Goal: Task Accomplishment & Management: Manage account settings

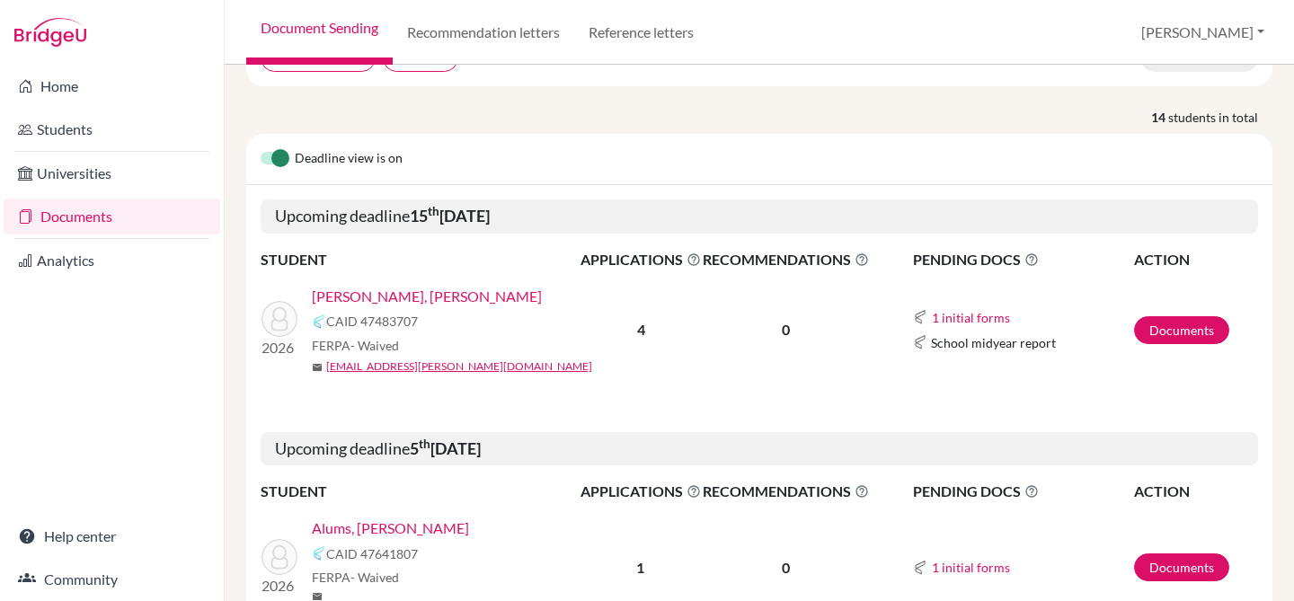
scroll to position [188, 0]
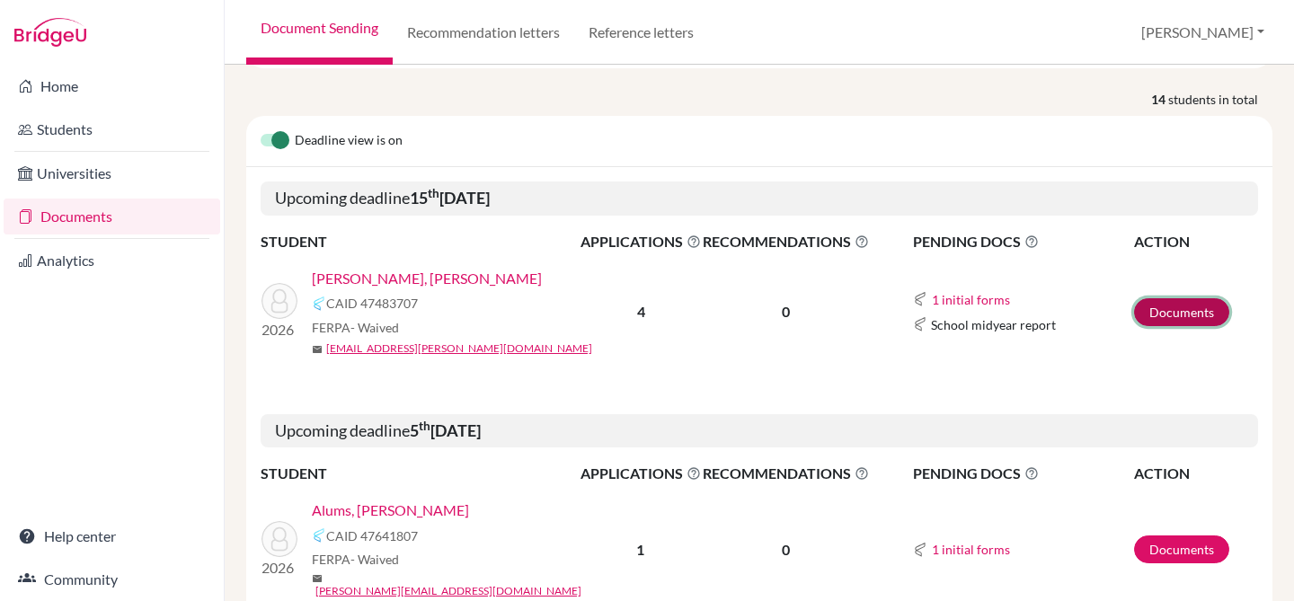
click at [1206, 306] on link "Documents" at bounding box center [1181, 312] width 95 height 28
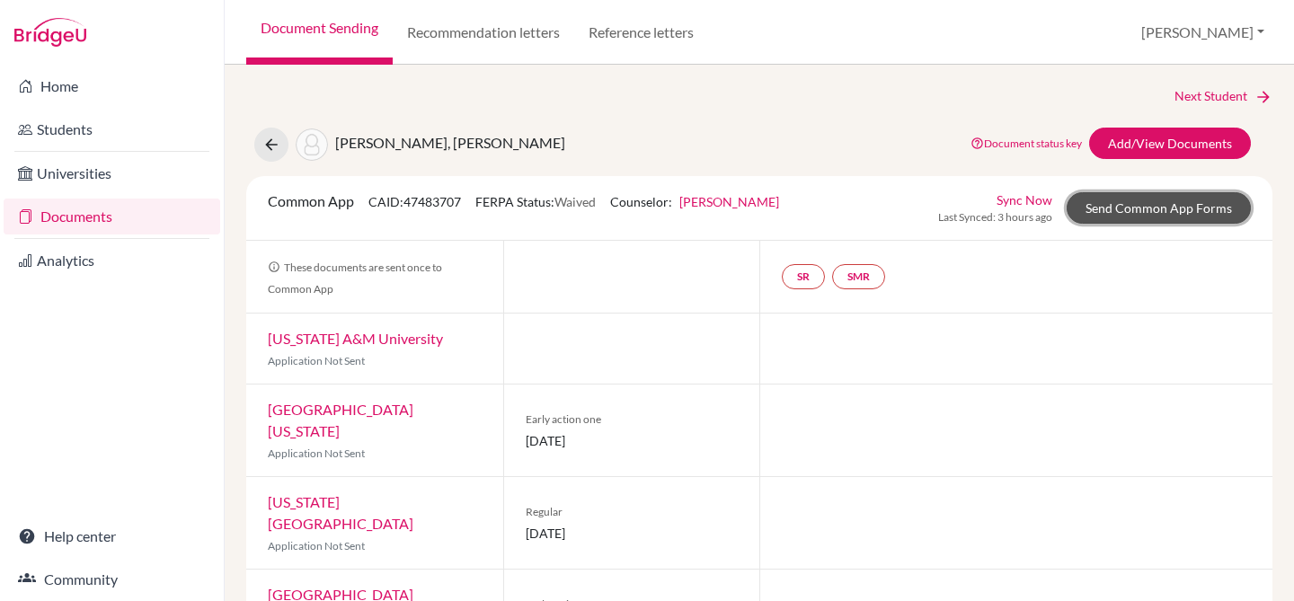
click at [1100, 216] on link "Send Common App Forms" at bounding box center [1159, 207] width 184 height 31
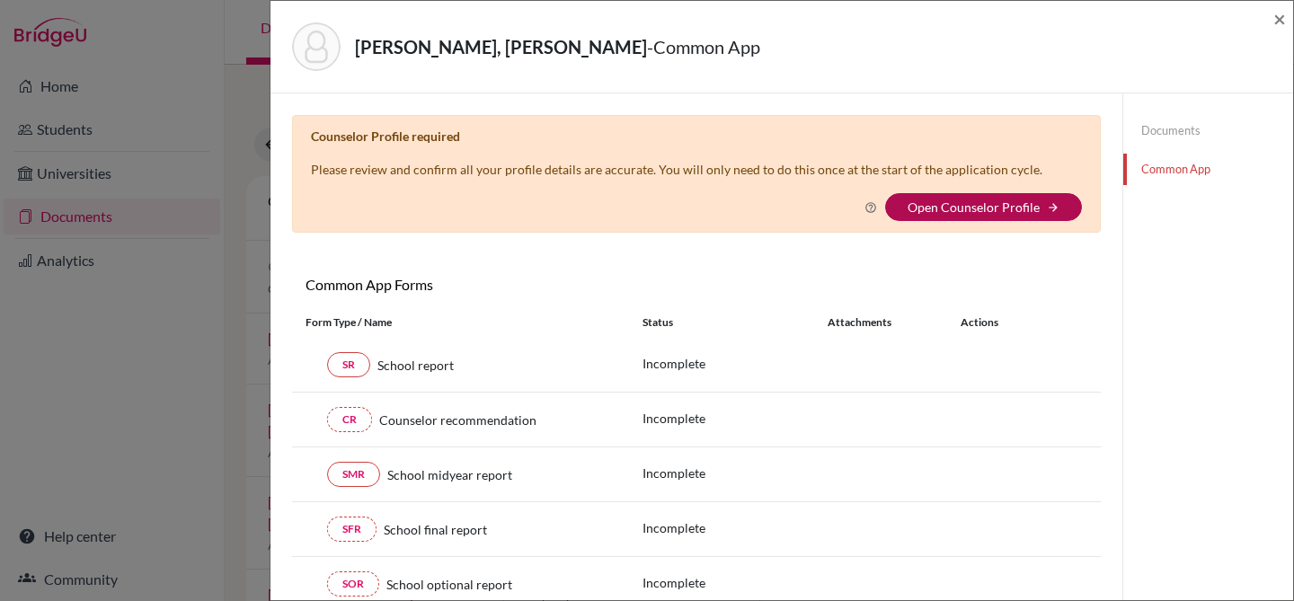
click at [952, 209] on link "Open Counselor Profile" at bounding box center [974, 207] width 132 height 15
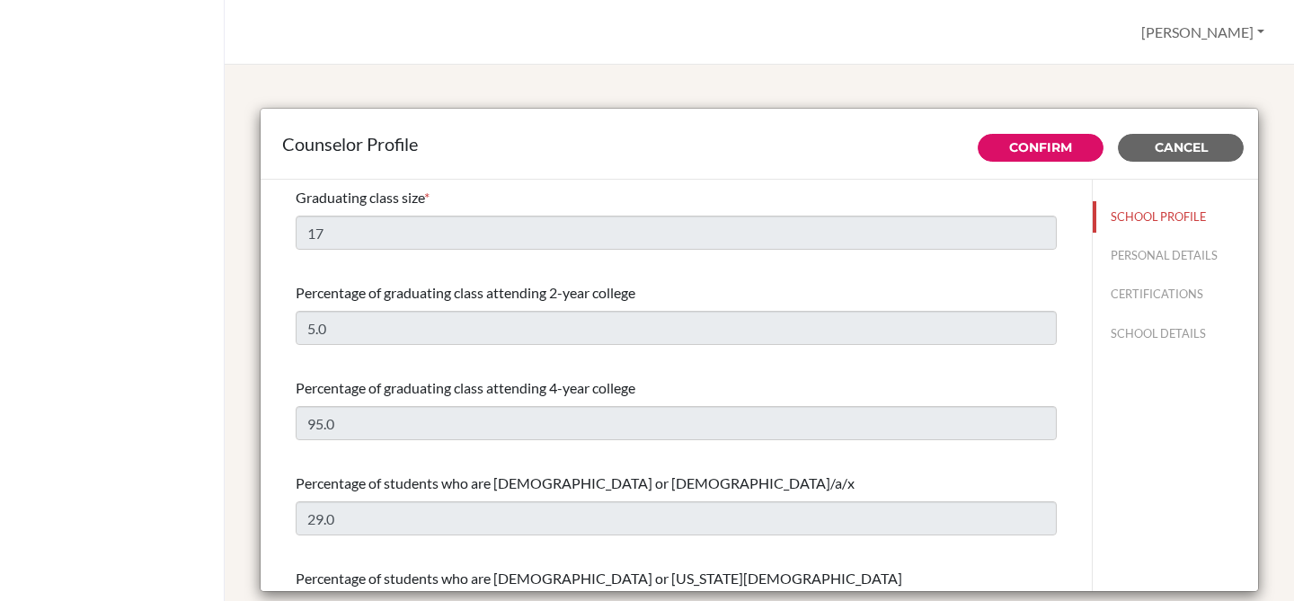
select select "0"
select select "265466"
click at [1215, 144] on button "Cancel" at bounding box center [1181, 148] width 126 height 28
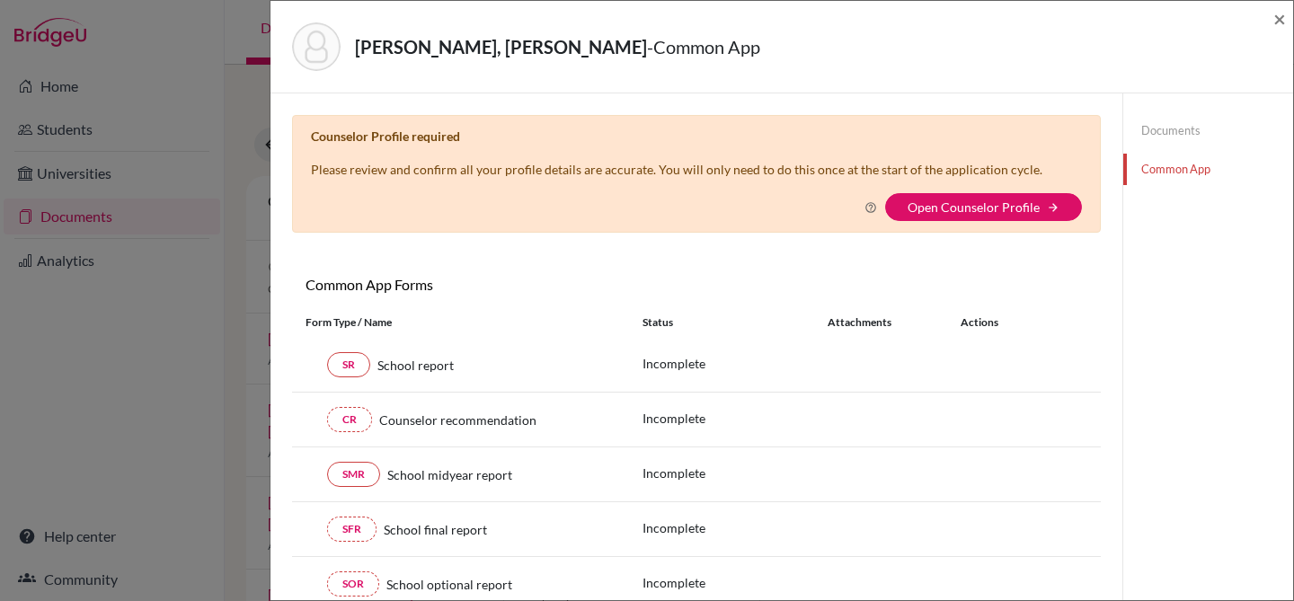
click at [1178, 125] on link "Documents" at bounding box center [1209, 130] width 170 height 31
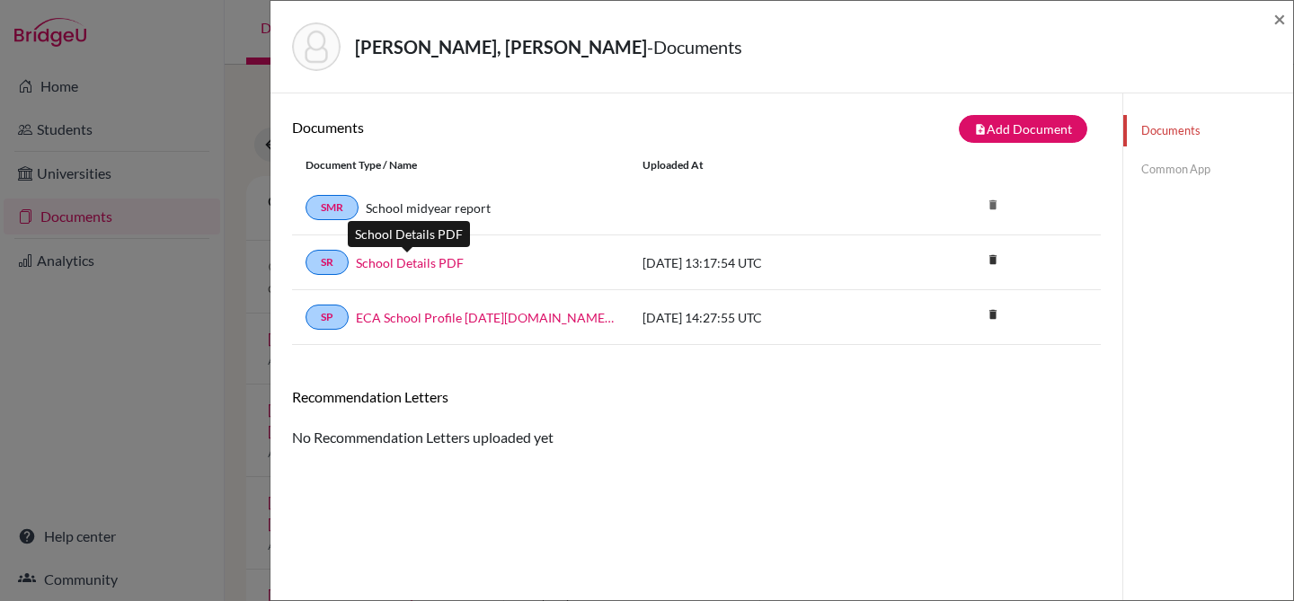
click at [443, 262] on link "School Details PDF" at bounding box center [410, 262] width 108 height 19
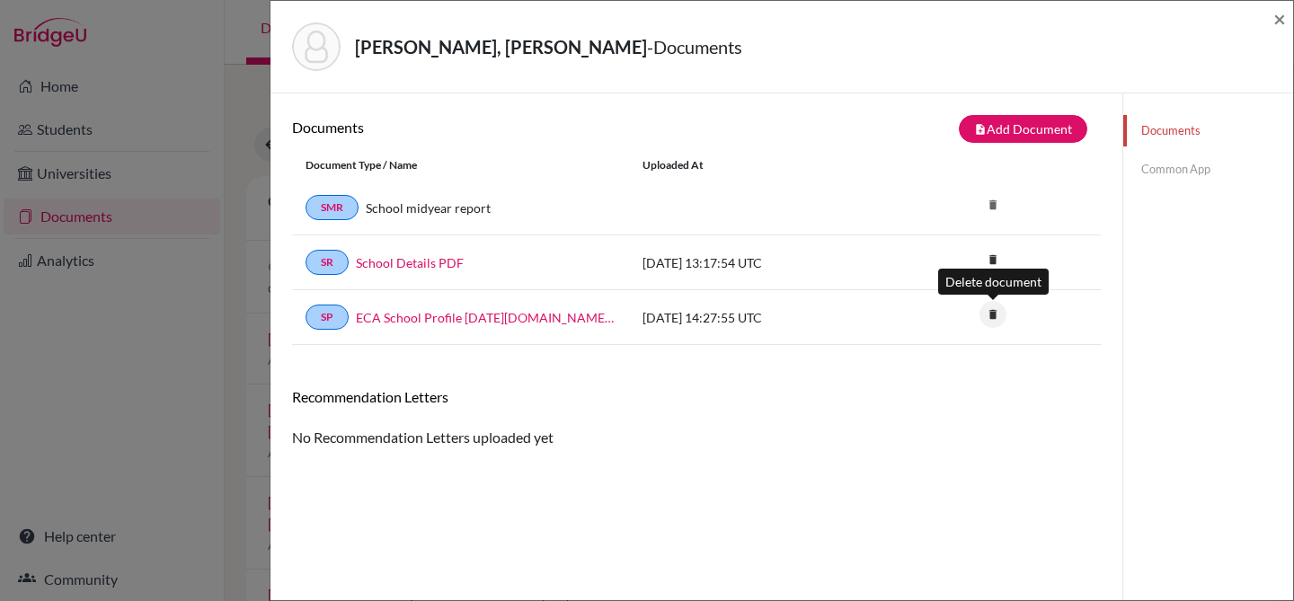
click at [992, 314] on icon "delete" at bounding box center [993, 314] width 27 height 27
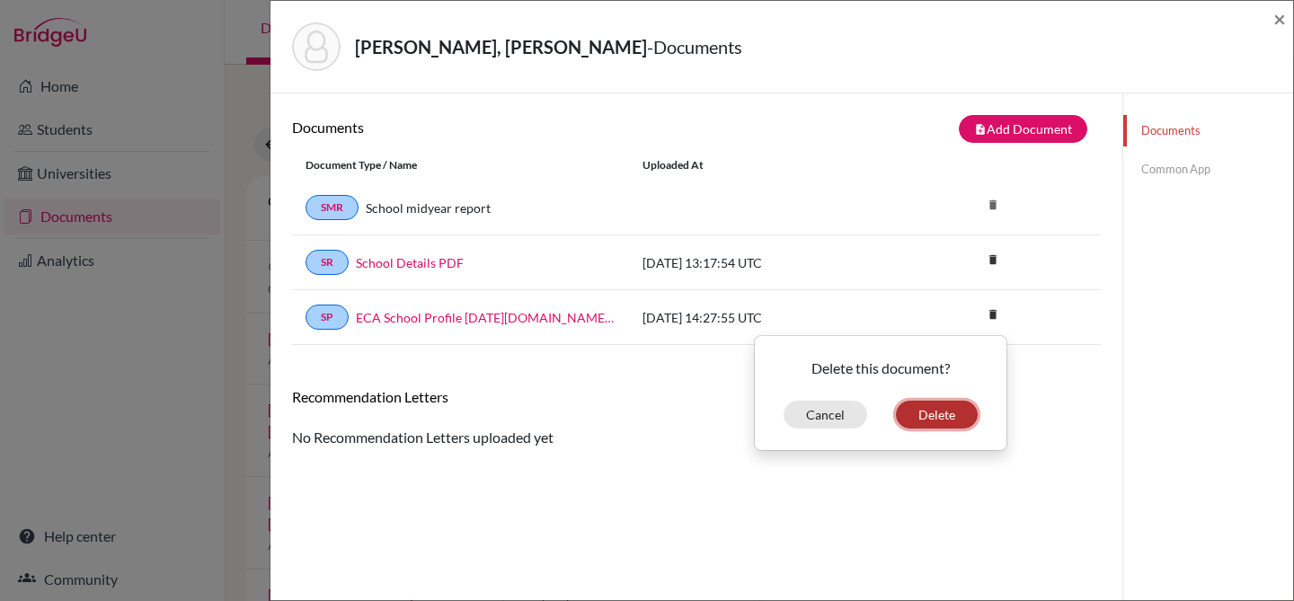
click at [943, 409] on button "Delete" at bounding box center [937, 415] width 82 height 28
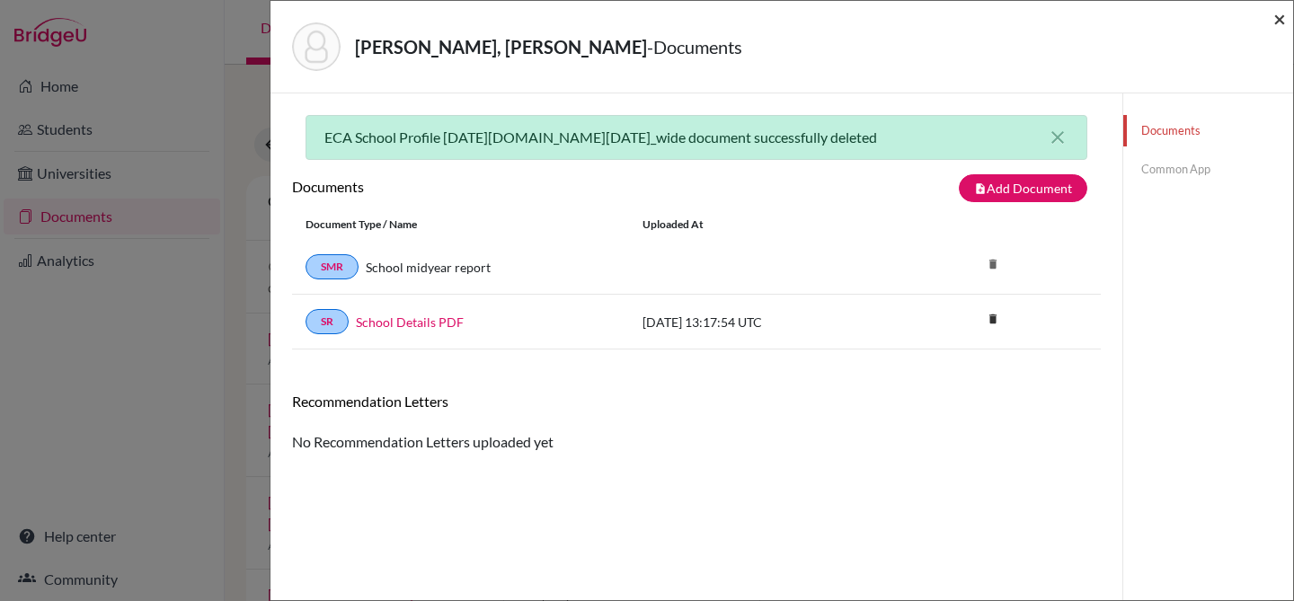
click at [1281, 21] on span "×" at bounding box center [1280, 18] width 13 height 26
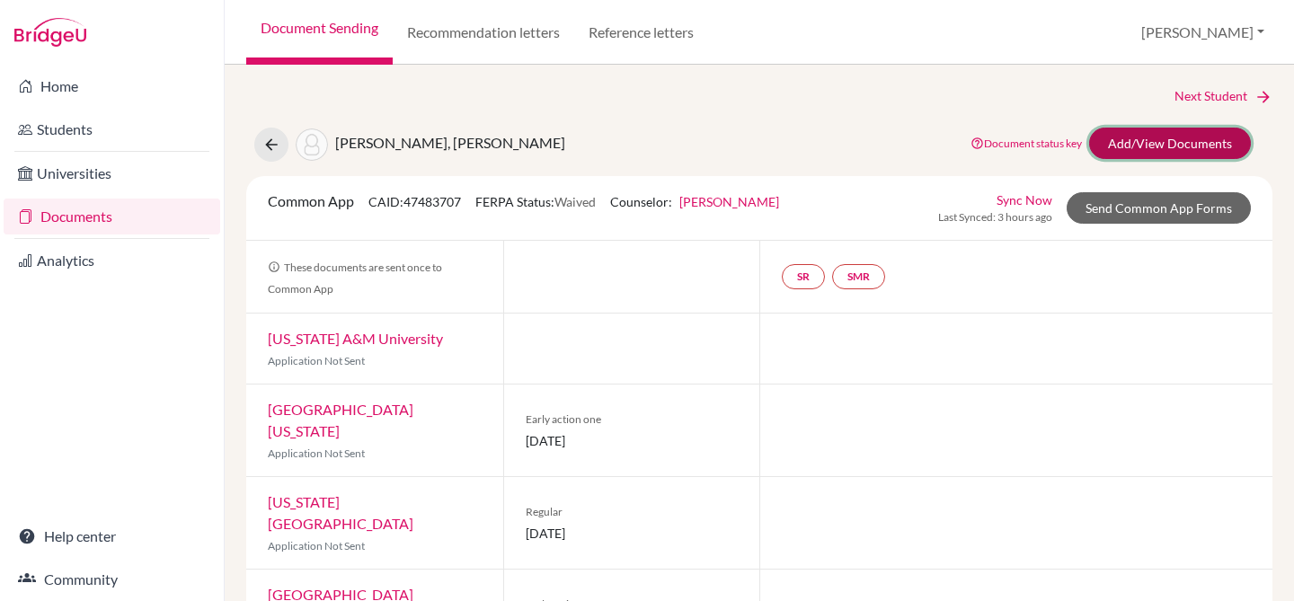
click at [1121, 138] on link "Add/View Documents" at bounding box center [1170, 143] width 162 height 31
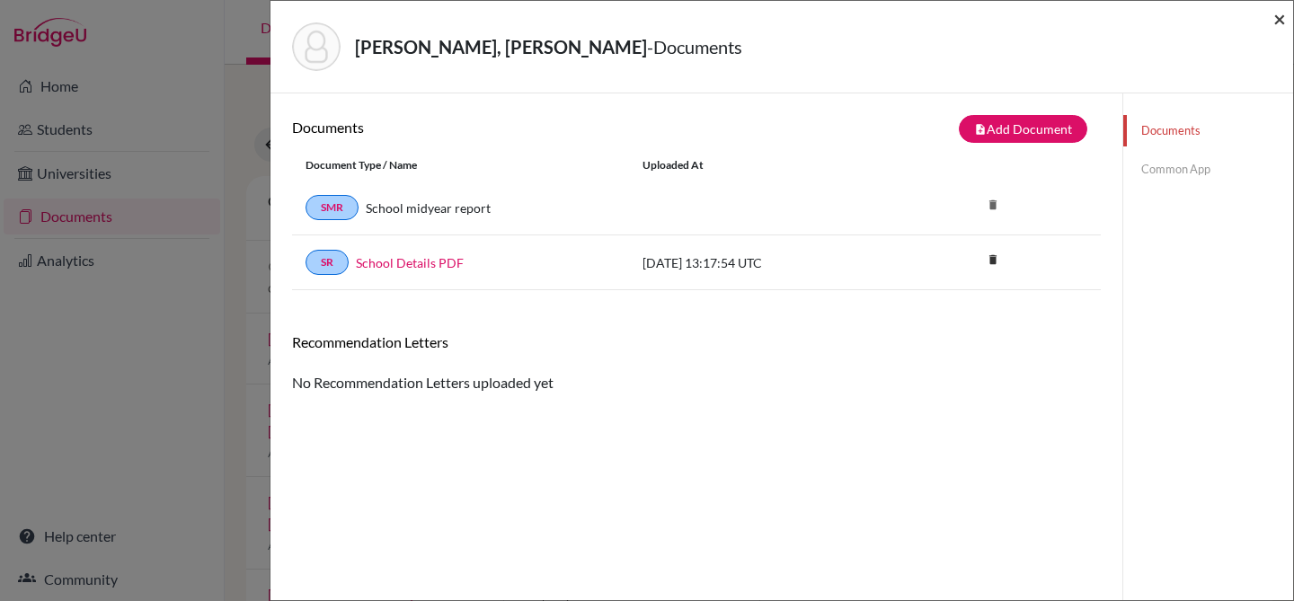
click at [1281, 16] on span "×" at bounding box center [1280, 18] width 13 height 26
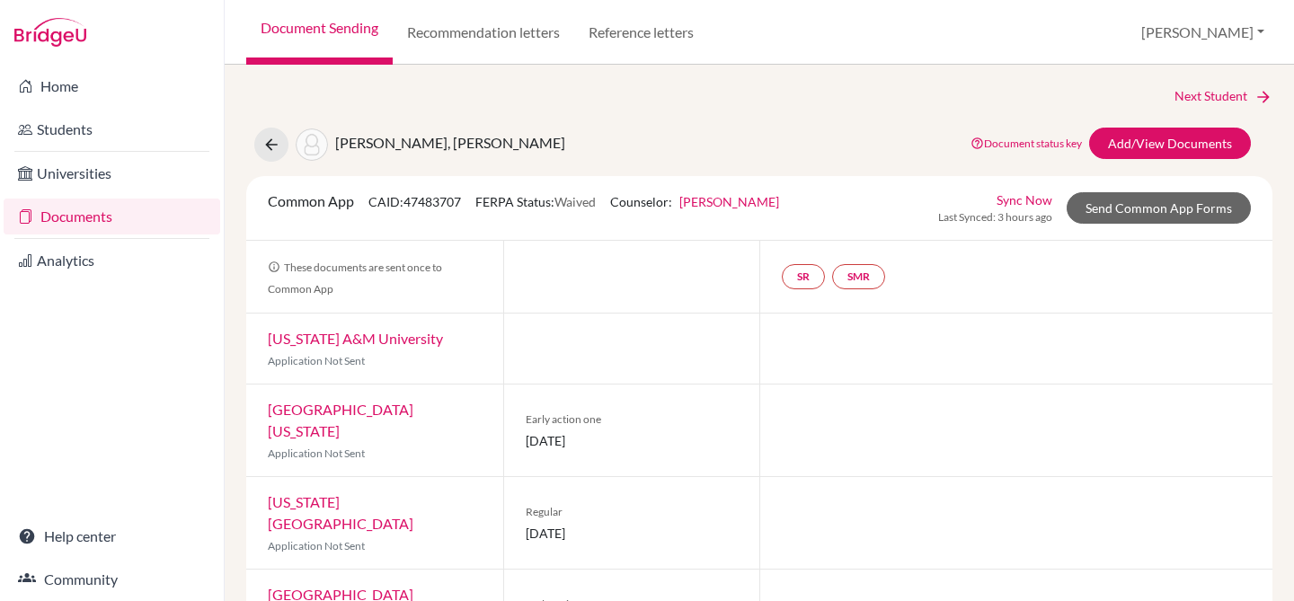
click at [62, 227] on link "Documents" at bounding box center [112, 217] width 217 height 36
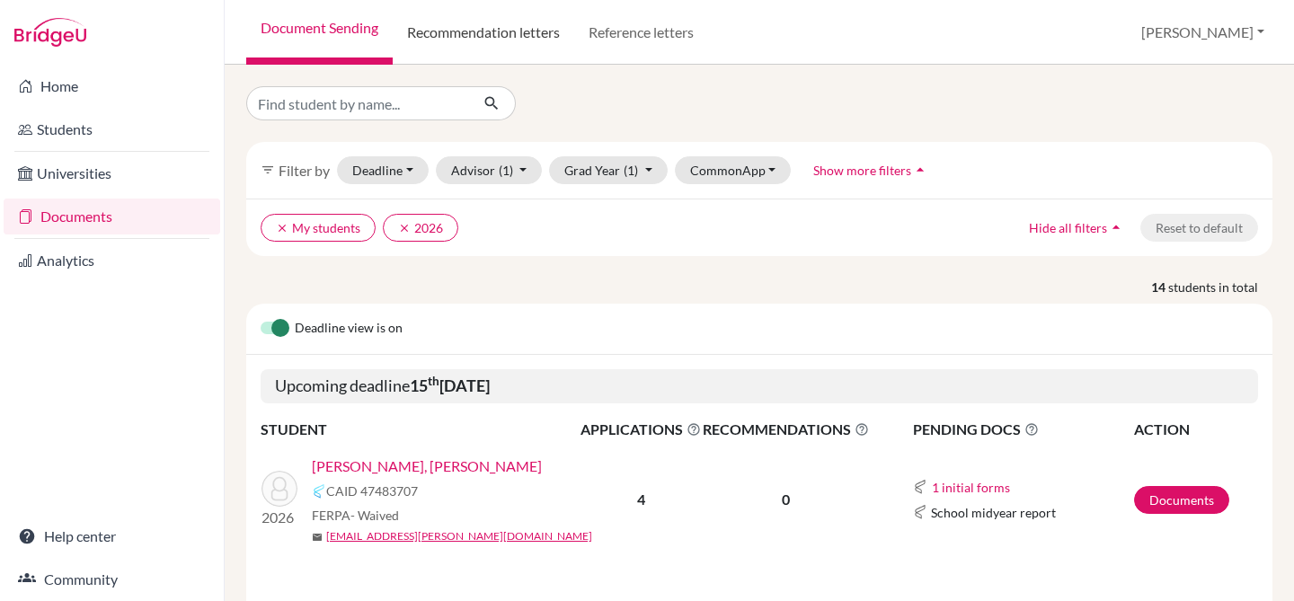
click at [466, 40] on link "Recommendation letters" at bounding box center [484, 32] width 182 height 65
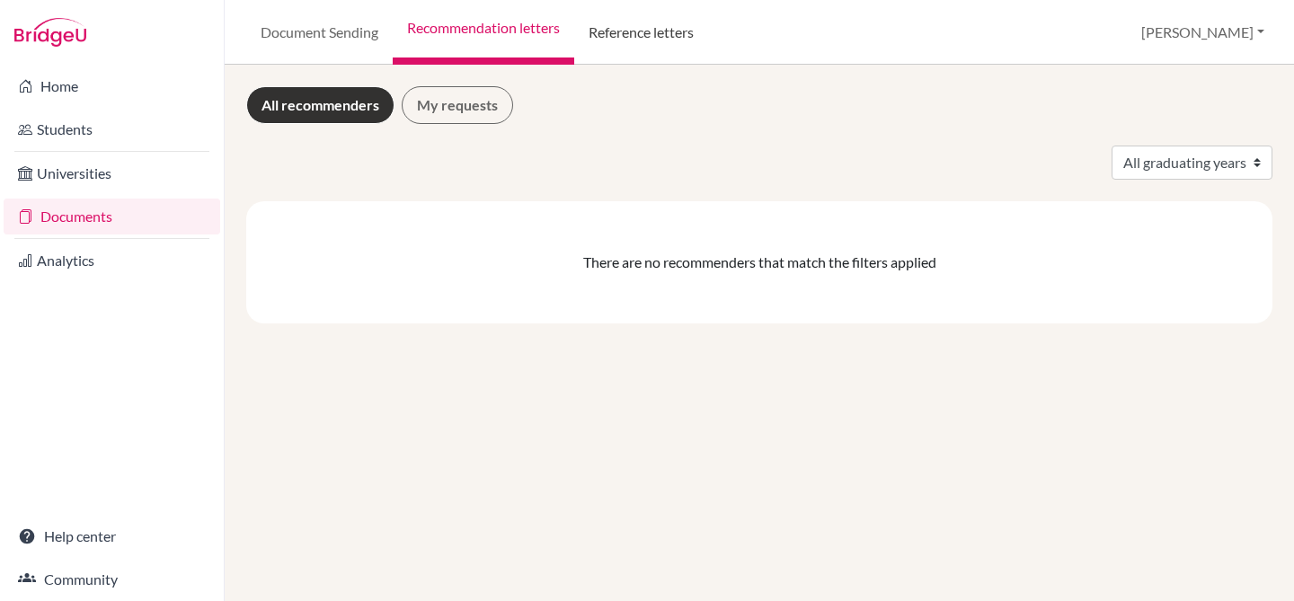
click at [591, 42] on link "Reference letters" at bounding box center [641, 32] width 134 height 65
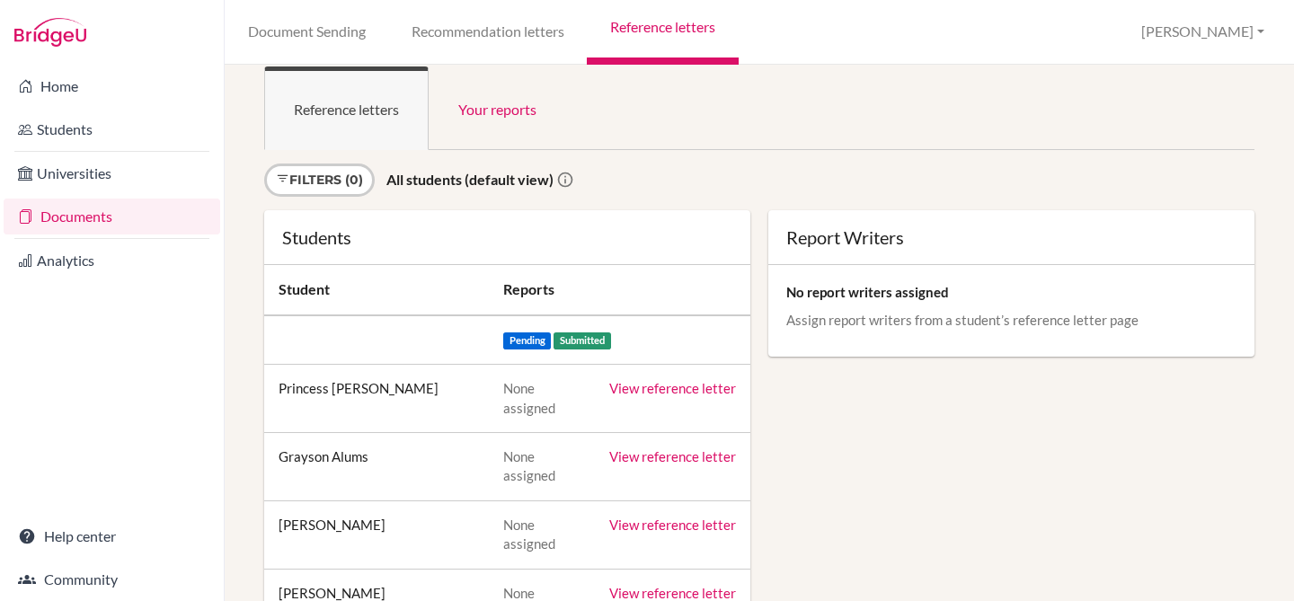
scroll to position [22, 0]
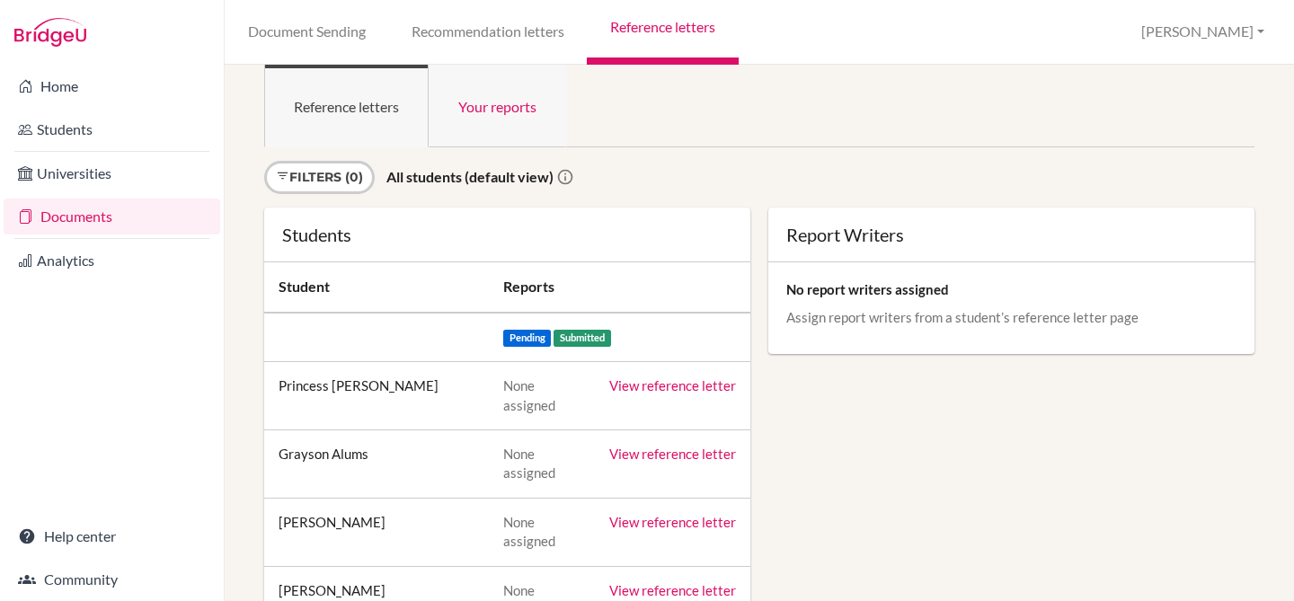
click at [539, 113] on link "Your reports" at bounding box center [498, 106] width 138 height 84
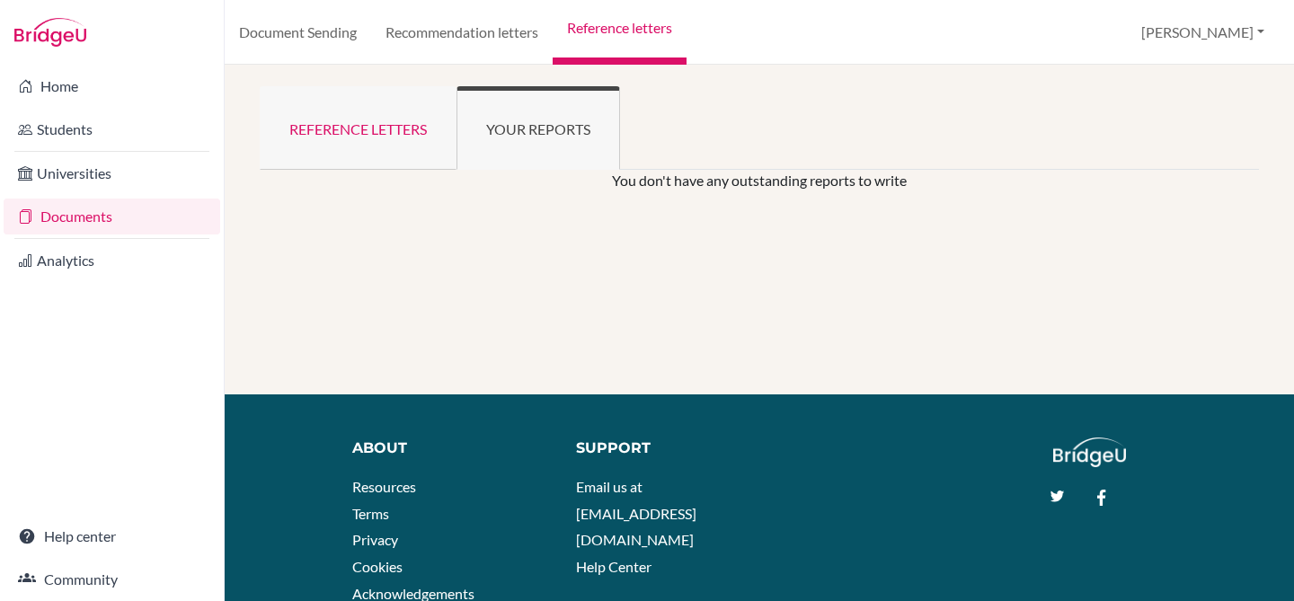
click at [372, 124] on link "Reference letters" at bounding box center [358, 128] width 197 height 84
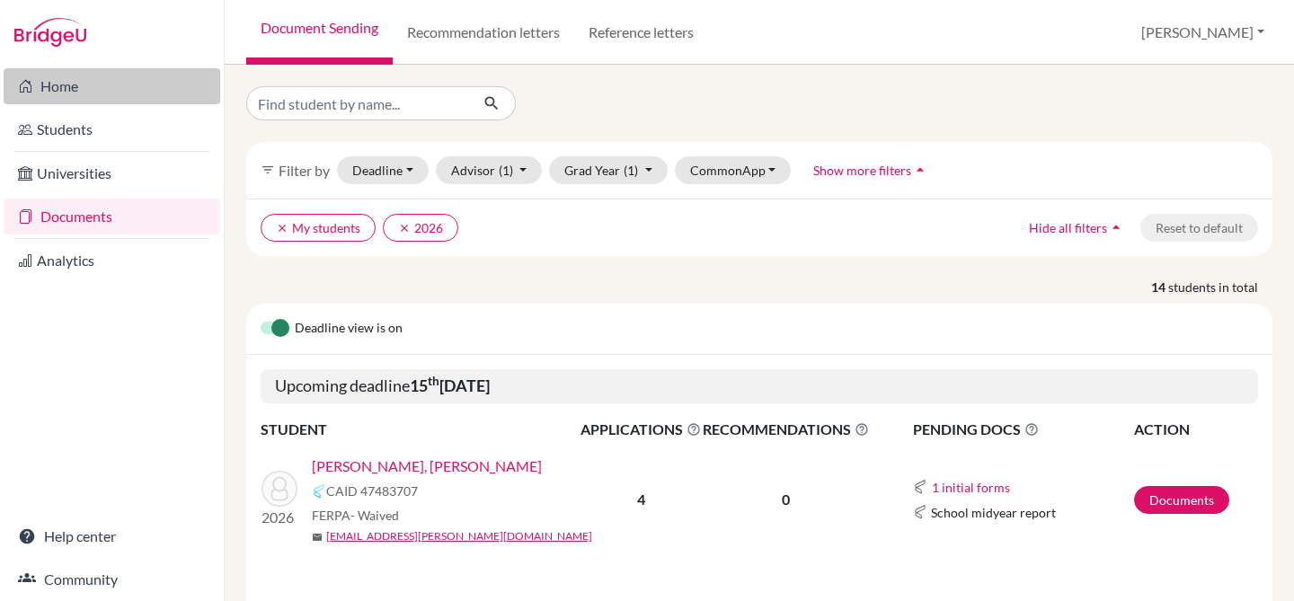
click at [114, 92] on link "Home" at bounding box center [112, 86] width 217 height 36
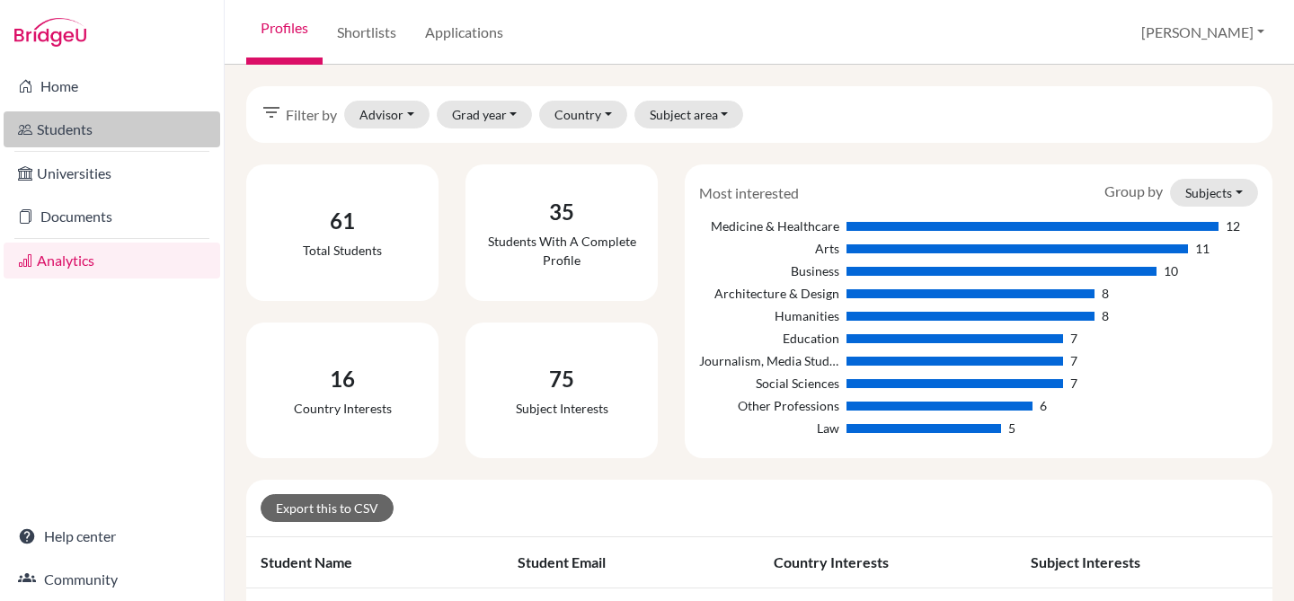
click at [137, 132] on link "Students" at bounding box center [112, 129] width 217 height 36
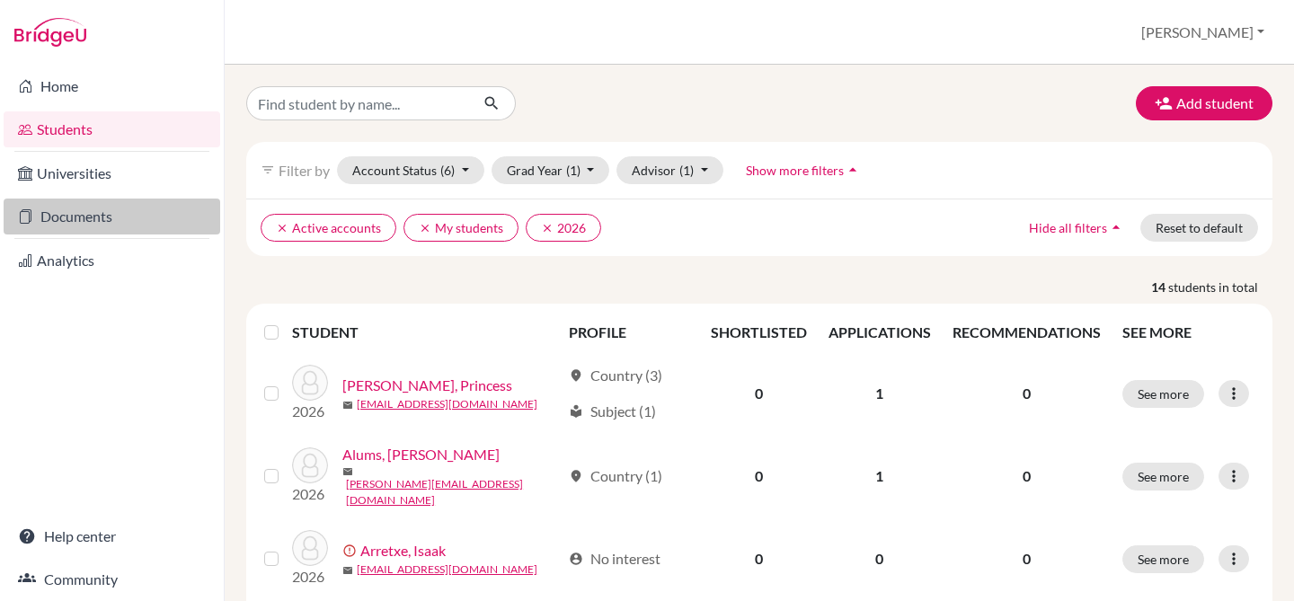
click at [70, 225] on link "Documents" at bounding box center [112, 217] width 217 height 36
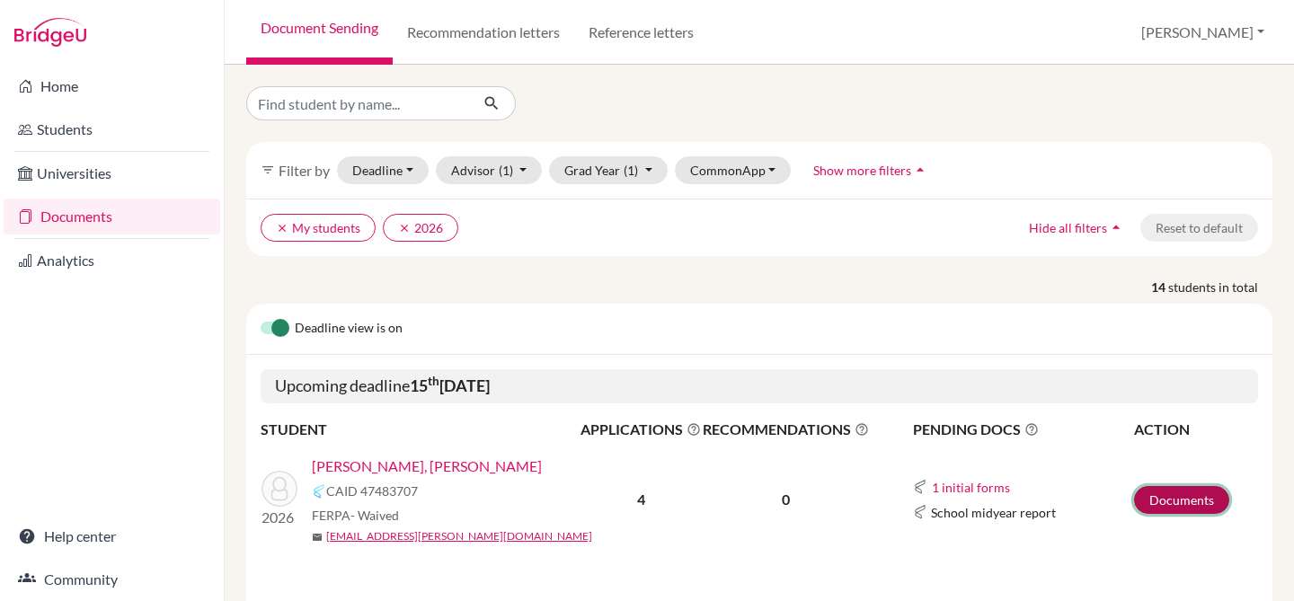
click at [1175, 500] on link "Documents" at bounding box center [1181, 500] width 95 height 28
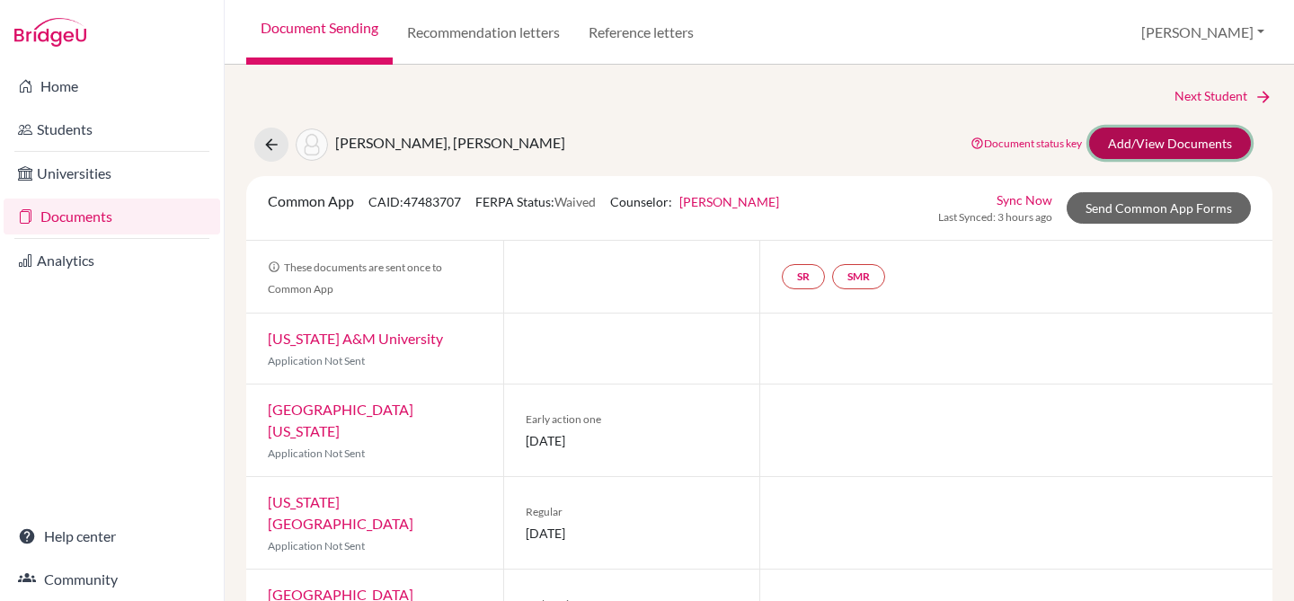
click at [1154, 151] on link "Add/View Documents" at bounding box center [1170, 143] width 162 height 31
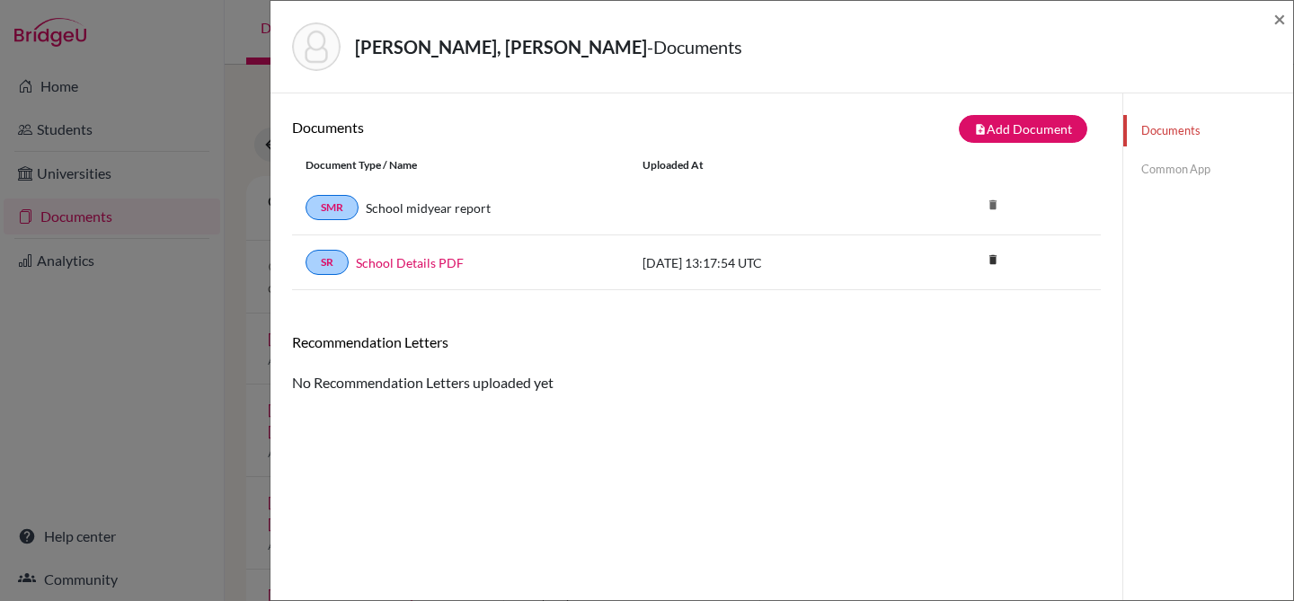
click at [1158, 174] on link "Common App" at bounding box center [1209, 169] width 170 height 31
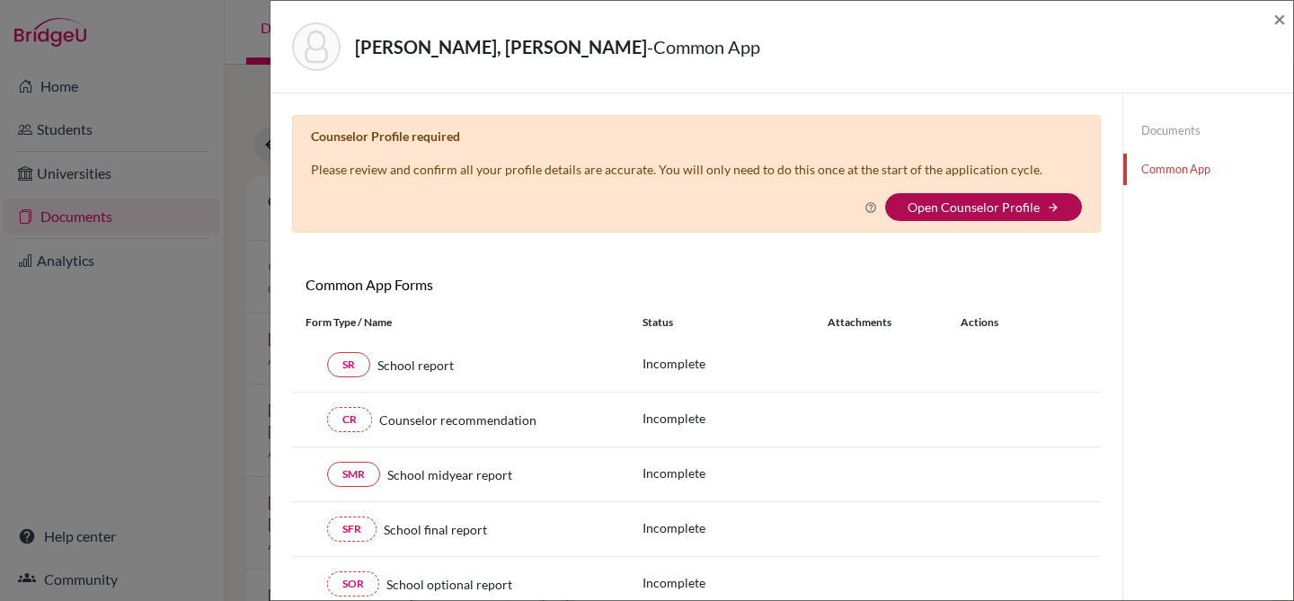
click at [936, 208] on link "Open Counselor Profile" at bounding box center [974, 207] width 132 height 15
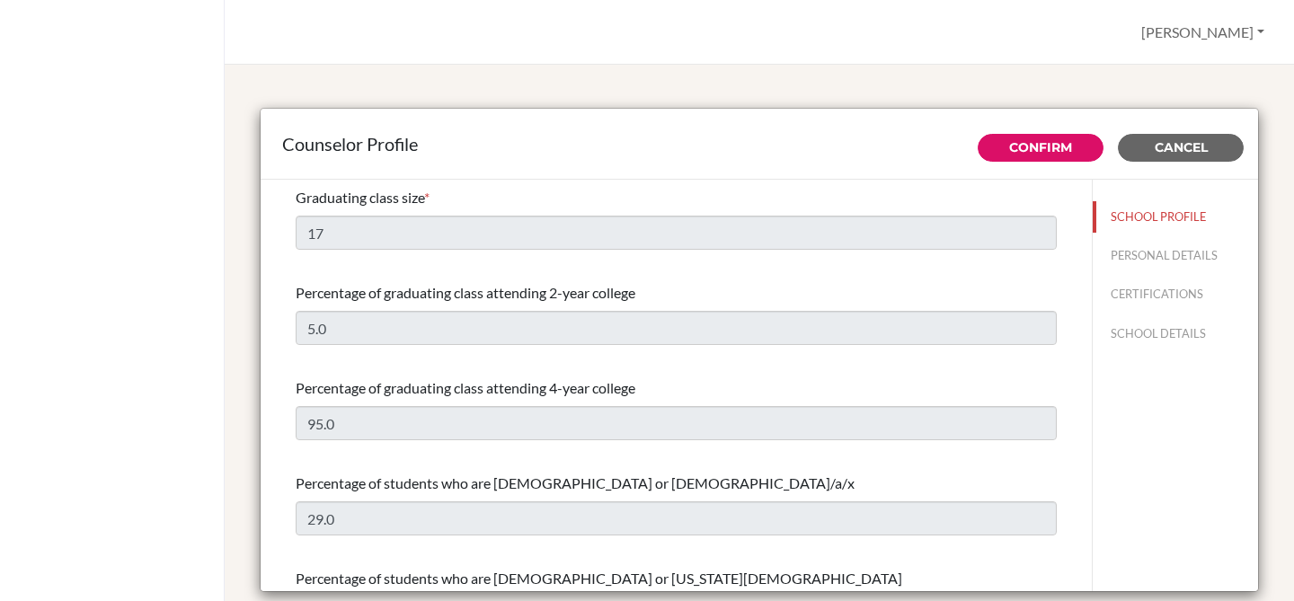
select select "0"
select select "265466"
click at [1118, 260] on button "PERSONAL DETAILS" at bounding box center [1175, 255] width 165 height 31
type input "[PERSON_NAME]"
type input "Bredeman"
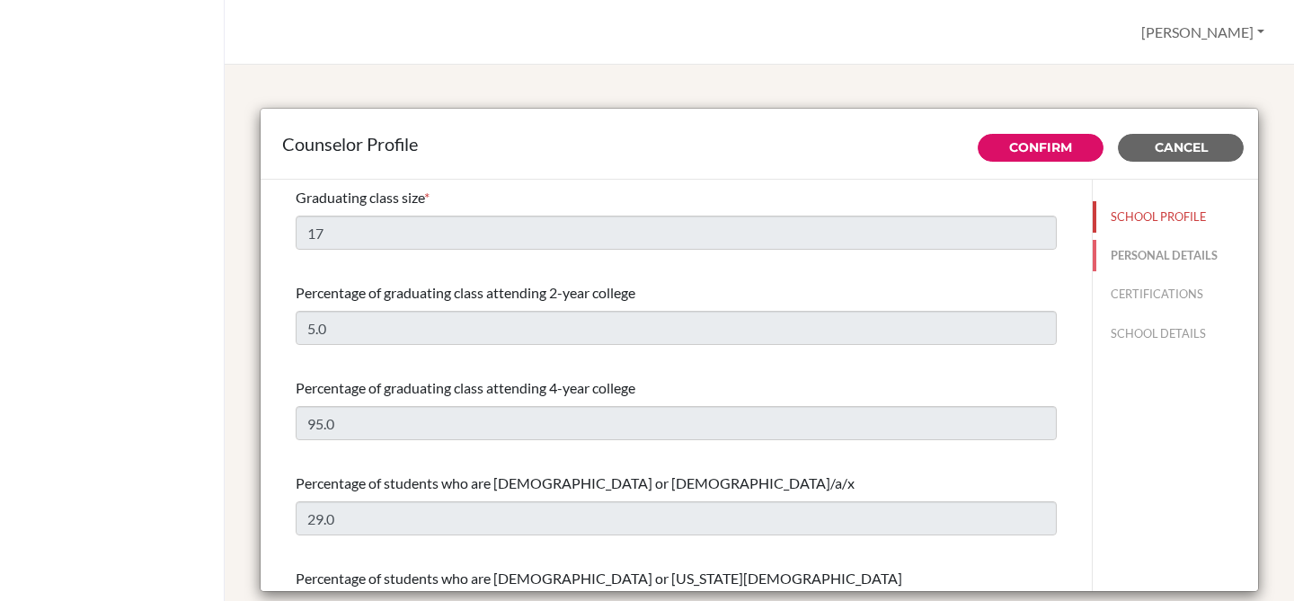
type input "Advisor"
type input "34.918-865-003"
type input "[EMAIL_ADDRESS][DOMAIN_NAME]"
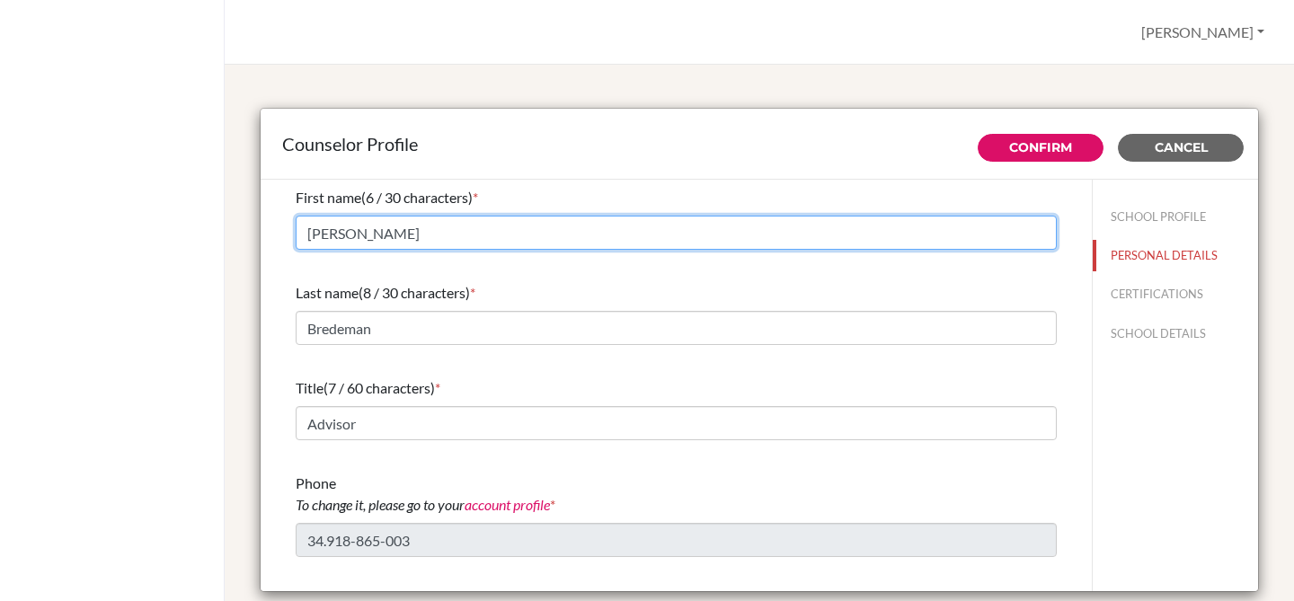
click at [778, 231] on input "[PERSON_NAME]" at bounding box center [676, 233] width 761 height 34
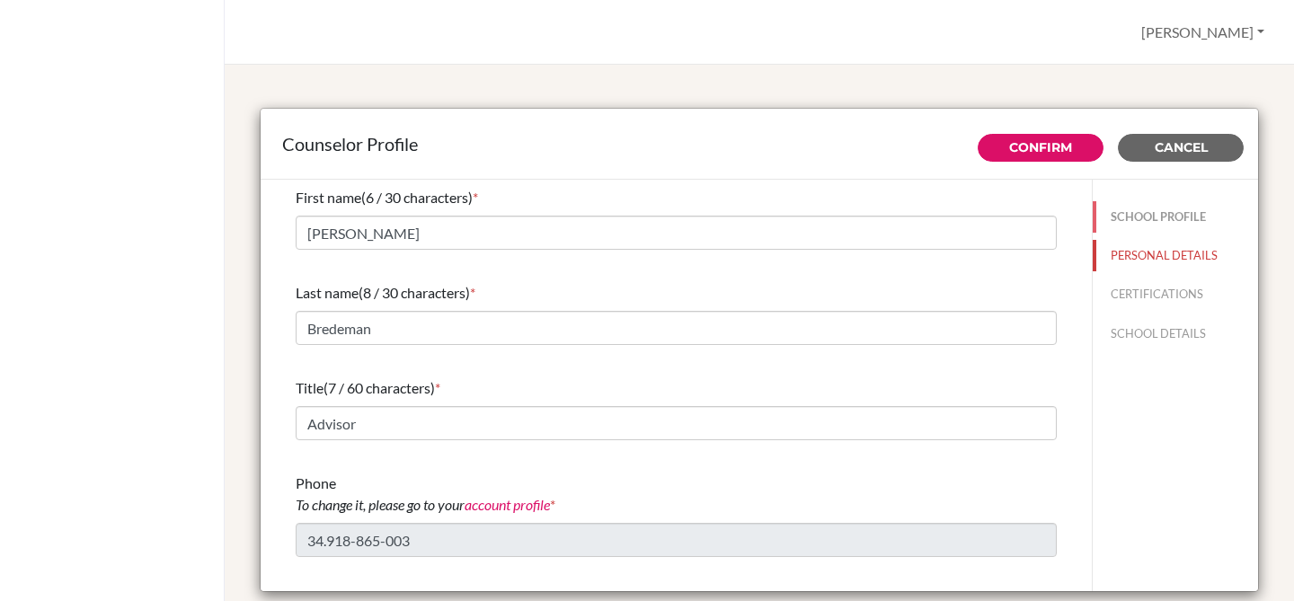
click at [1133, 217] on button "SCHOOL PROFILE" at bounding box center [1175, 216] width 165 height 31
type input "17"
type input "5.0"
type input "95.0"
type input "29.0"
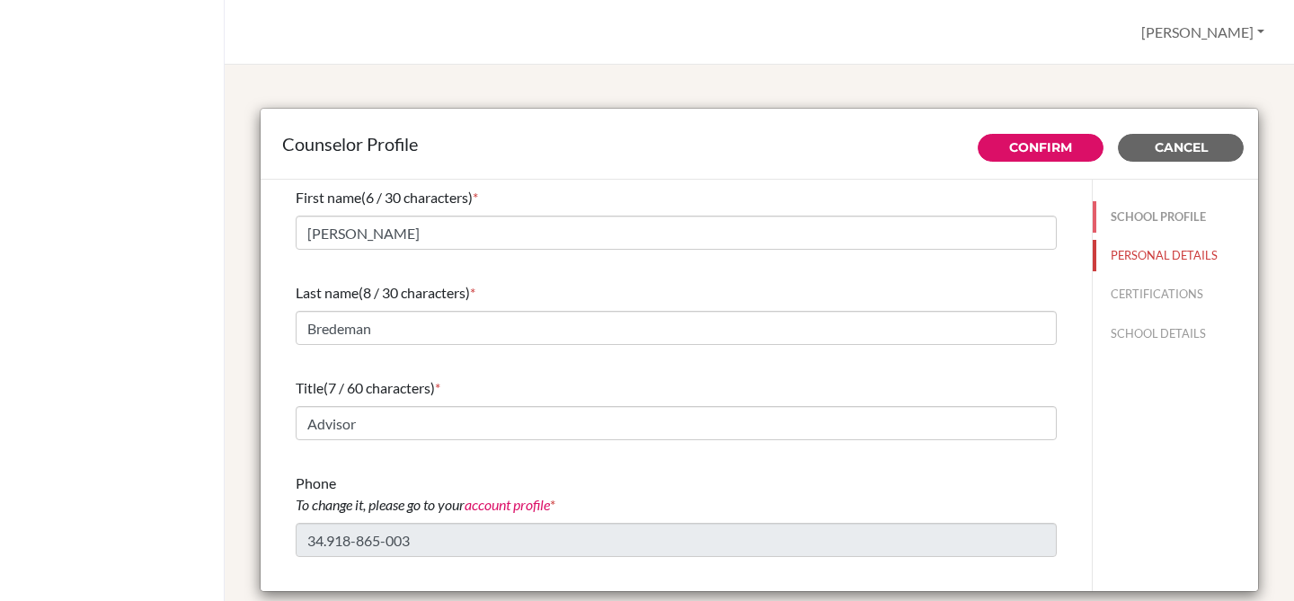
type input "0.0"
select select "0"
select select "265466"
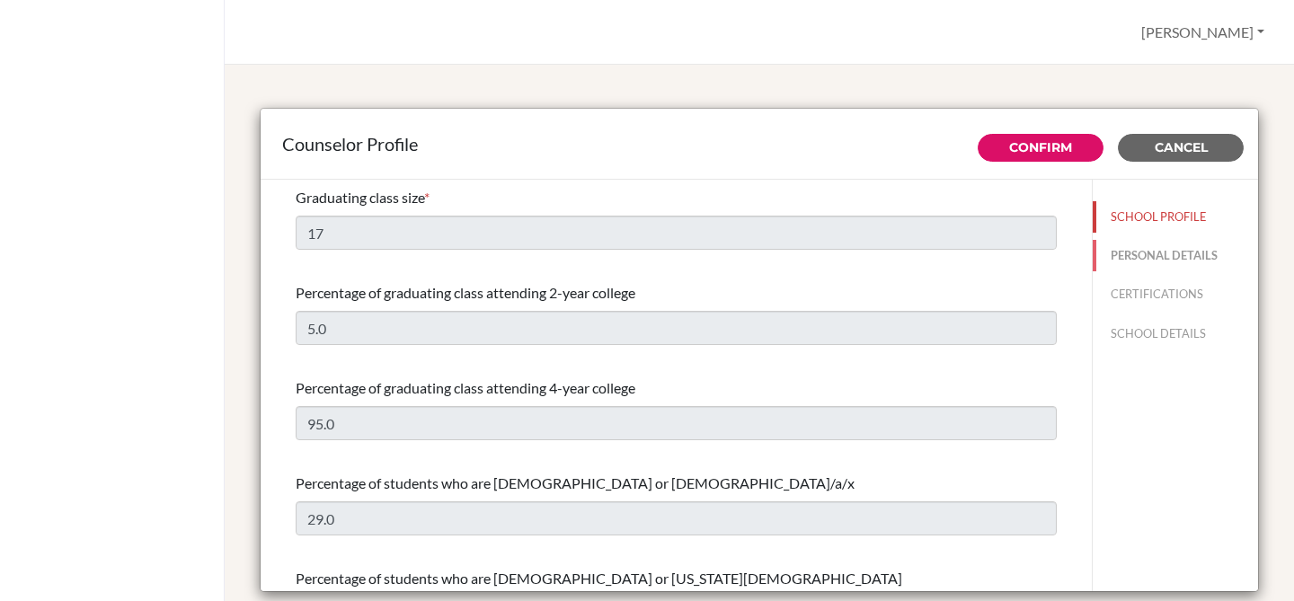
click at [1129, 248] on button "PERSONAL DETAILS" at bounding box center [1175, 255] width 165 height 31
type input "[PERSON_NAME]"
type input "Bredeman"
type input "Advisor"
type input "34.918-865-003"
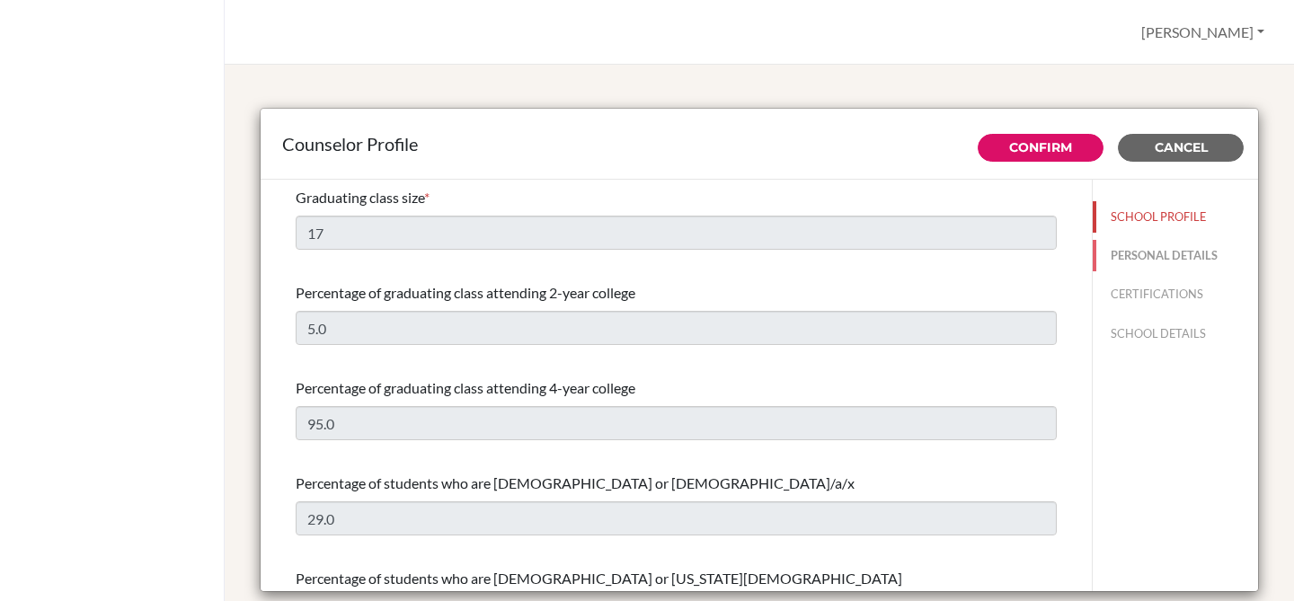
type input "[EMAIL_ADDRESS][DOMAIN_NAME]"
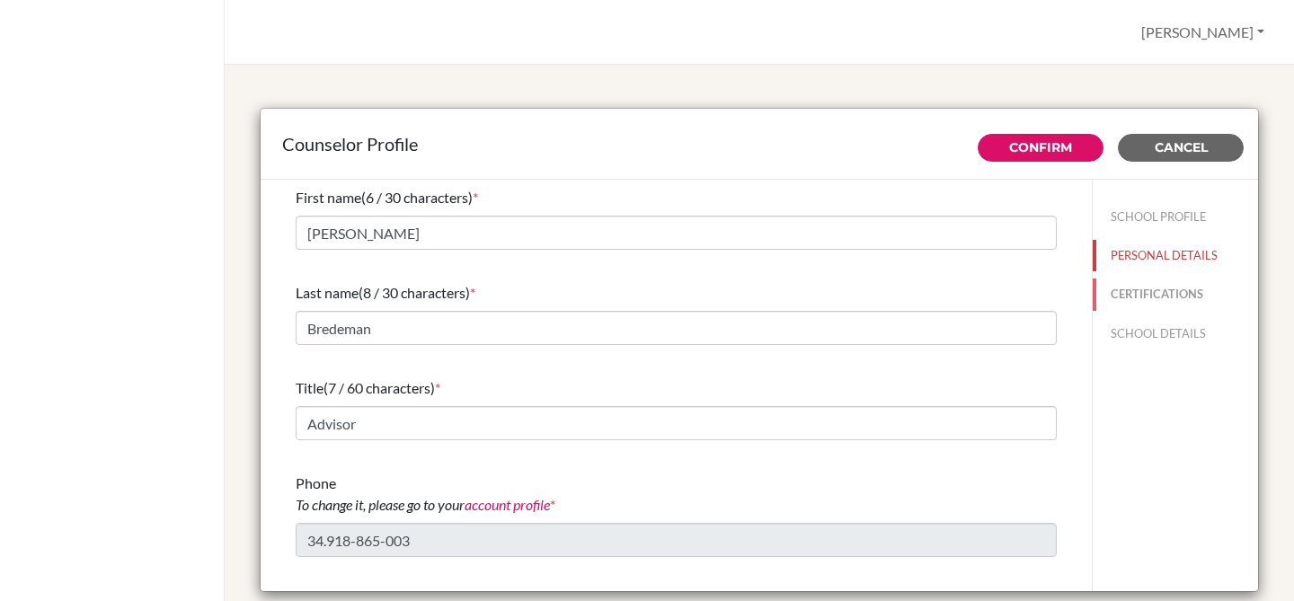
click at [1156, 300] on button "CERTIFICATIONS" at bounding box center [1175, 294] width 165 height 31
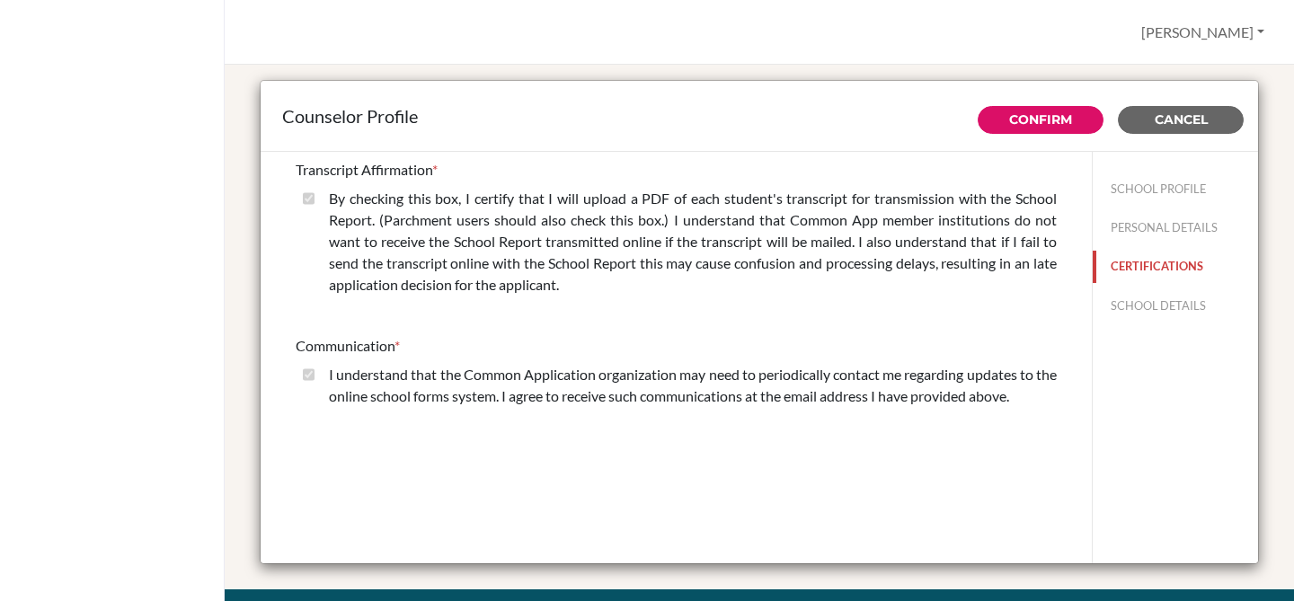
scroll to position [26, 0]
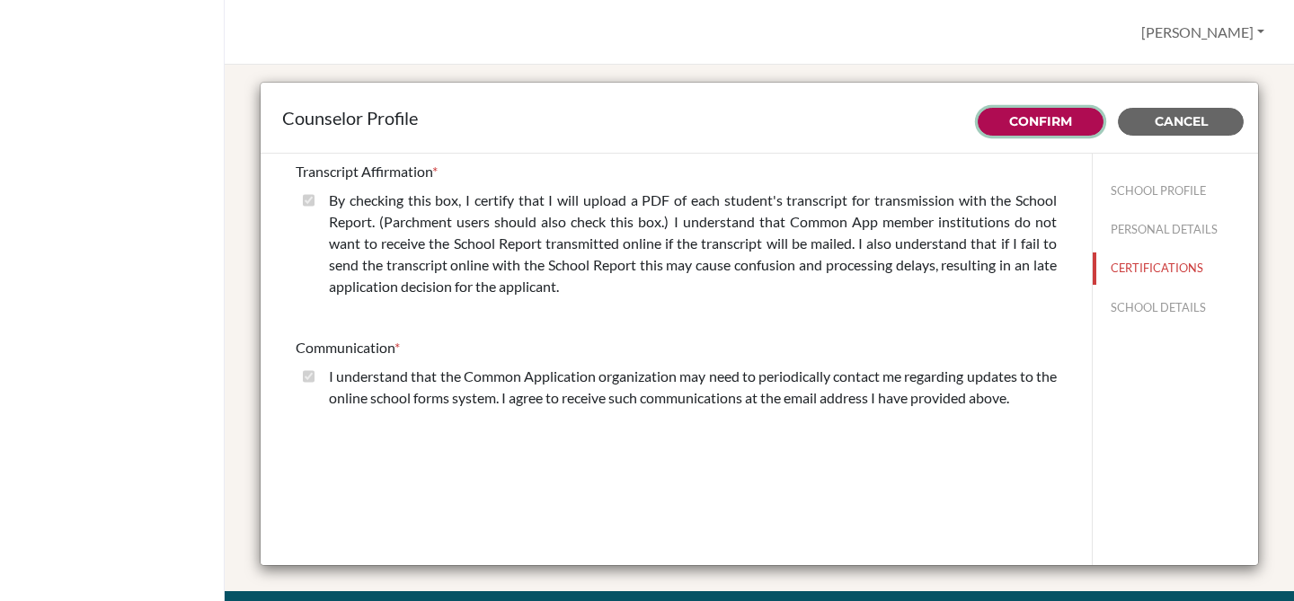
click at [1000, 121] on button "Confirm" at bounding box center [1041, 122] width 126 height 28
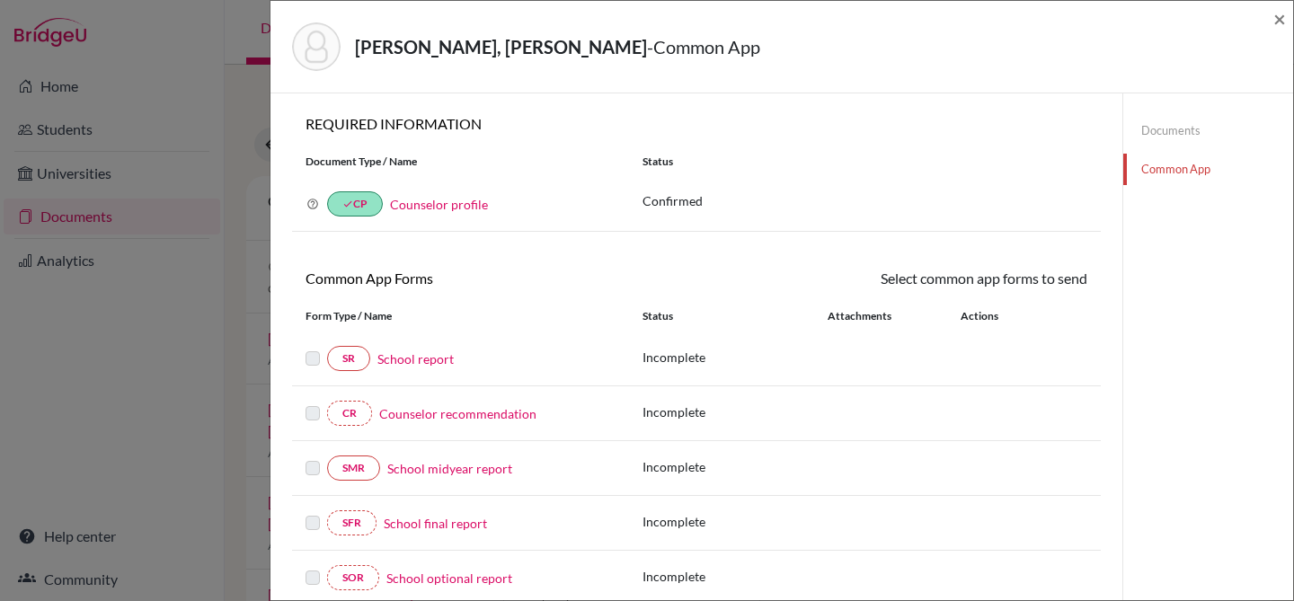
click at [461, 204] on link "Counselor profile" at bounding box center [439, 204] width 98 height 15
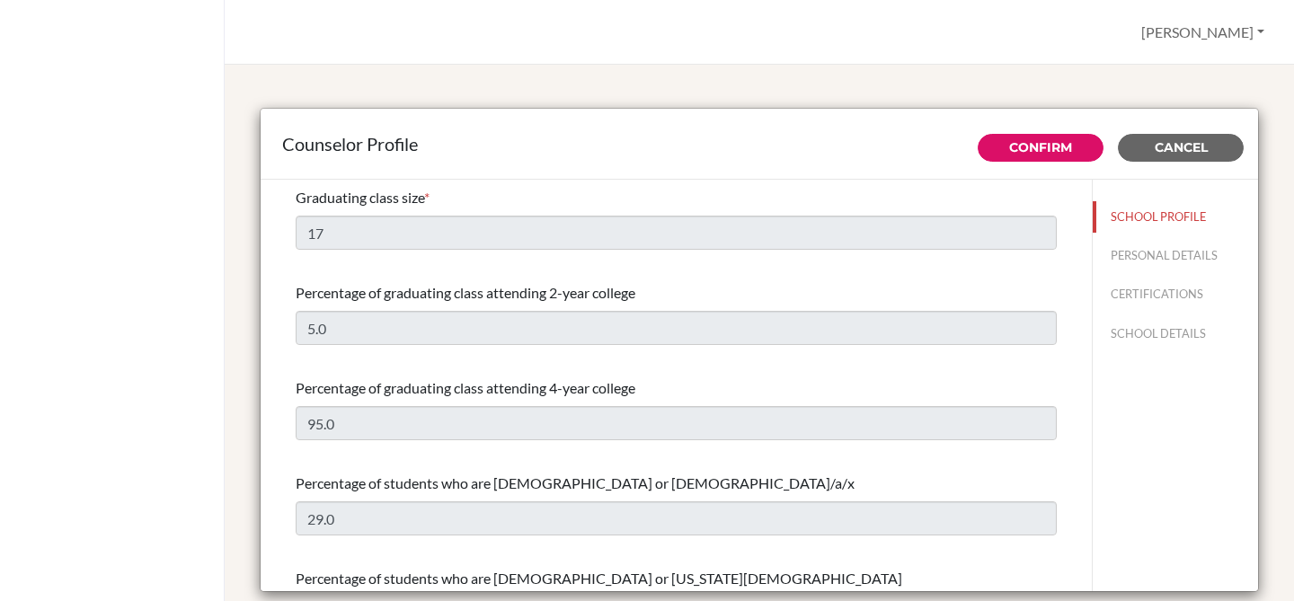
select select "0"
select select "265466"
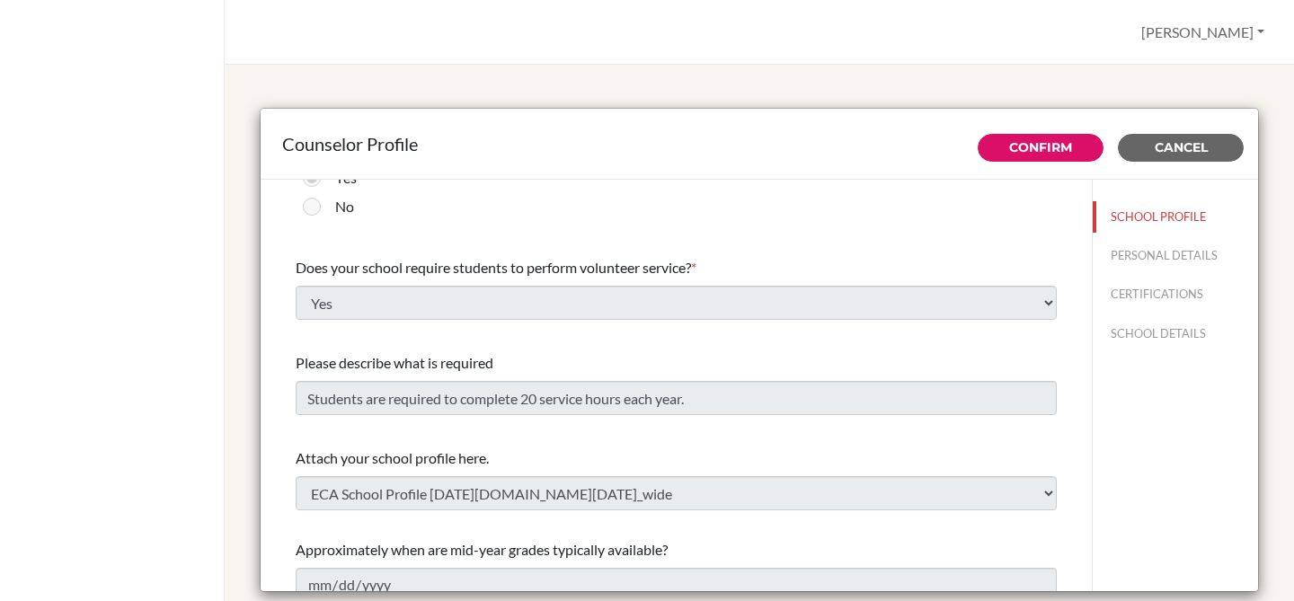
scroll to position [2095, 0]
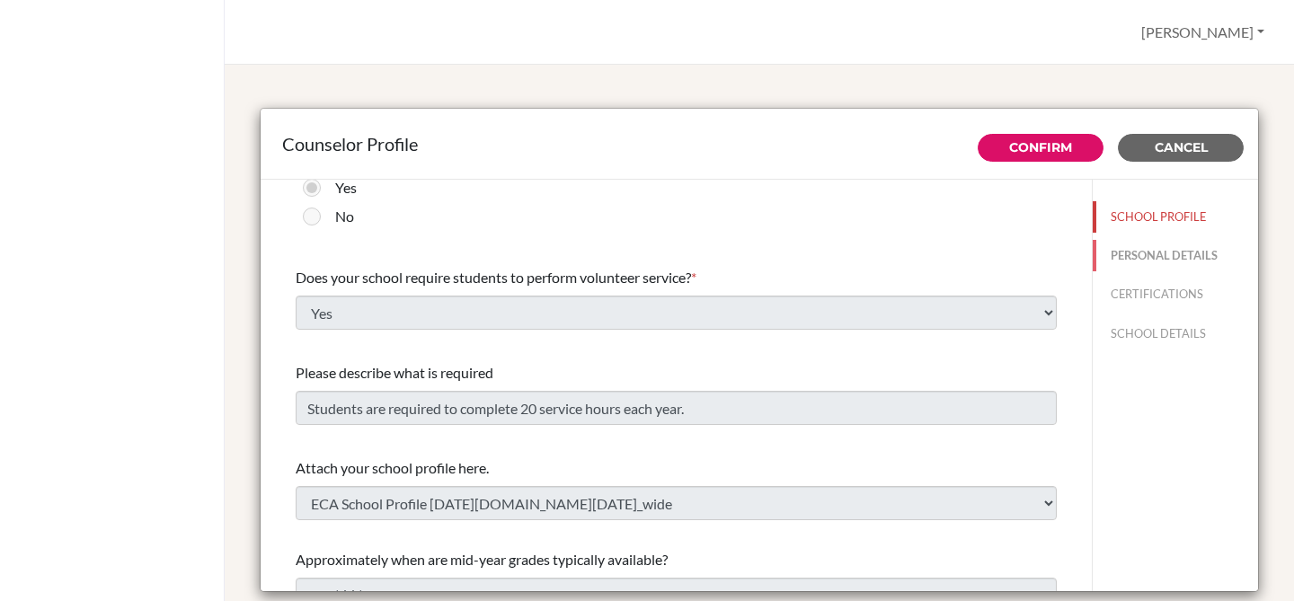
click at [1127, 251] on button "PERSONAL DETAILS" at bounding box center [1175, 255] width 165 height 31
type input "[PERSON_NAME]"
type input "Bredeman"
type input "Advisor"
type input "34.918-865-003"
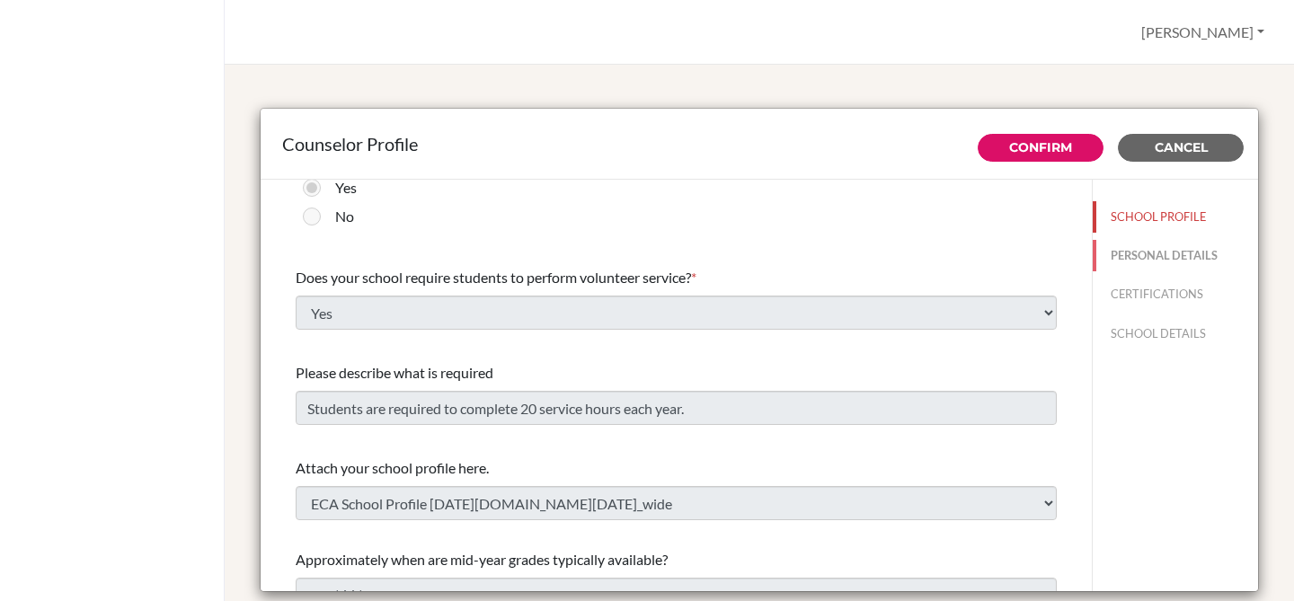
type input "[EMAIL_ADDRESS][DOMAIN_NAME]"
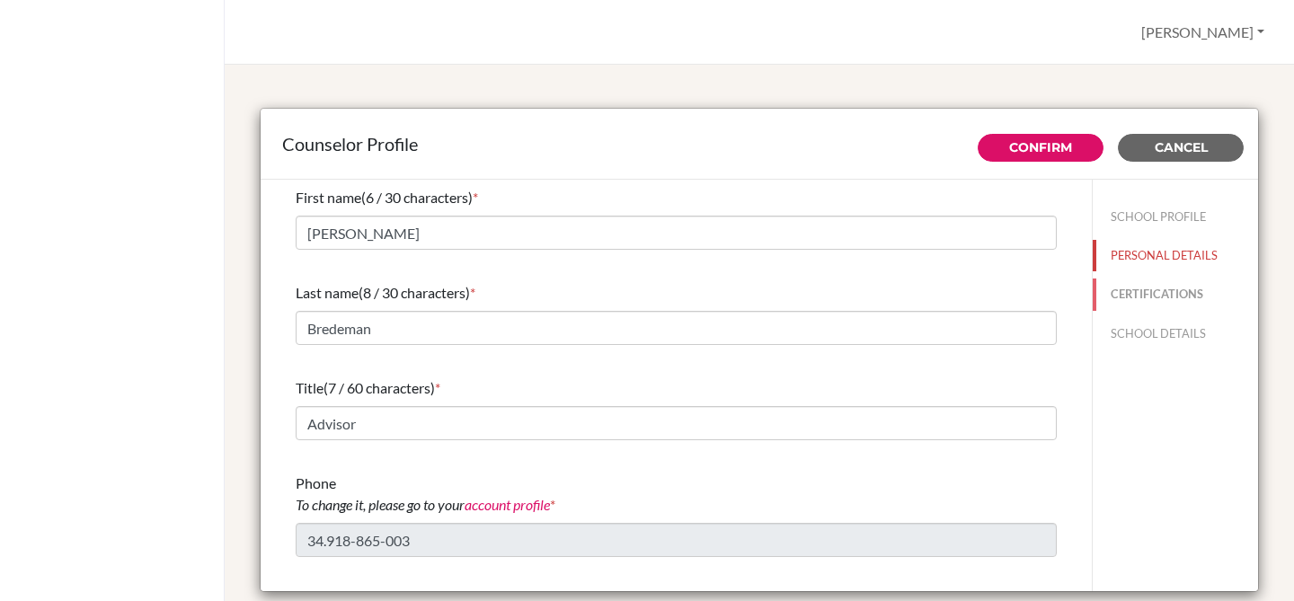
click at [1126, 296] on button "CERTIFICATIONS" at bounding box center [1175, 294] width 165 height 31
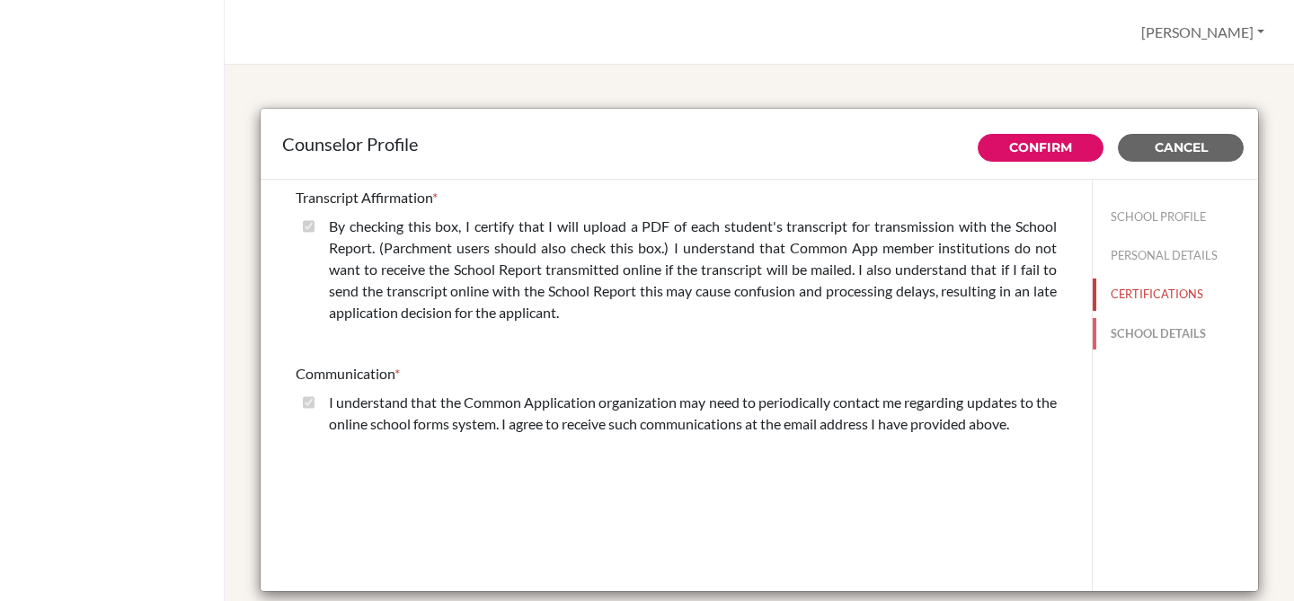
click at [1142, 329] on button "SCHOOL DETAILS" at bounding box center [1175, 333] width 165 height 31
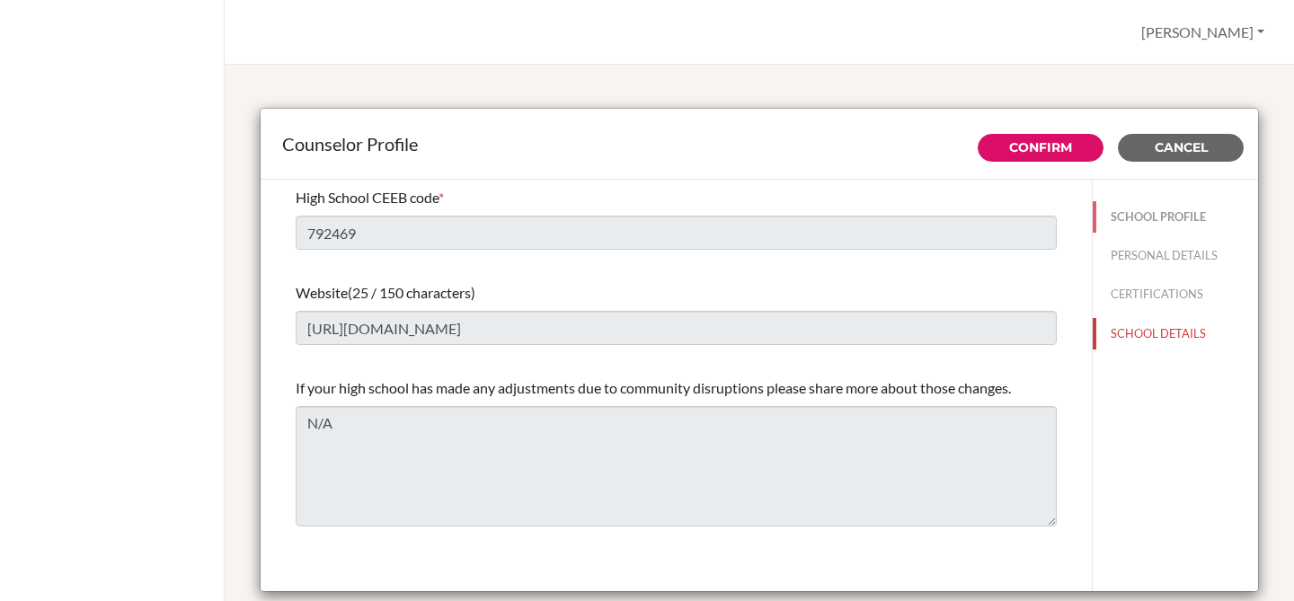
click at [1136, 214] on button "SCHOOL PROFILE" at bounding box center [1175, 216] width 165 height 31
type input "17"
type input "5.0"
select select "0"
select select "265466"
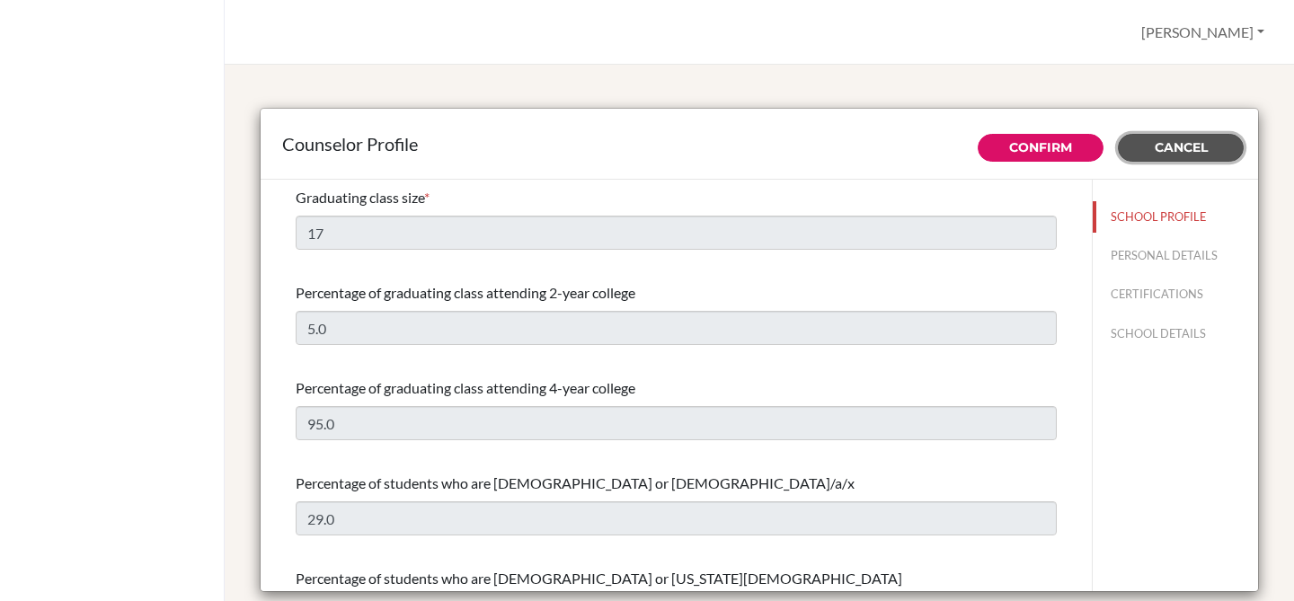
click at [1144, 145] on button "Cancel" at bounding box center [1181, 148] width 126 height 28
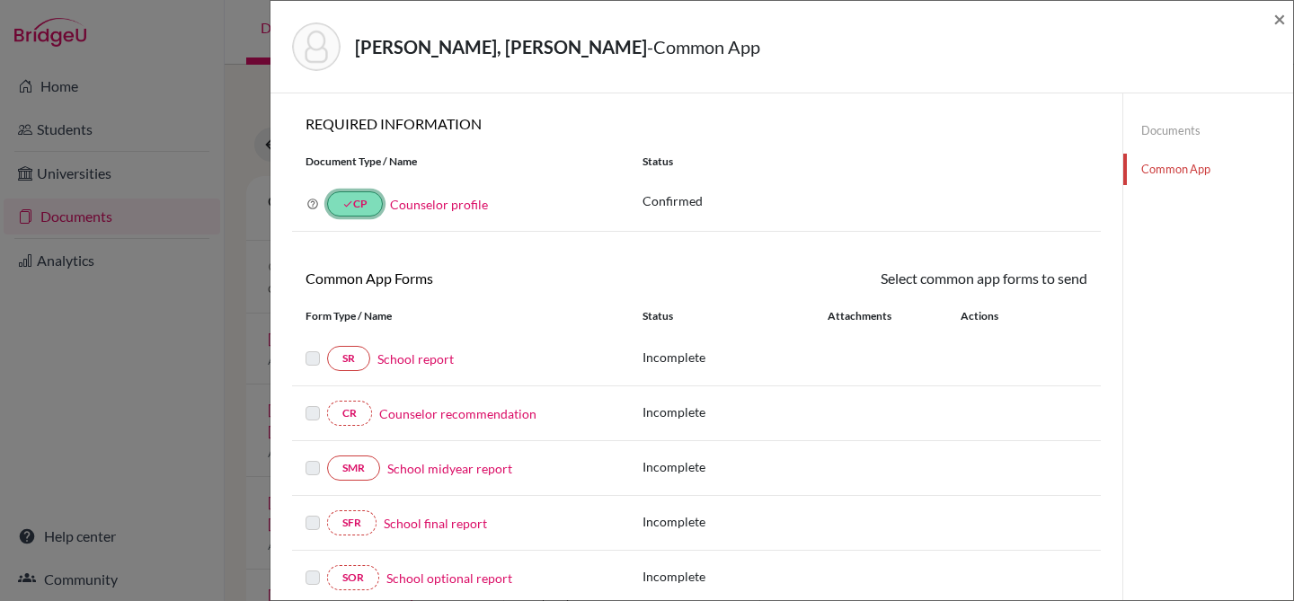
click at [345, 200] on icon "done" at bounding box center [347, 204] width 11 height 11
click at [425, 209] on link "Counselor profile" at bounding box center [439, 204] width 98 height 15
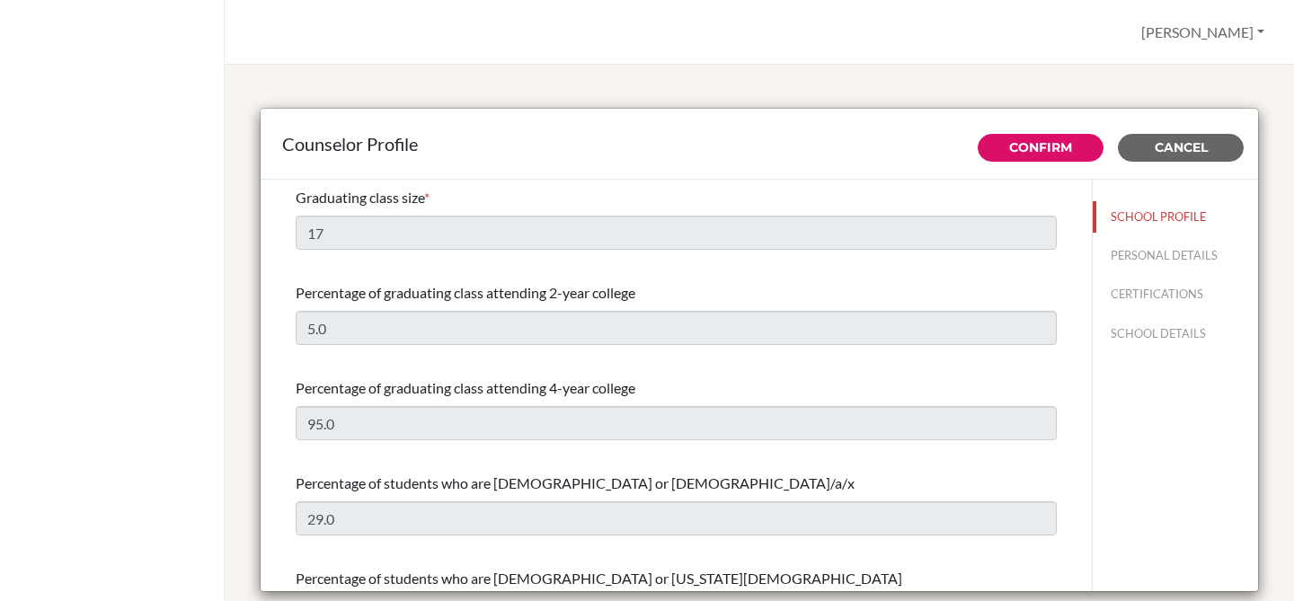
select select "0"
select select "265466"
click at [1191, 143] on span "Cancel" at bounding box center [1181, 147] width 53 height 16
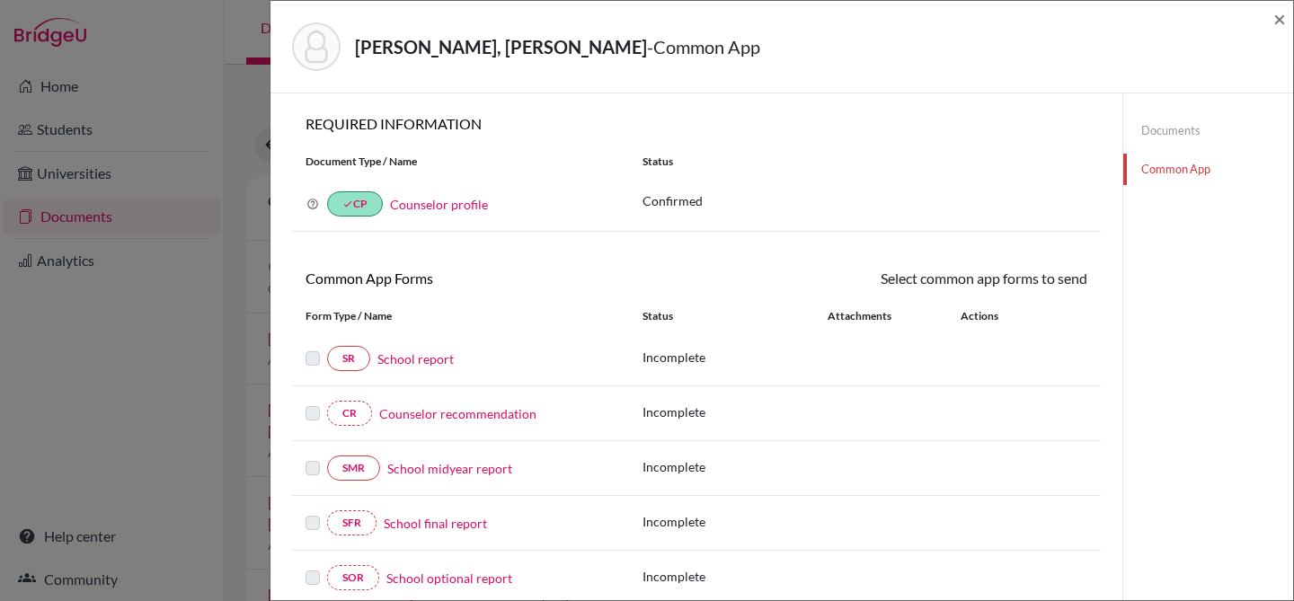
click at [422, 361] on link "School report" at bounding box center [416, 359] width 76 height 19
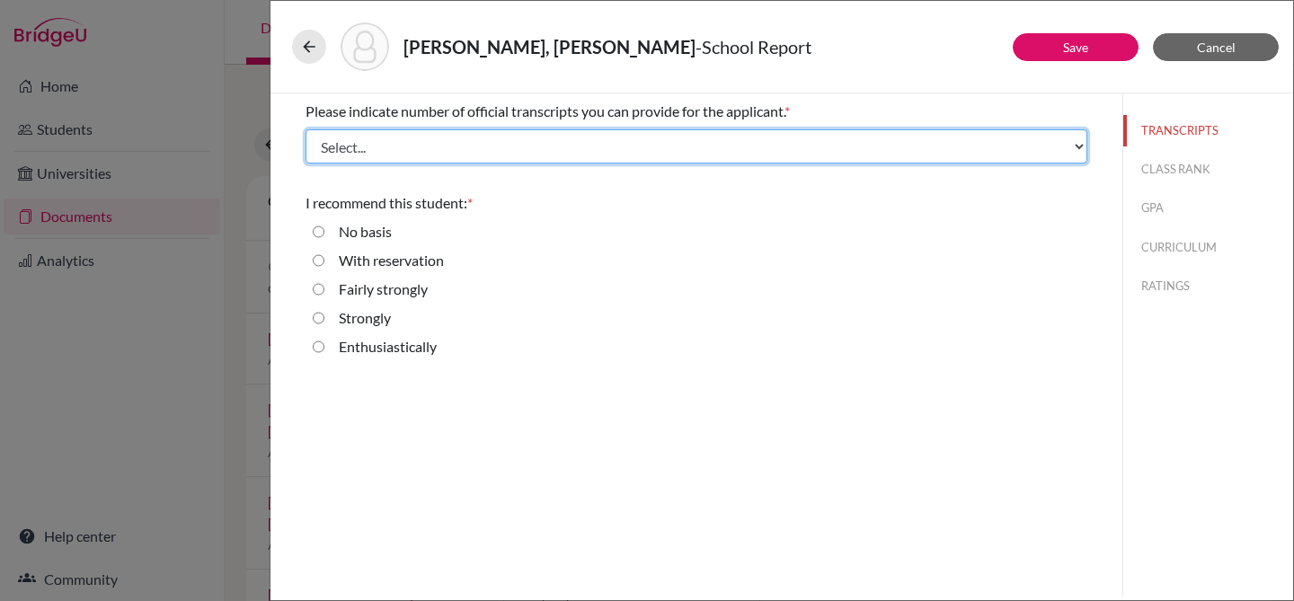
click at [571, 150] on select "Select... 1 2 3 4" at bounding box center [697, 146] width 782 height 34
click at [306, 129] on select "Select... 1 2 3 4" at bounding box center [697, 146] width 782 height 34
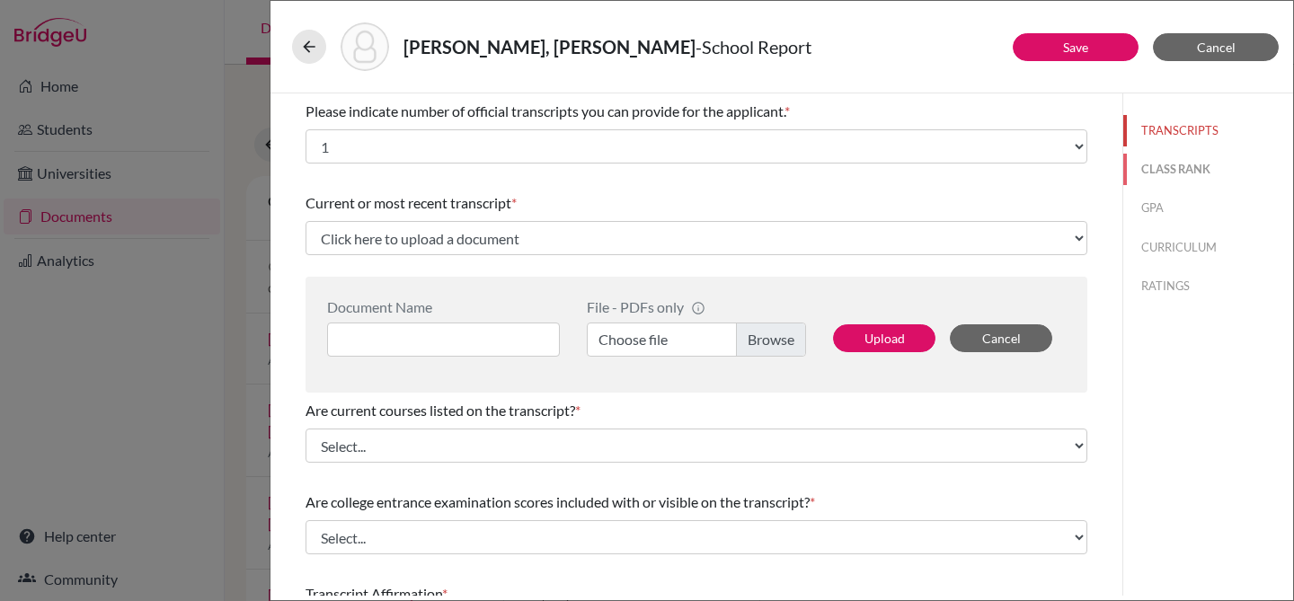
click at [1160, 172] on button "CLASS RANK" at bounding box center [1209, 169] width 170 height 31
select select "Select..."
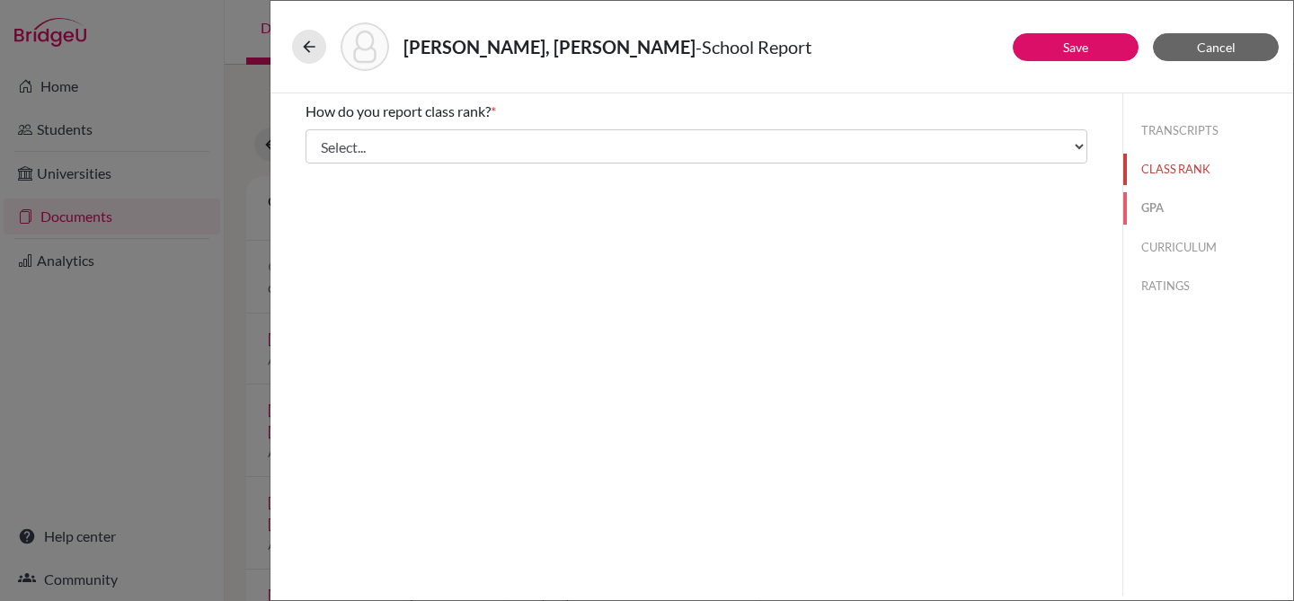
click at [1159, 217] on button "GPA" at bounding box center [1209, 207] width 170 height 31
click at [1164, 241] on button "CURRICULUM" at bounding box center [1209, 247] width 170 height 31
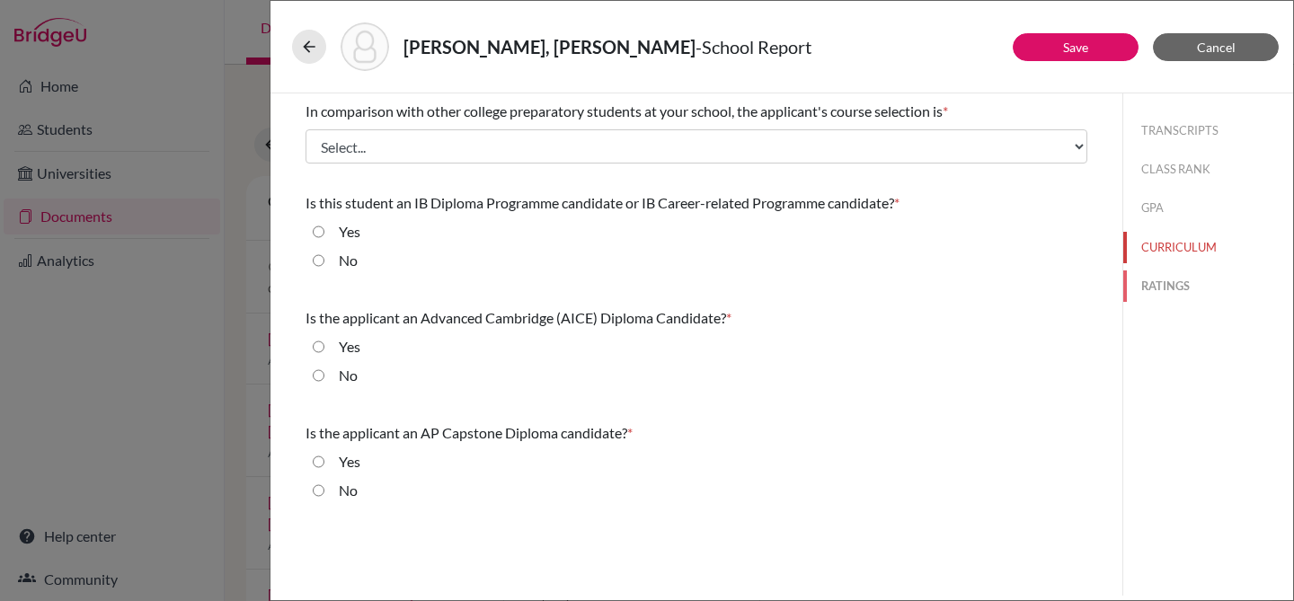
click at [1167, 285] on button "RATINGS" at bounding box center [1209, 286] width 170 height 31
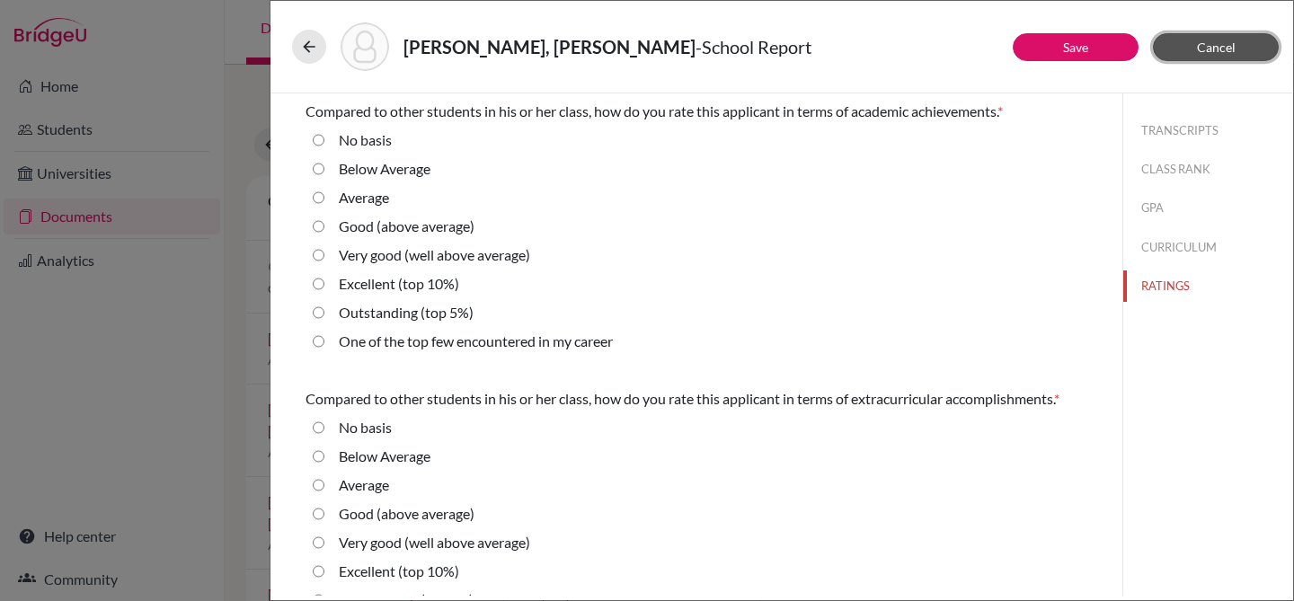
click at [1208, 52] on span "Cancel" at bounding box center [1216, 47] width 39 height 15
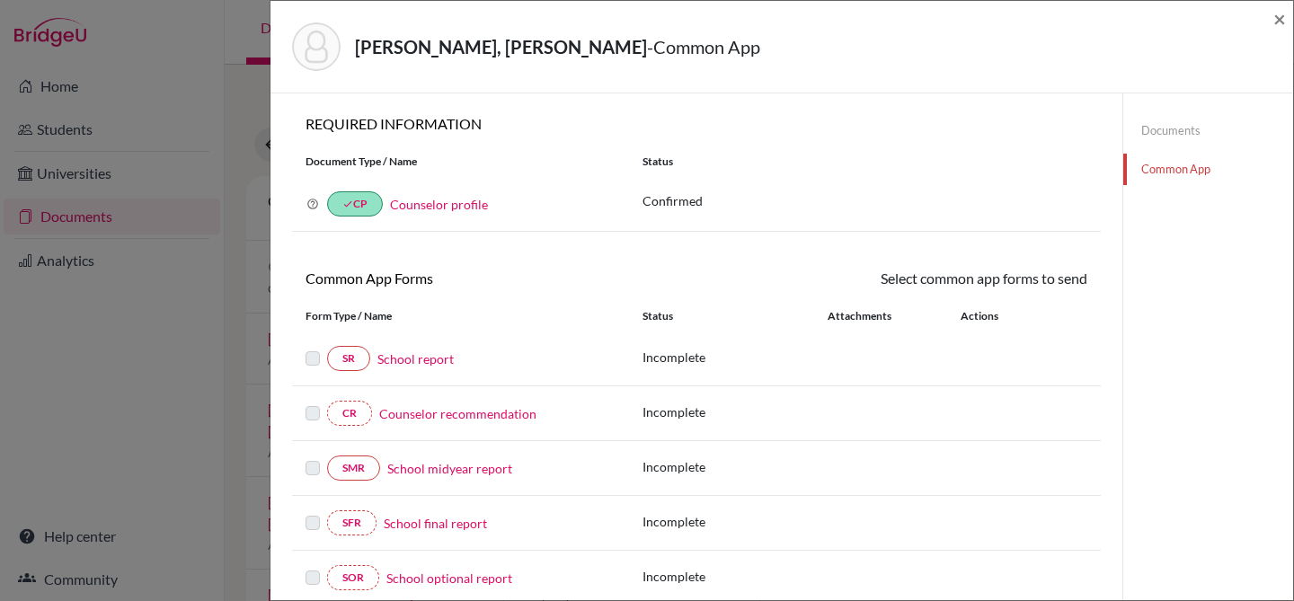
click at [435, 202] on link "Counselor profile" at bounding box center [439, 204] width 98 height 15
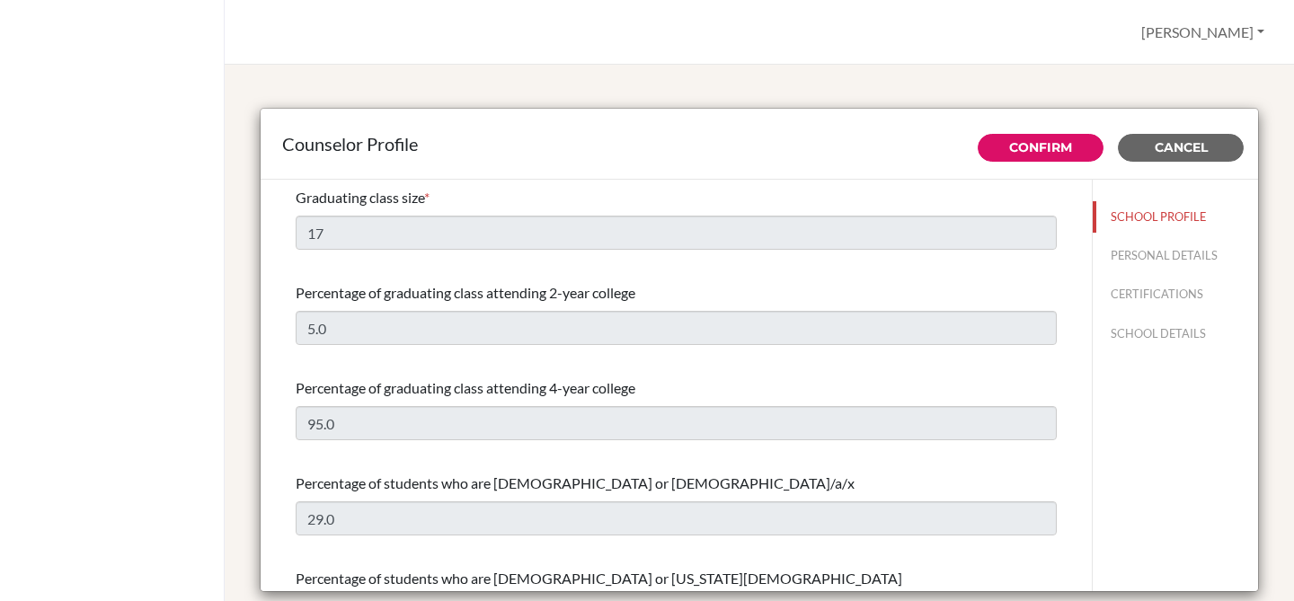
select select "0"
select select "265466"
click at [1205, 144] on span "Cancel" at bounding box center [1181, 147] width 53 height 16
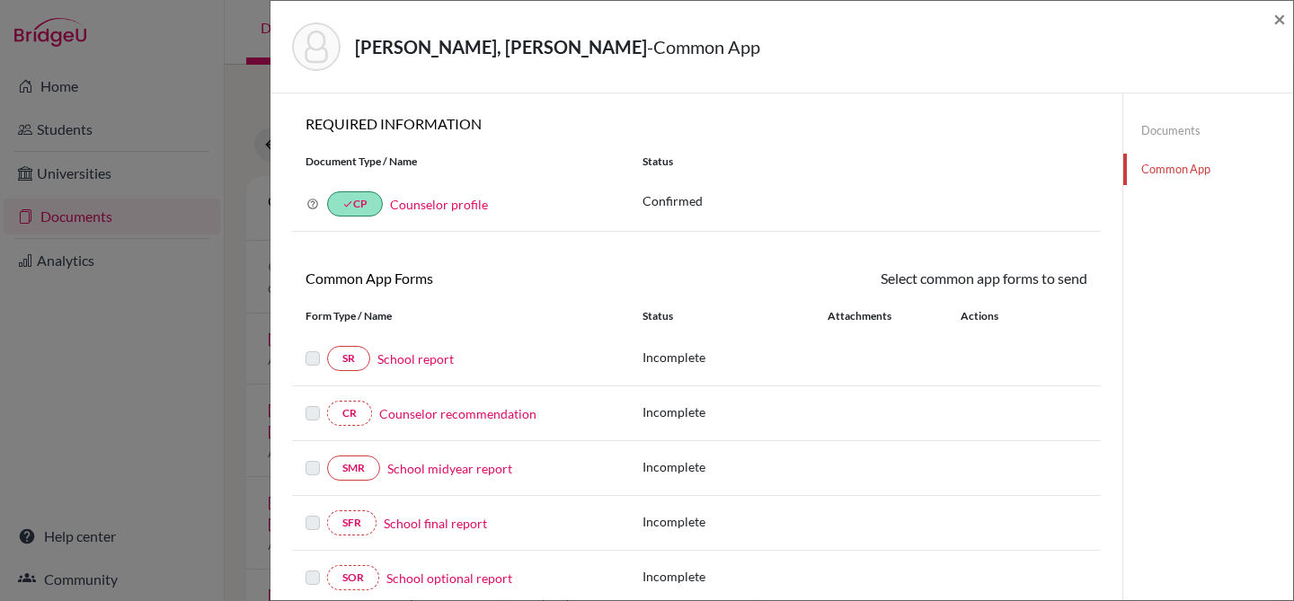
click at [1182, 124] on link "Documents" at bounding box center [1209, 130] width 170 height 31
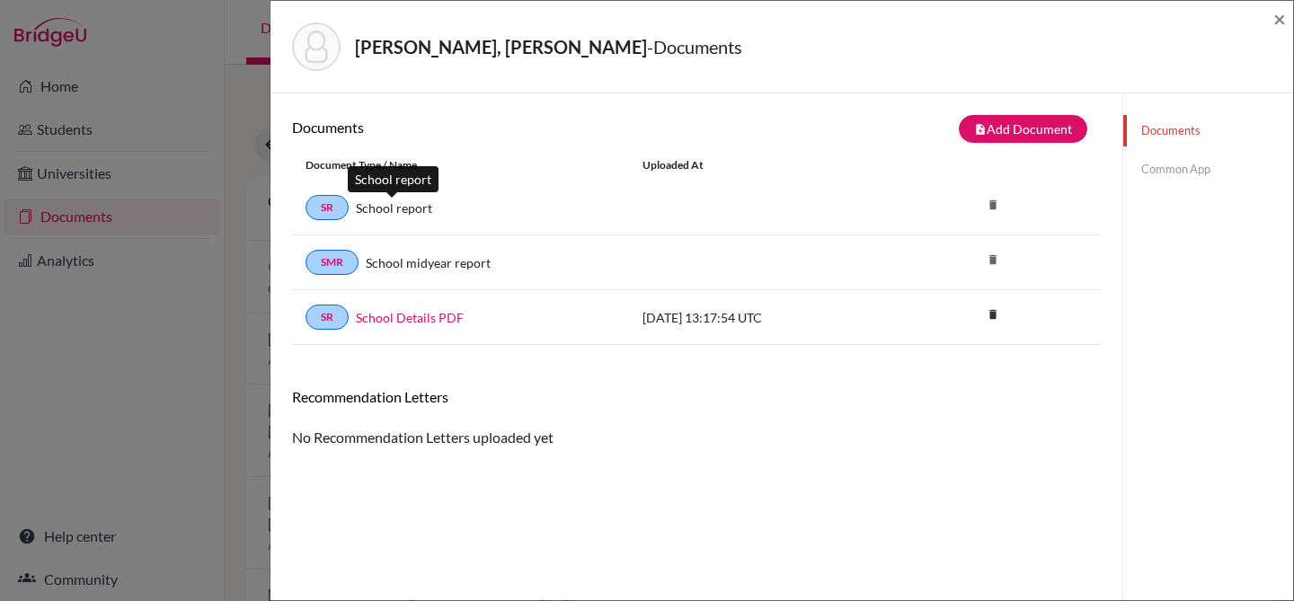
click at [395, 209] on link "School report" at bounding box center [394, 208] width 76 height 19
click at [322, 205] on link "SR" at bounding box center [327, 207] width 43 height 25
click at [1038, 135] on button "note_add Add Document" at bounding box center [1023, 129] width 129 height 28
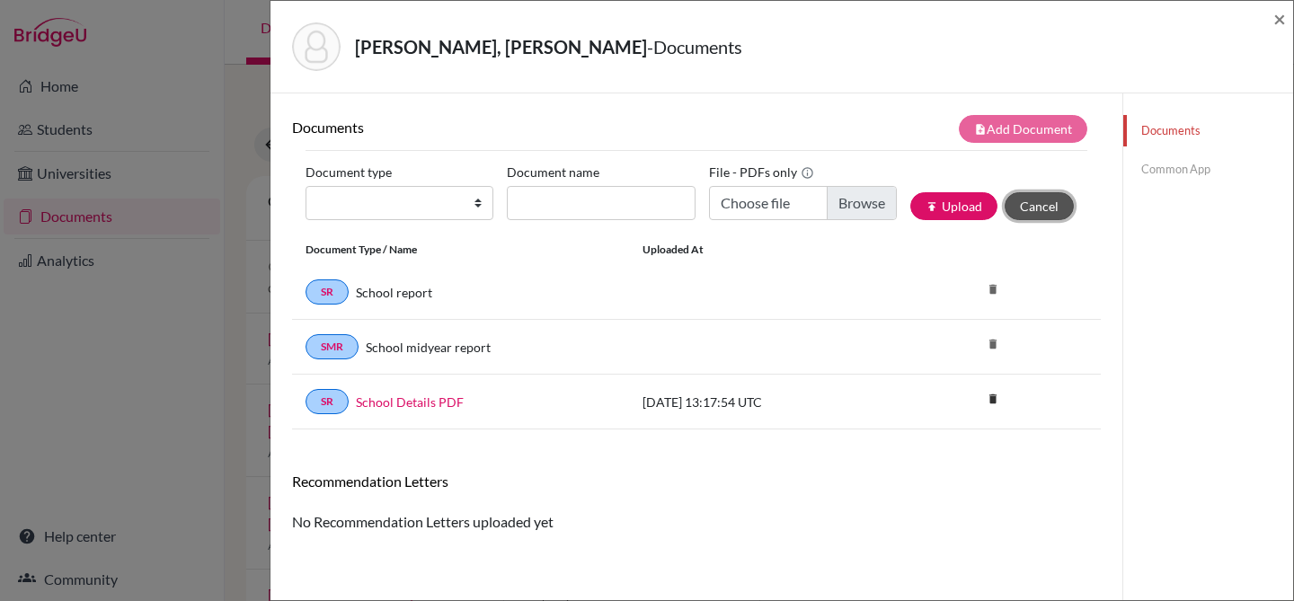
click at [1048, 202] on button "Cancel" at bounding box center [1039, 206] width 69 height 28
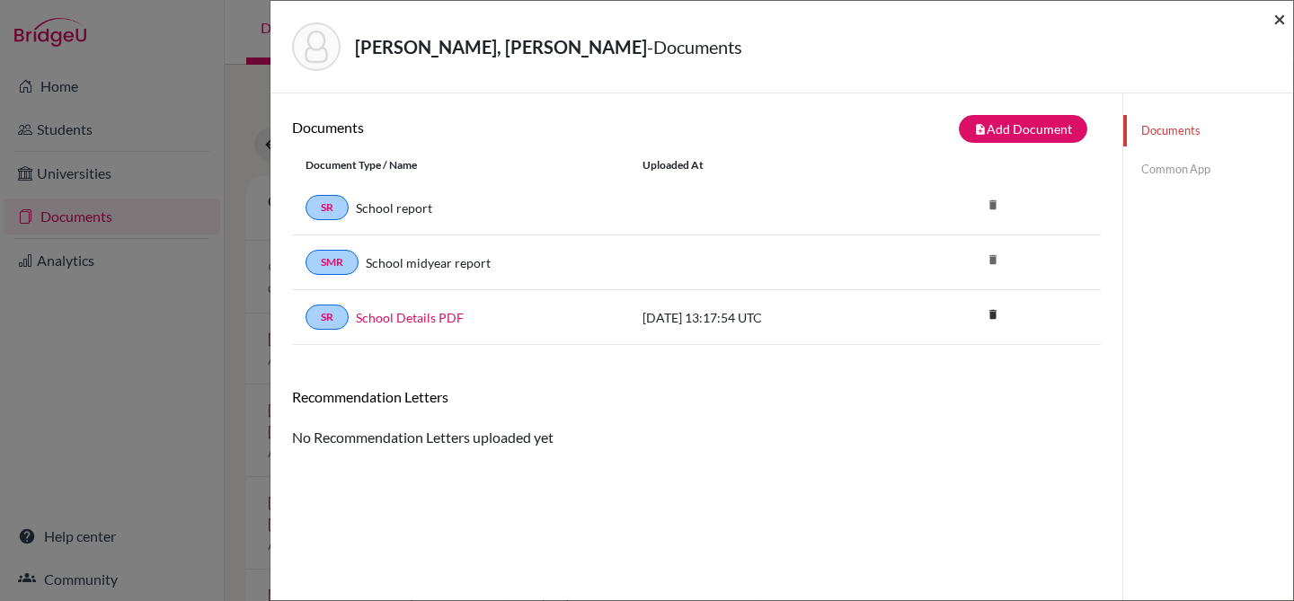
click at [1281, 19] on span "×" at bounding box center [1280, 18] width 13 height 26
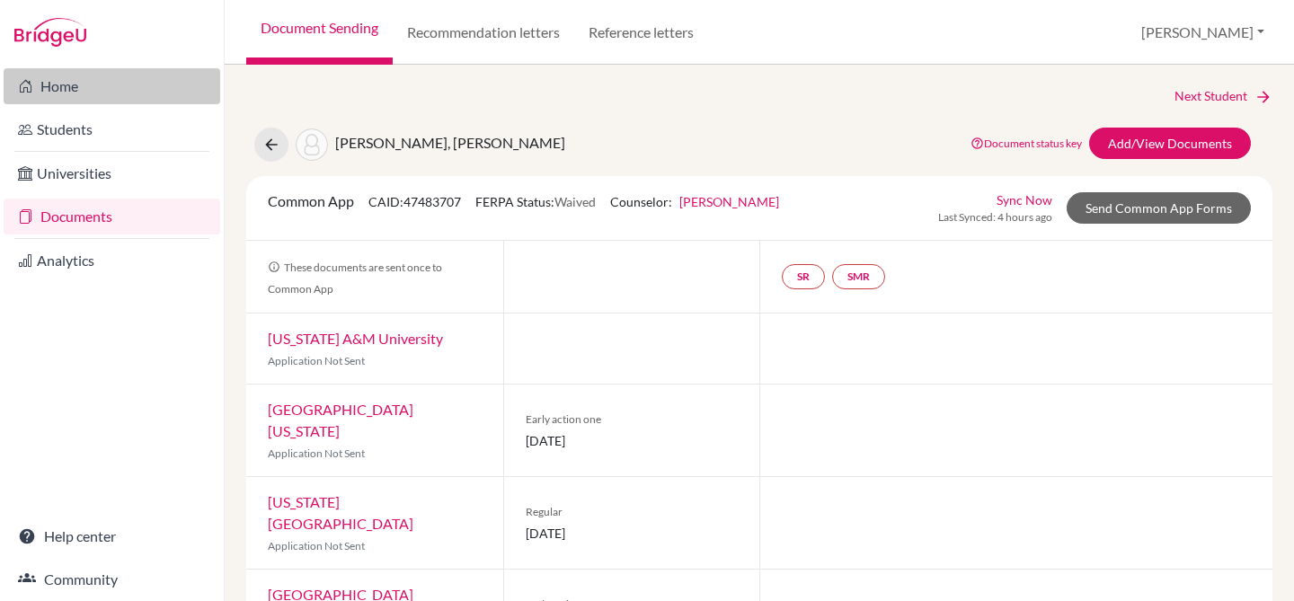
click at [131, 96] on link "Home" at bounding box center [112, 86] width 217 height 36
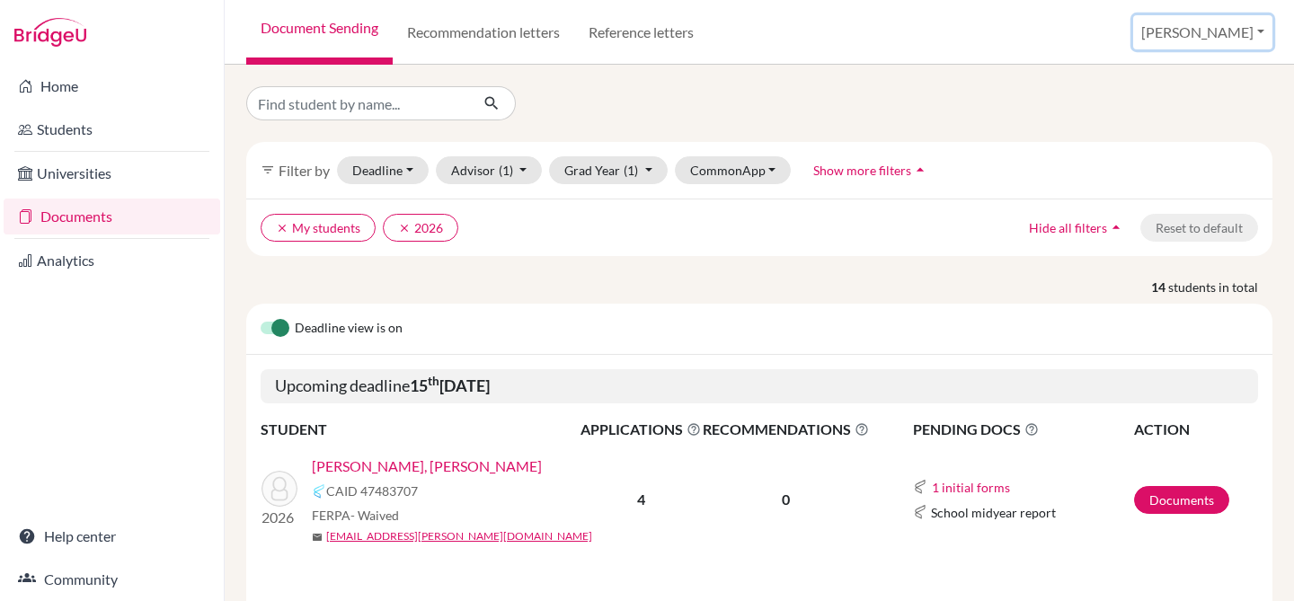
click at [1250, 30] on button "[PERSON_NAME]" at bounding box center [1202, 32] width 139 height 34
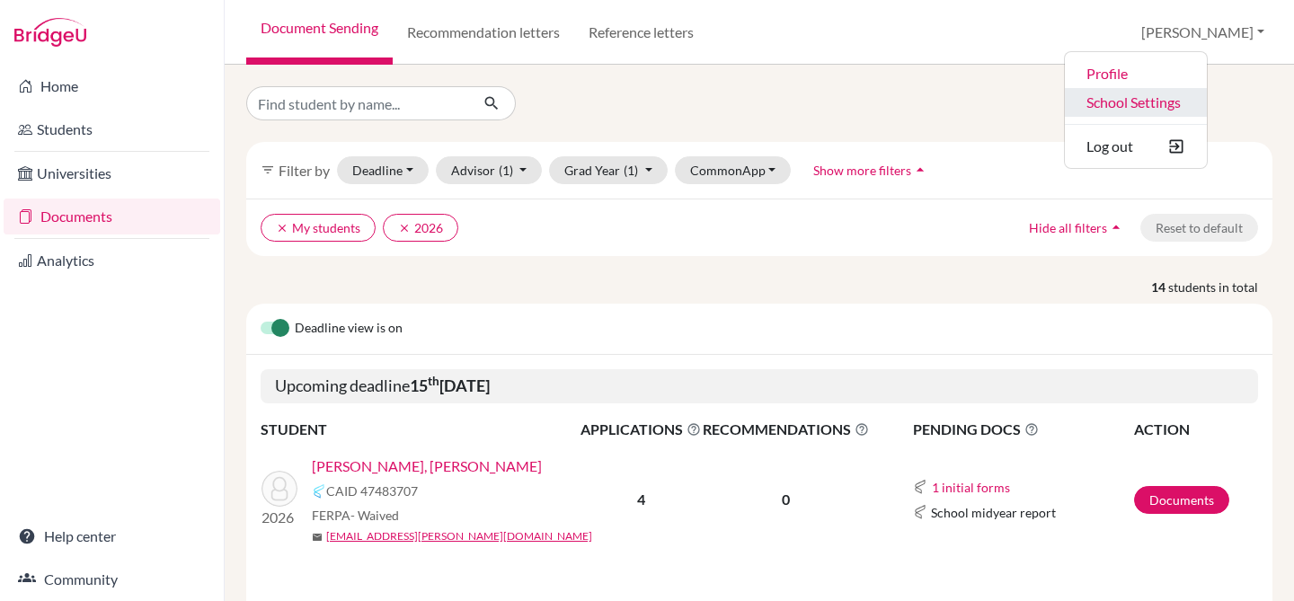
click at [1195, 101] on link "School Settings" at bounding box center [1136, 102] width 142 height 29
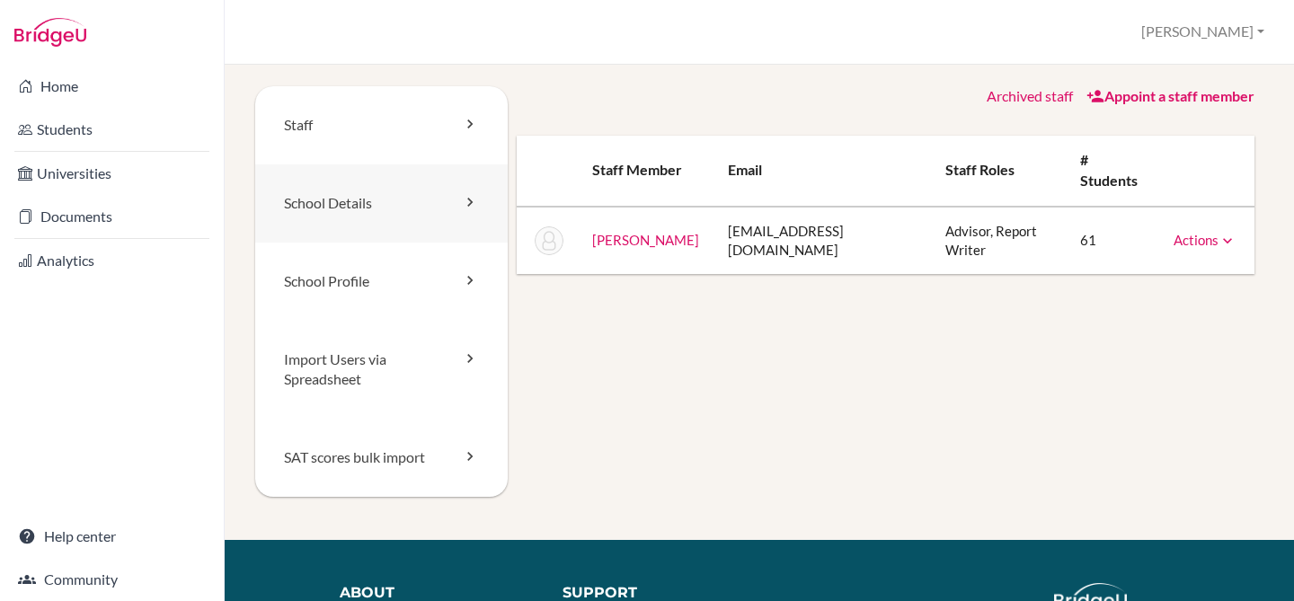
click at [427, 214] on link "School Details" at bounding box center [381, 203] width 253 height 78
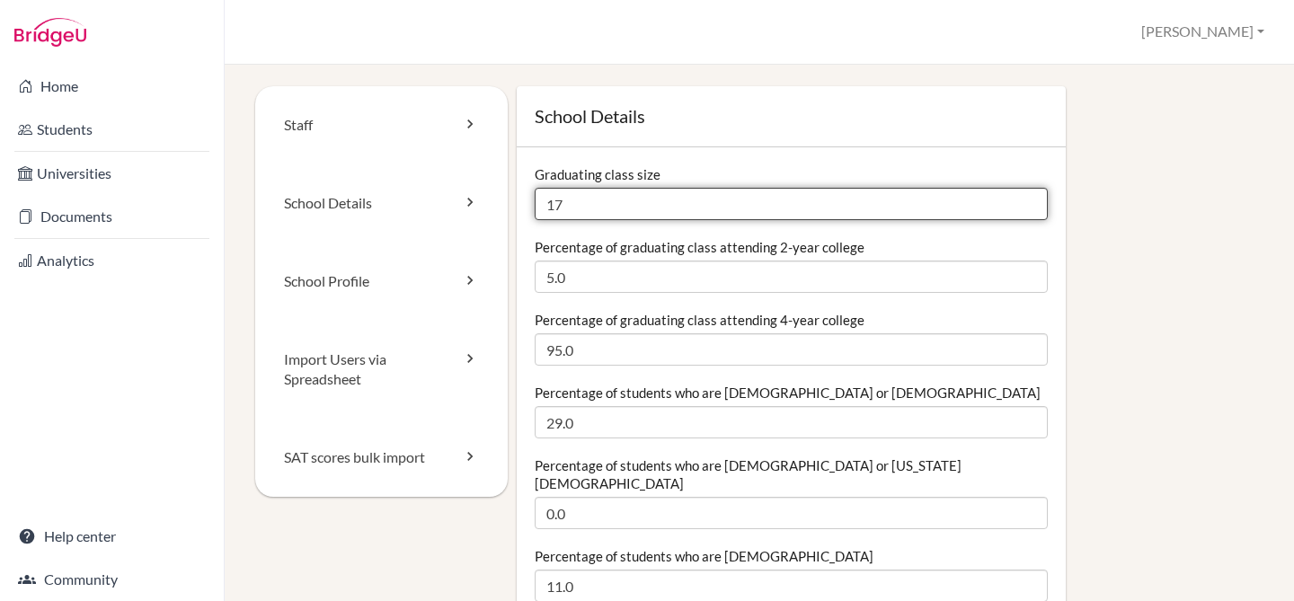
click at [707, 210] on input "17" at bounding box center [791, 204] width 513 height 32
type input "15"
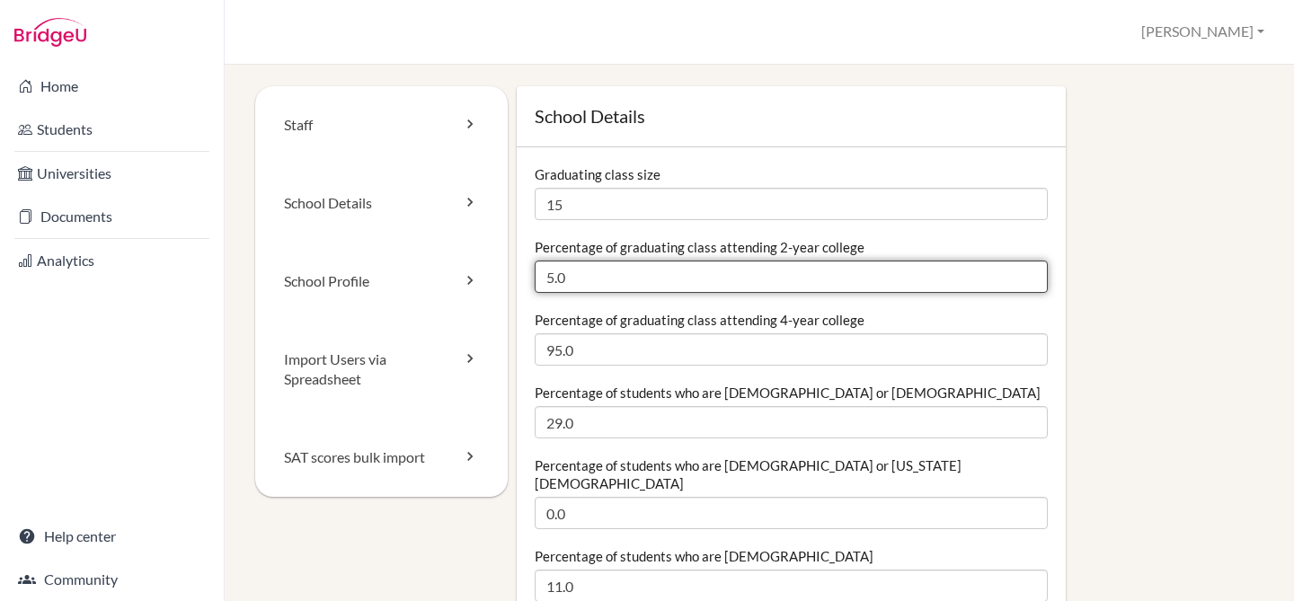
click at [645, 271] on input "5.0" at bounding box center [791, 277] width 513 height 32
click at [790, 271] on input "5.0" at bounding box center [791, 277] width 513 height 32
type input "0"
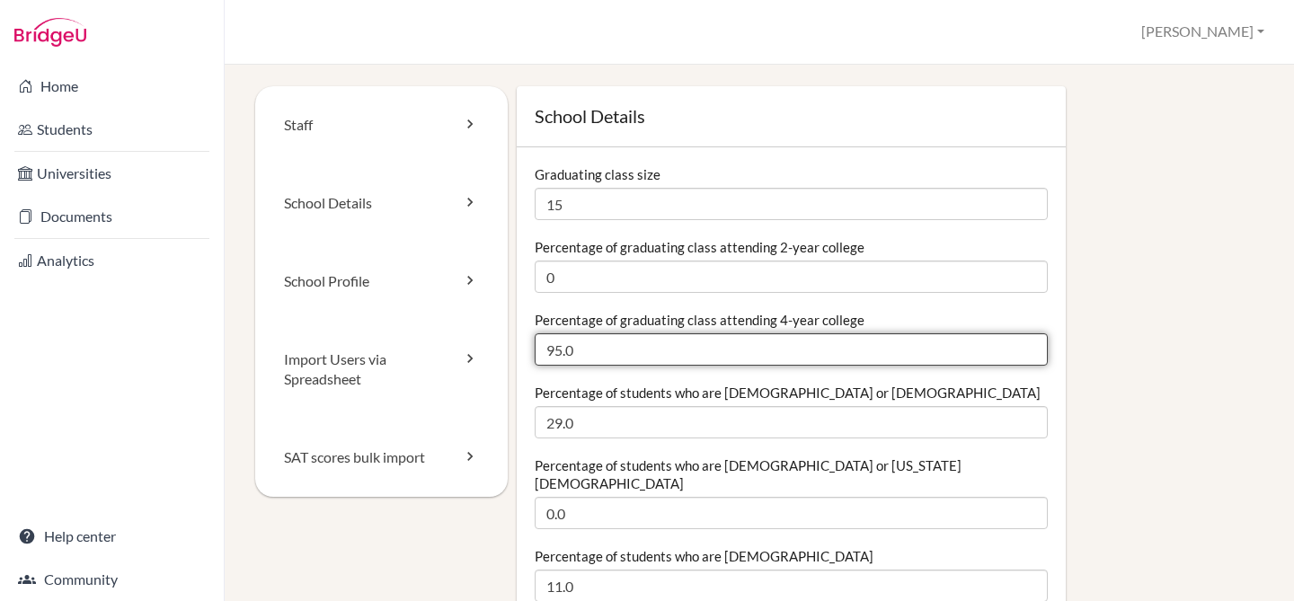
click at [777, 342] on input "95.0" at bounding box center [791, 349] width 513 height 32
type input "100"
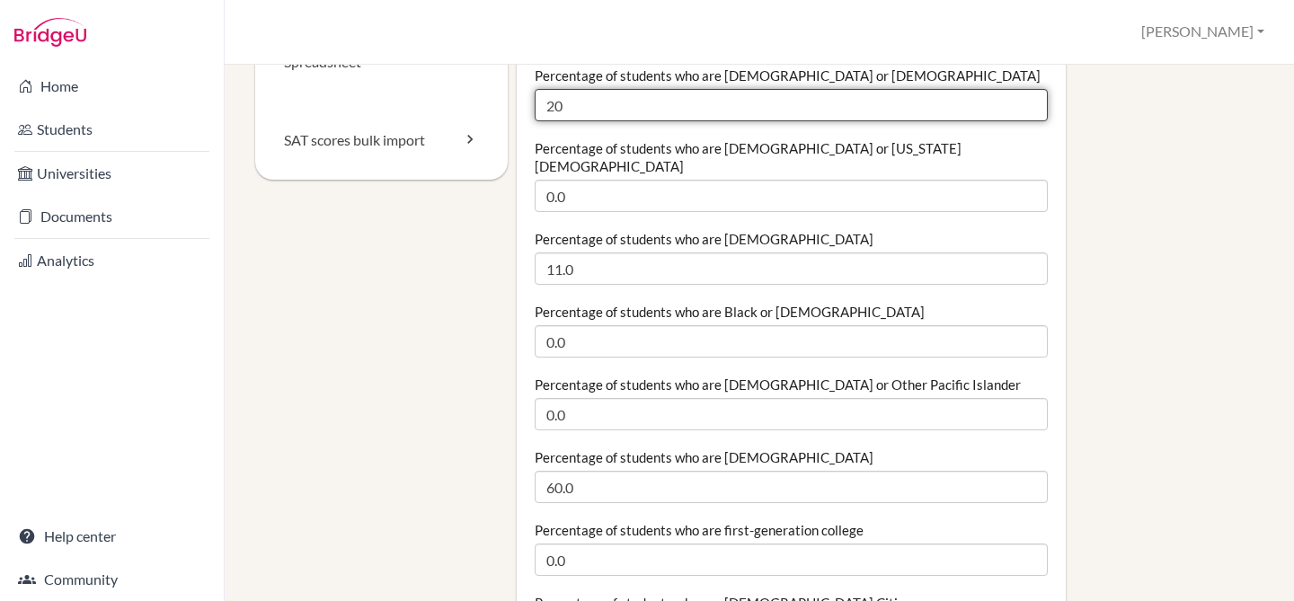
scroll to position [318, 0]
type input "20"
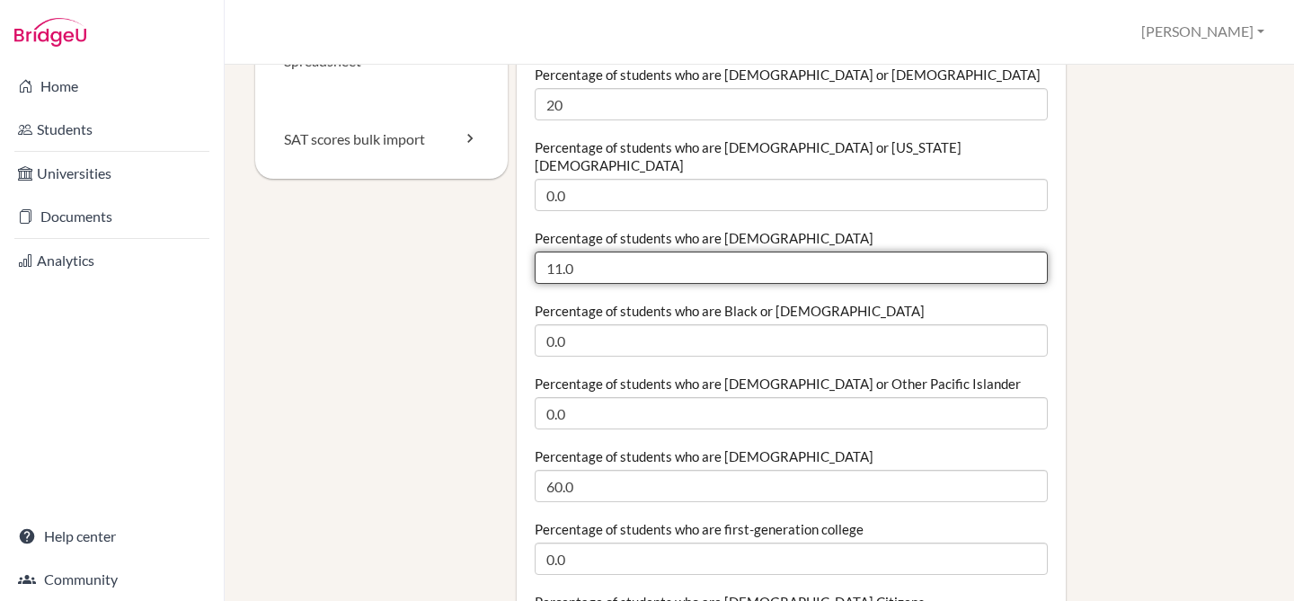
click at [611, 252] on input "11.0" at bounding box center [791, 268] width 513 height 32
type input "20"
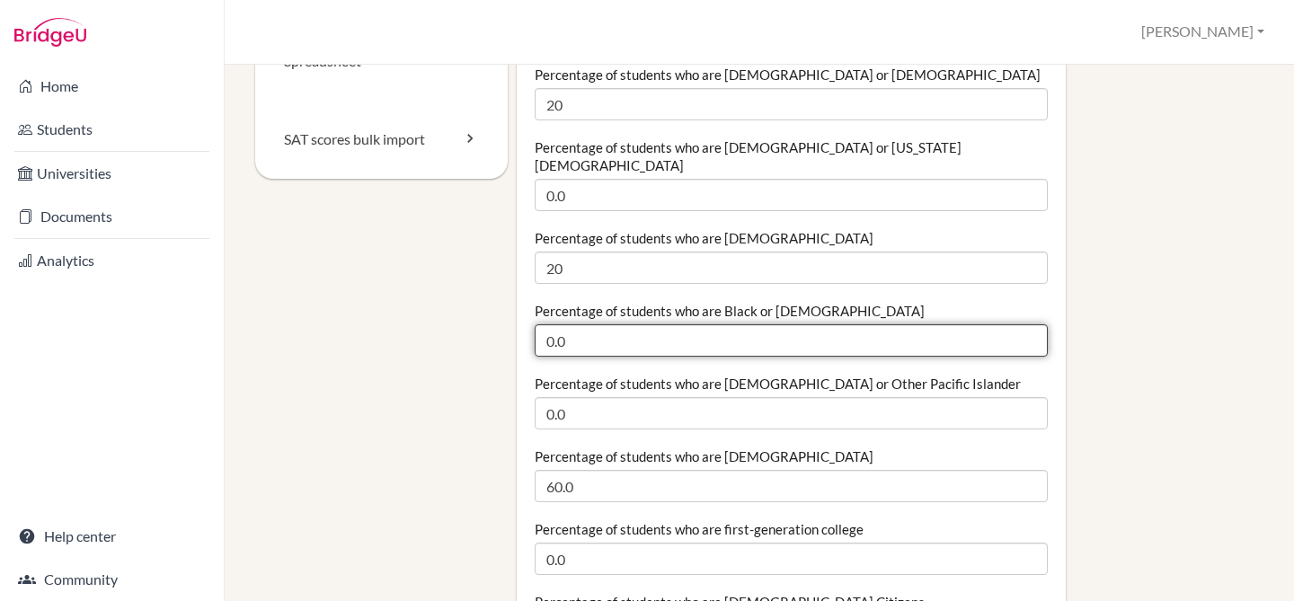
click at [573, 325] on input "0.0" at bounding box center [791, 340] width 513 height 32
type input "6"
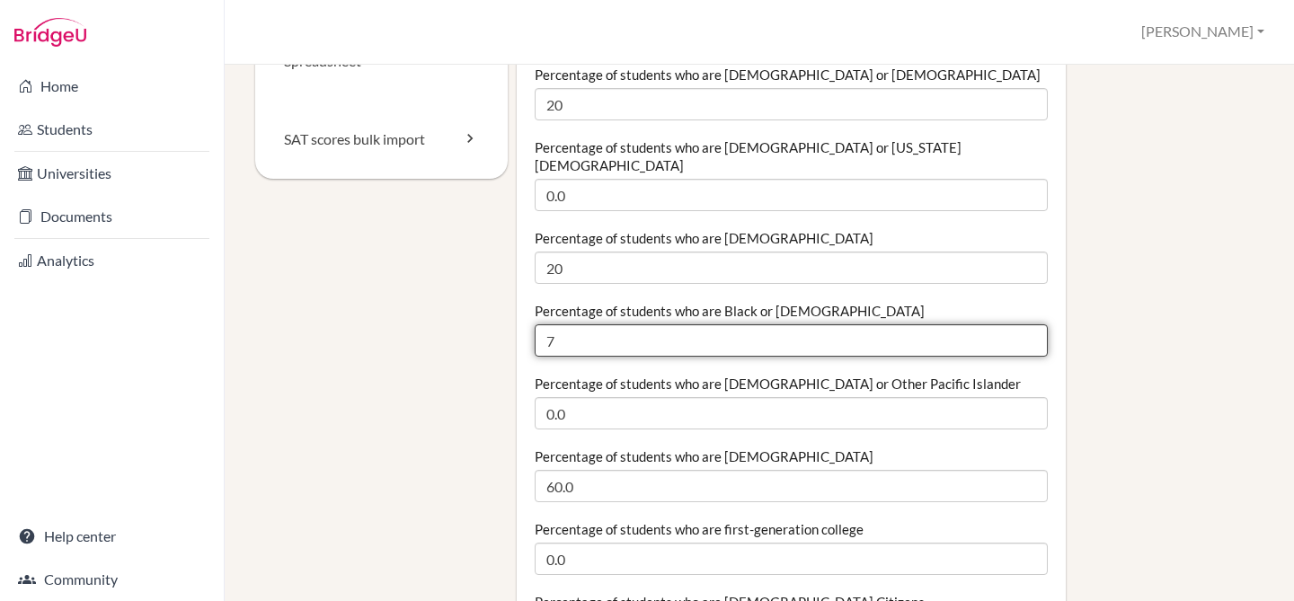
type input "7"
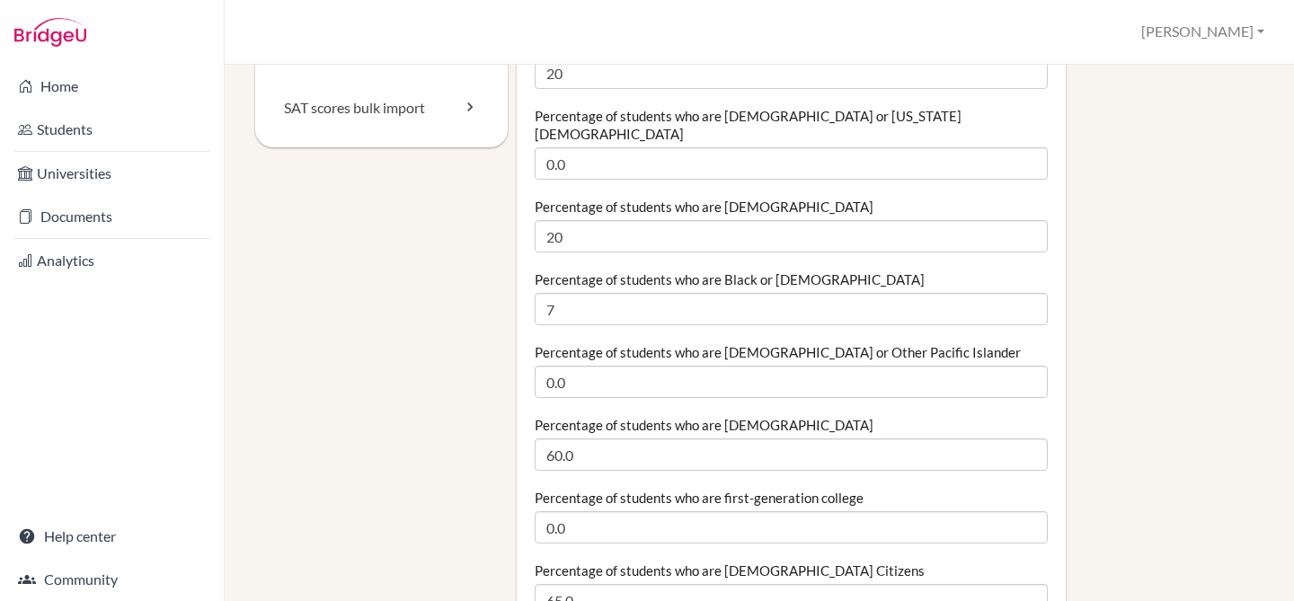
scroll to position [346, 0]
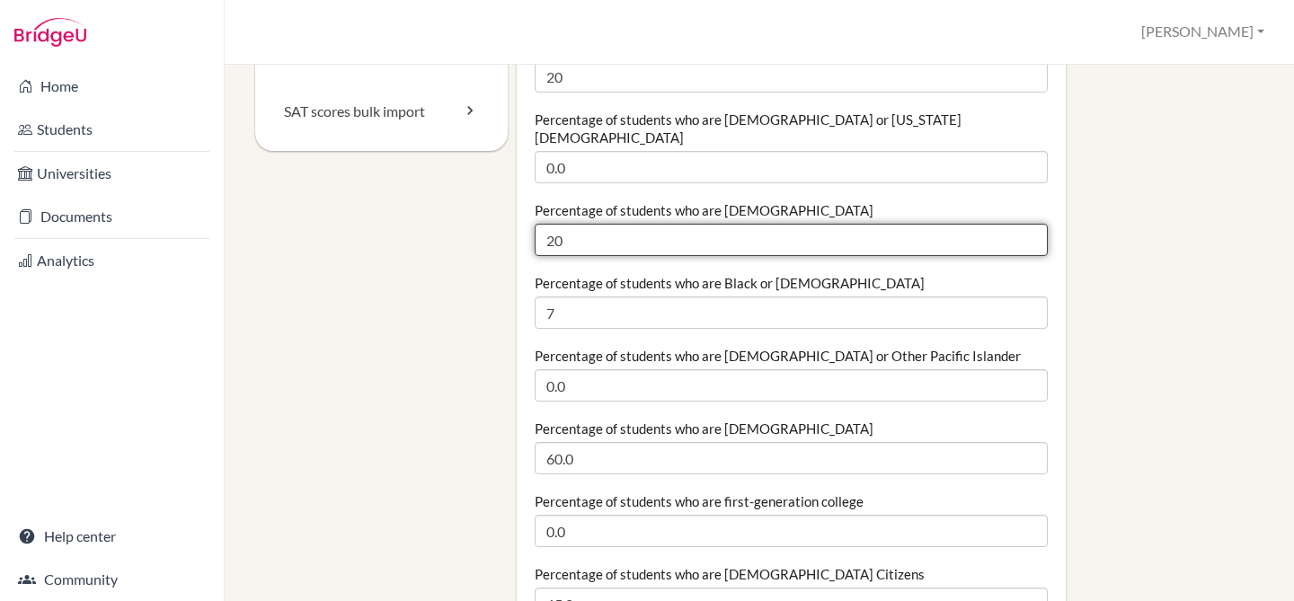
click at [624, 224] on input "20" at bounding box center [791, 240] width 513 height 32
type input "27"
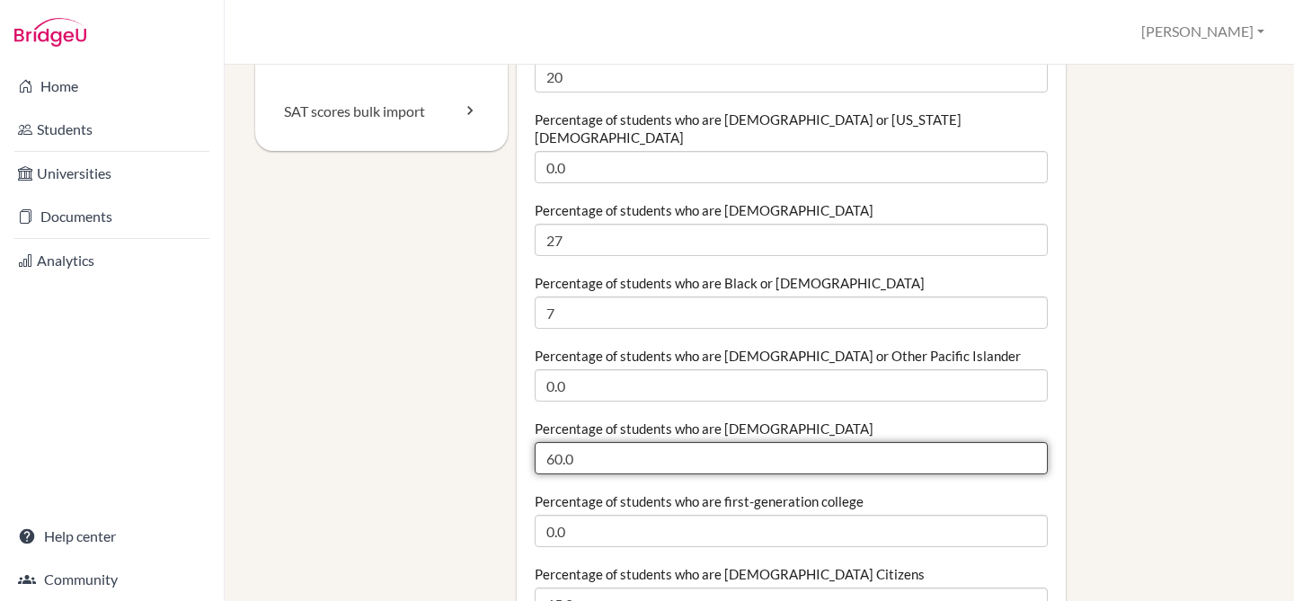
click at [601, 442] on input "60.0" at bounding box center [791, 458] width 513 height 32
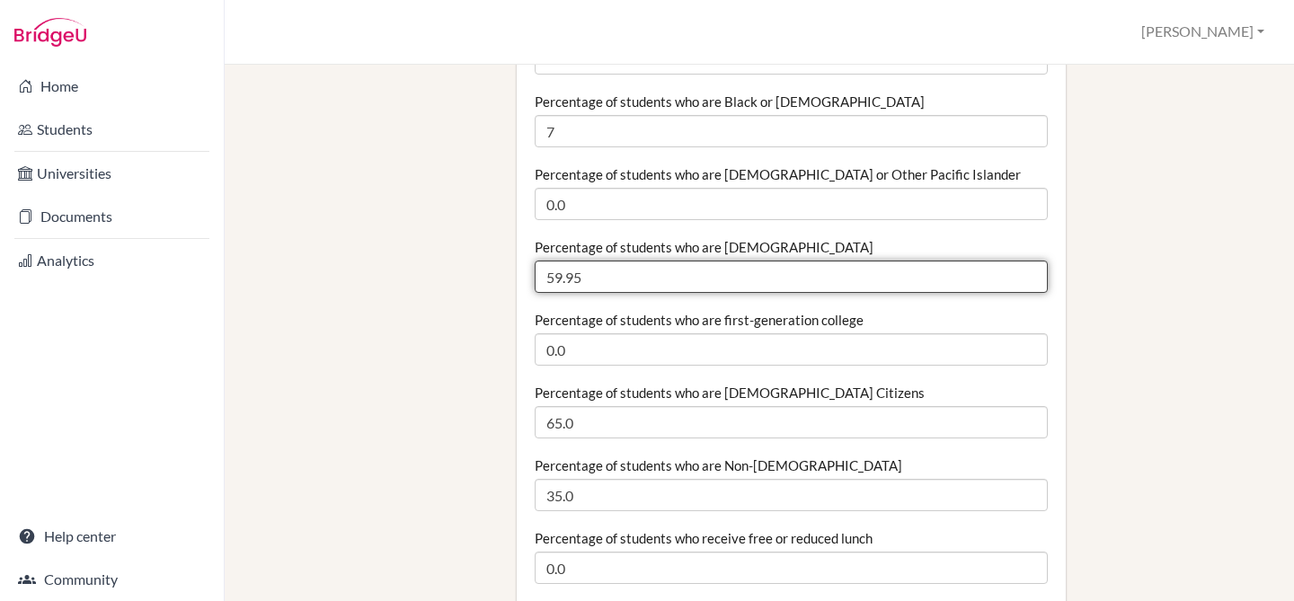
scroll to position [529, 0]
type input "5"
type input "47"
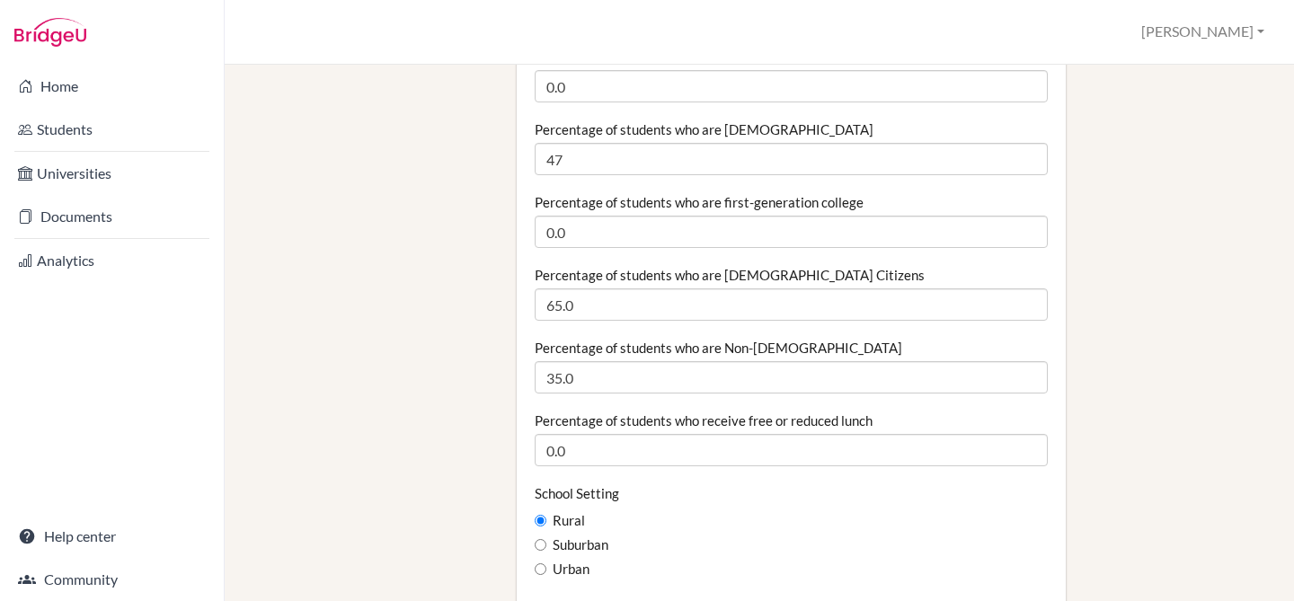
scroll to position [649, 0]
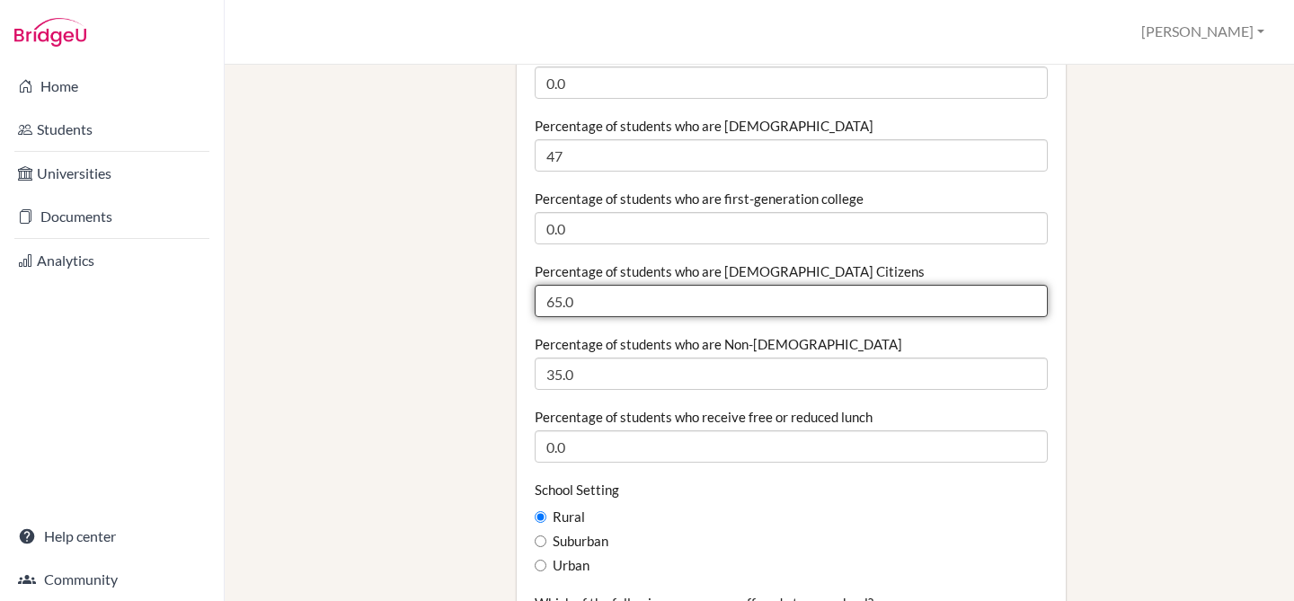
click at [595, 285] on input "65.0" at bounding box center [791, 301] width 513 height 32
type input "53"
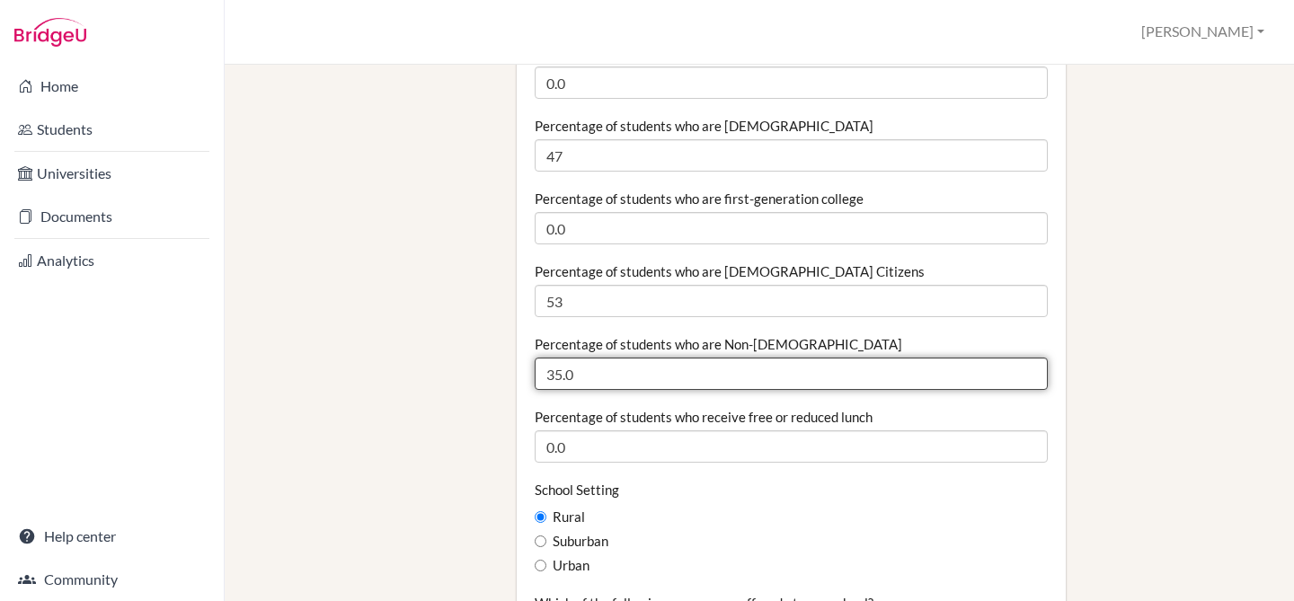
click at [577, 358] on input "35.0" at bounding box center [791, 374] width 513 height 32
click at [584, 359] on input "35.0" at bounding box center [791, 374] width 513 height 32
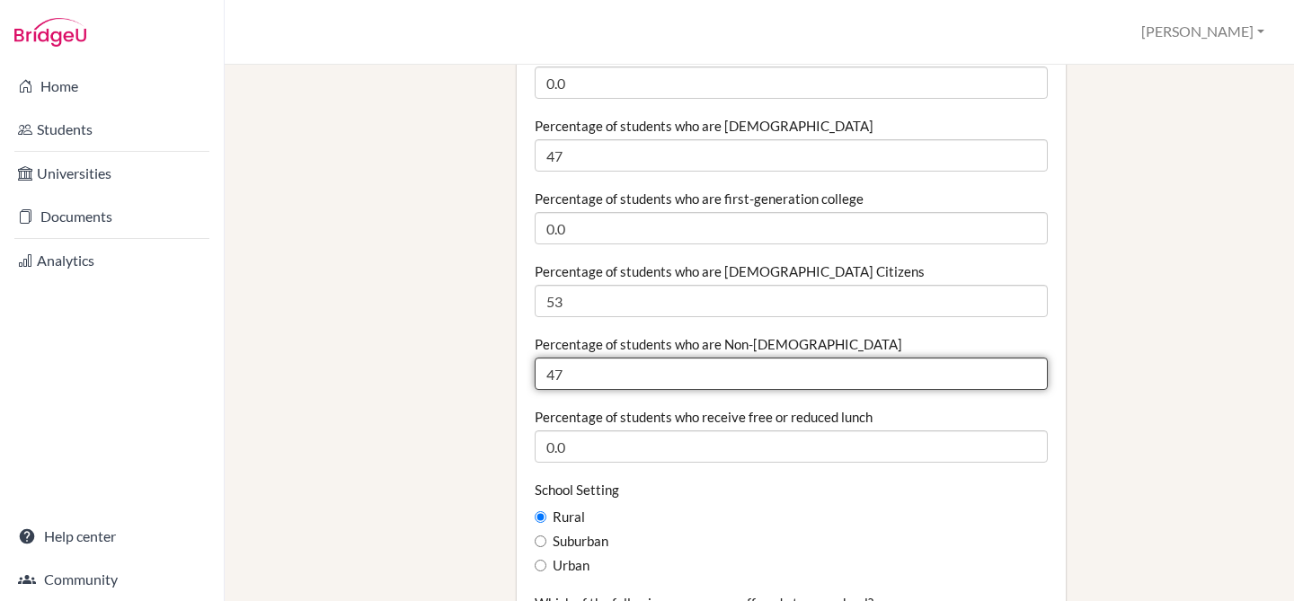
type input "47"
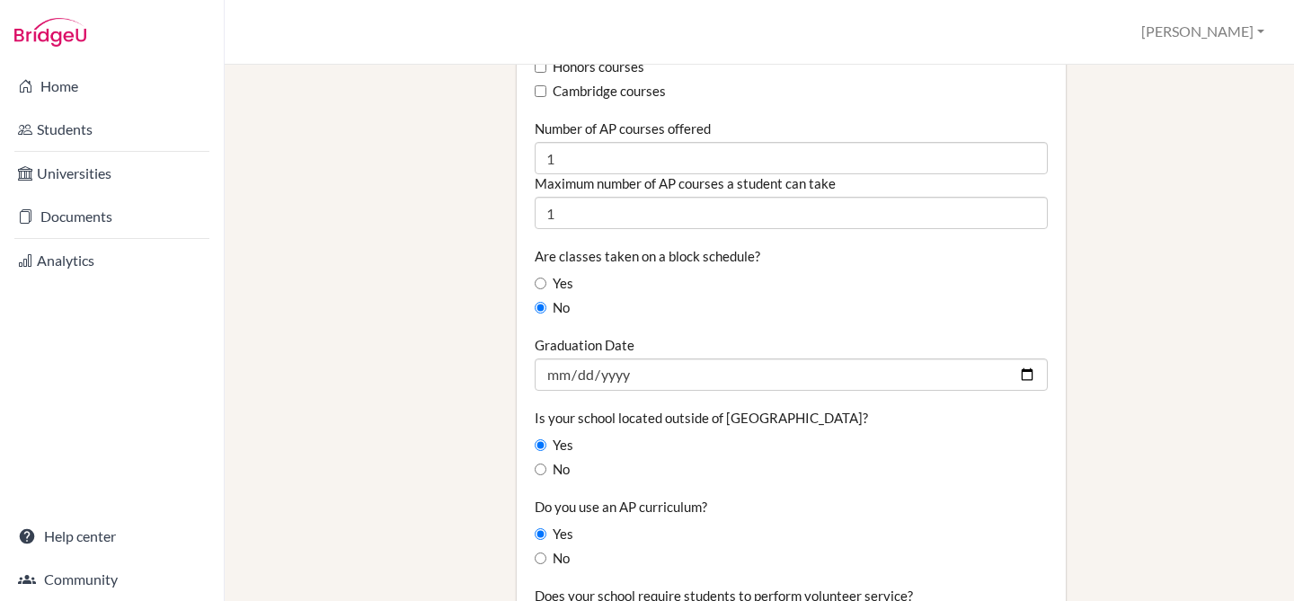
scroll to position [1277, 0]
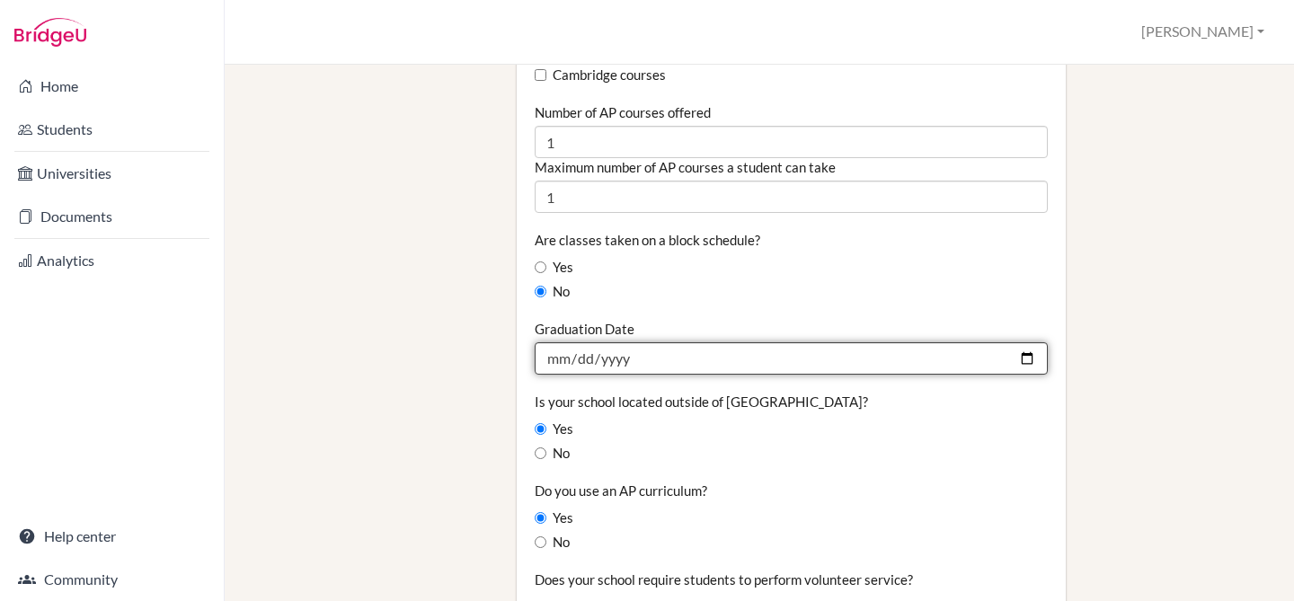
click at [1020, 342] on input "2025-05-30" at bounding box center [791, 358] width 513 height 32
type input "2026-06-05"
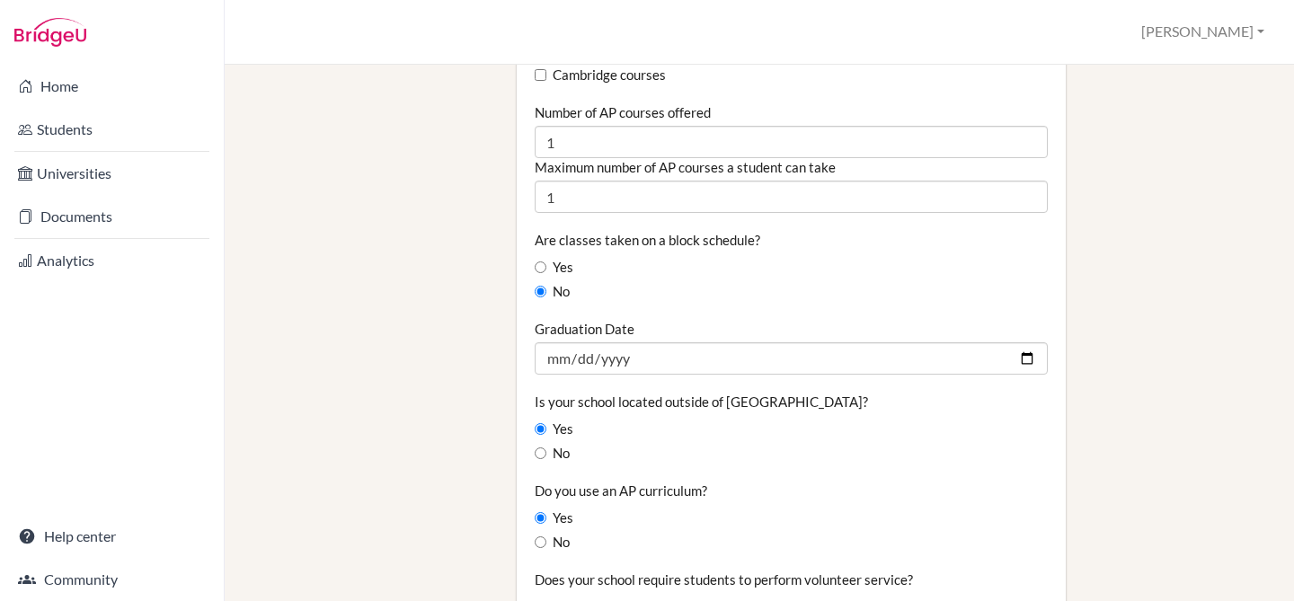
click at [499, 329] on div "Staff School Details School Profile Import Users via Spreadsheet SAT scores bul…" at bounding box center [759, 211] width 1009 height 2805
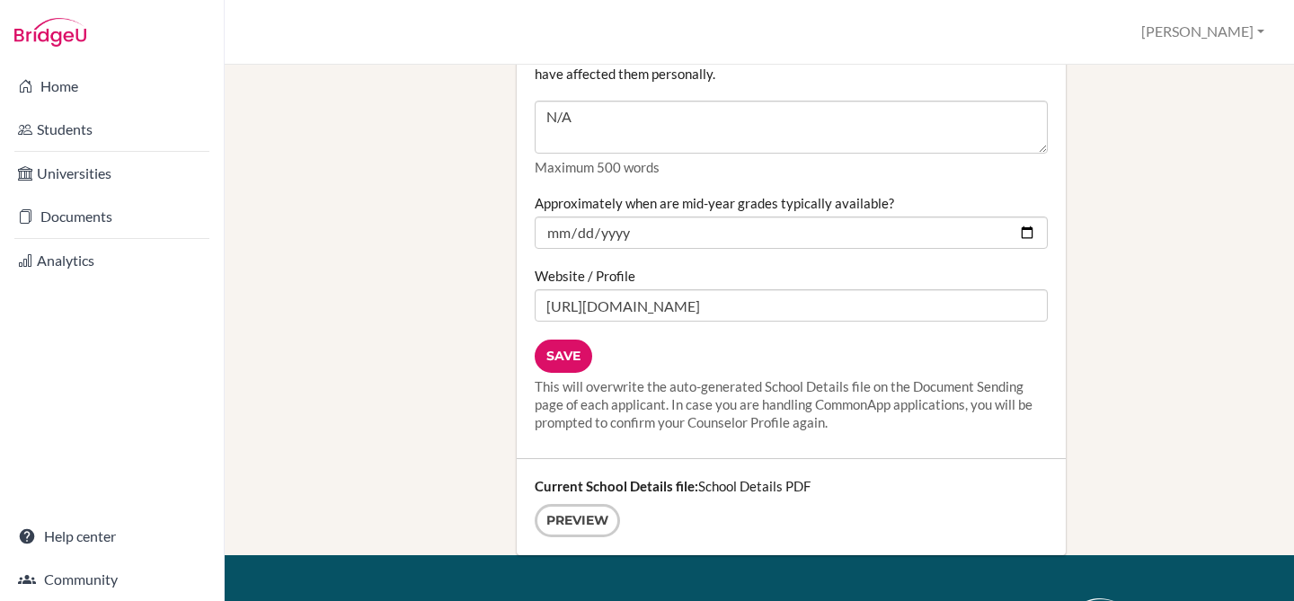
scroll to position [2337, 0]
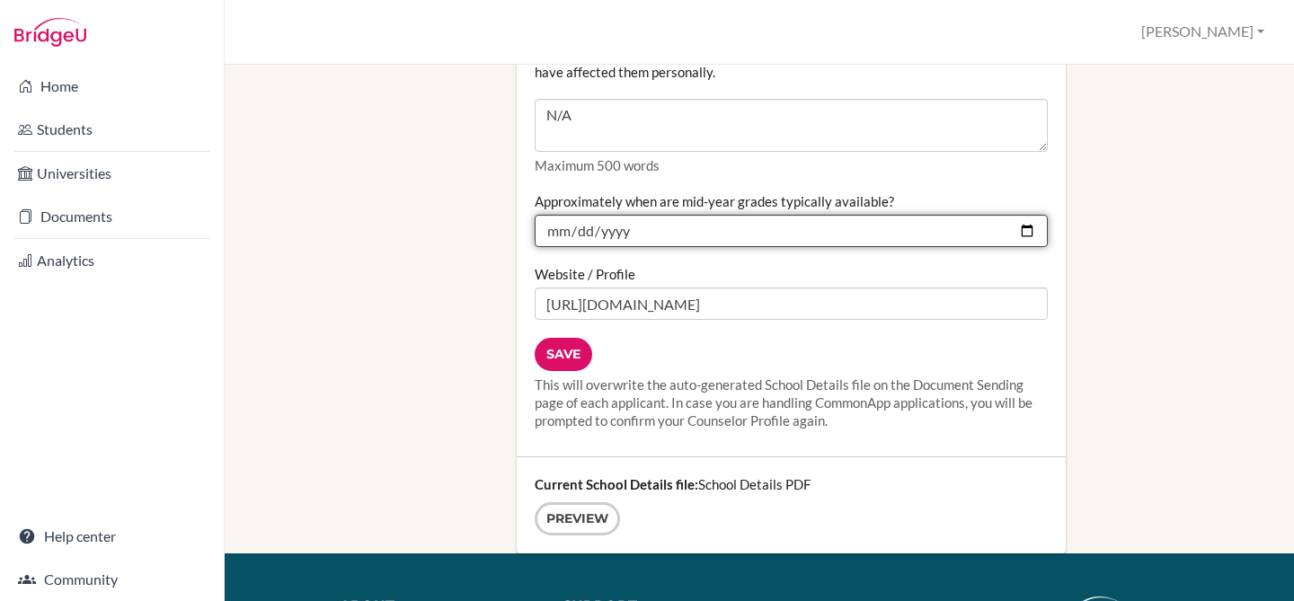
click at [1033, 215] on input "2025-01-22" at bounding box center [791, 231] width 513 height 32
type input "2026-01-12"
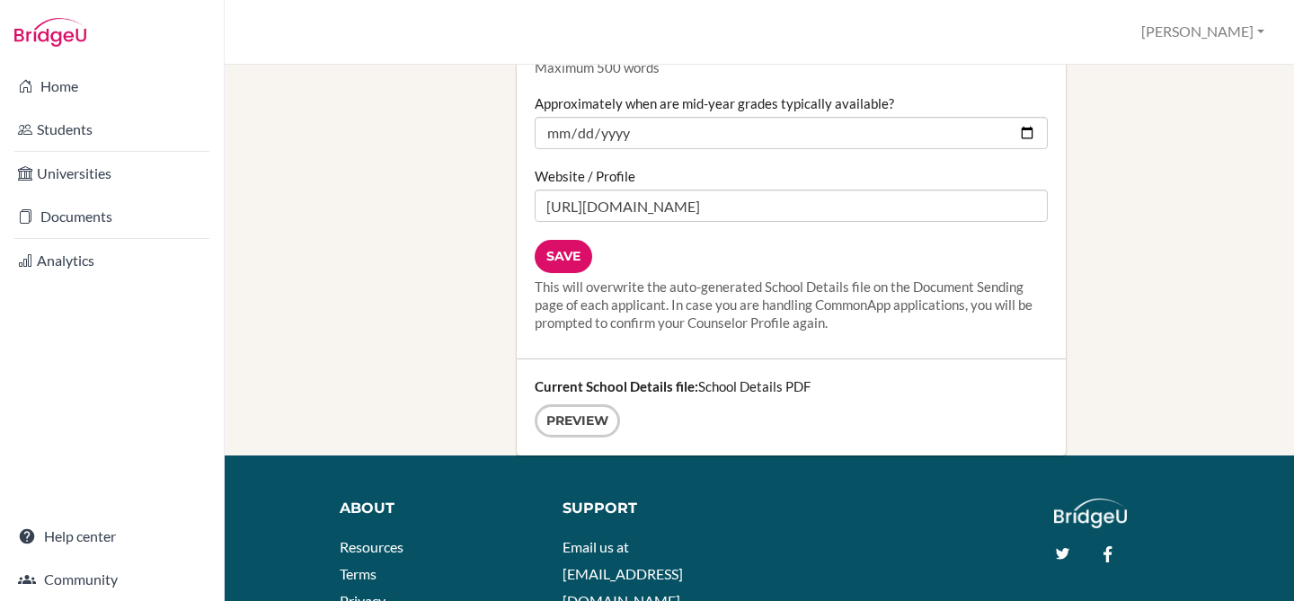
scroll to position [2437, 0]
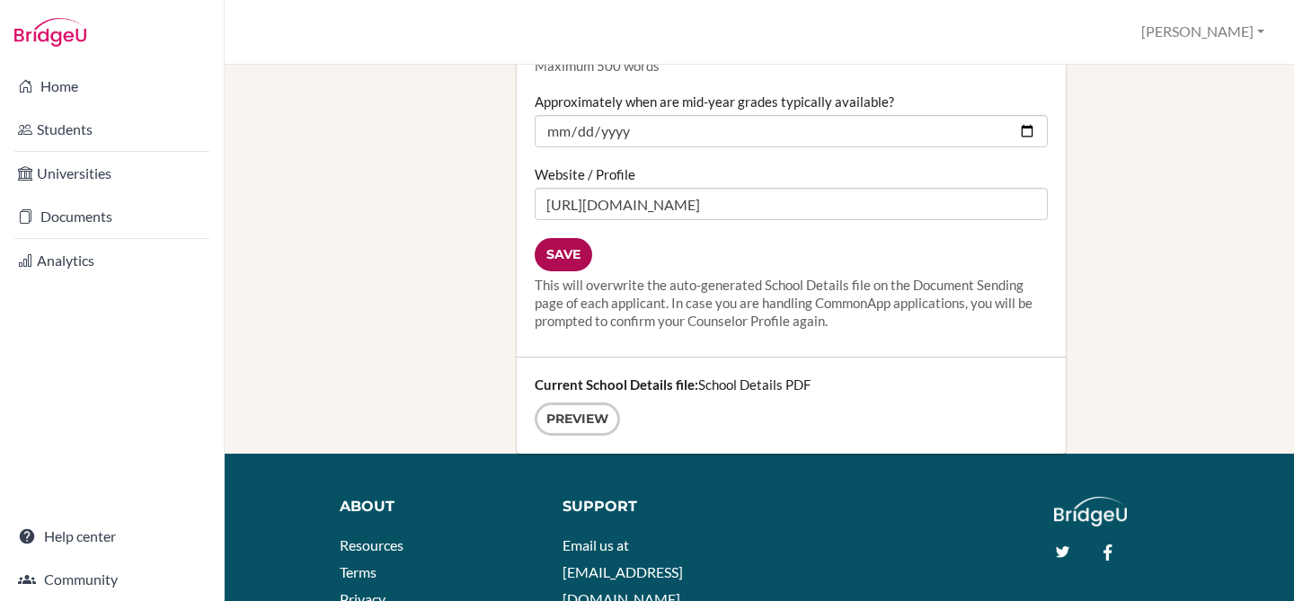
click at [555, 251] on input "Save" at bounding box center [564, 254] width 58 height 33
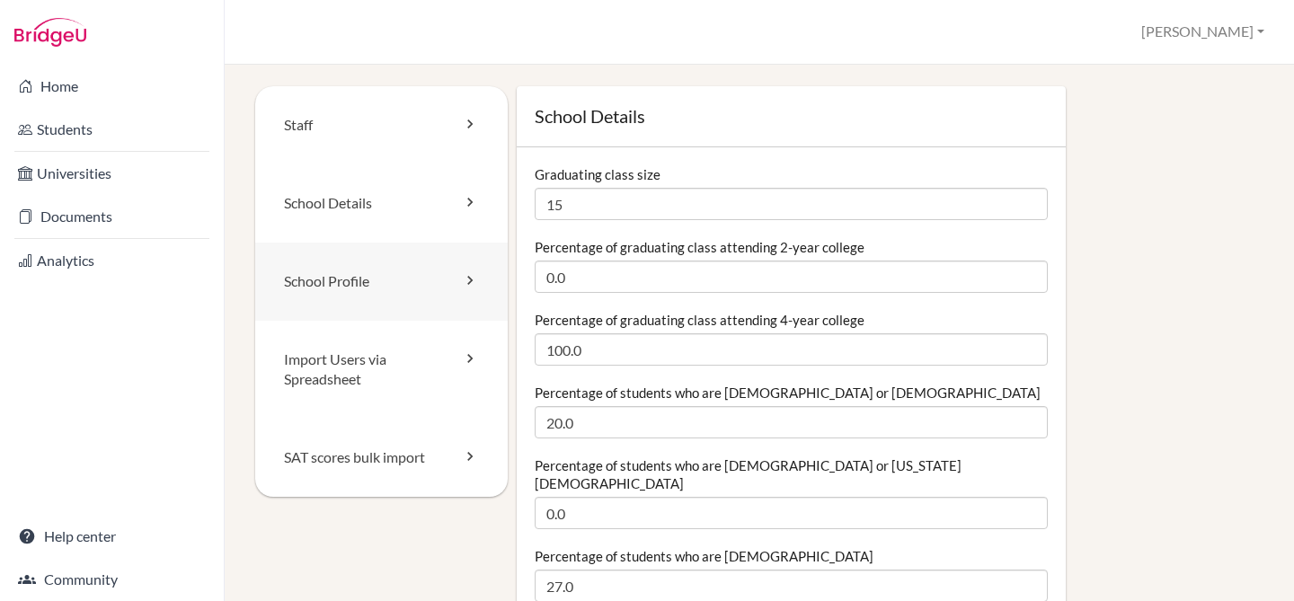
click at [454, 277] on link "School Profile" at bounding box center [381, 282] width 253 height 78
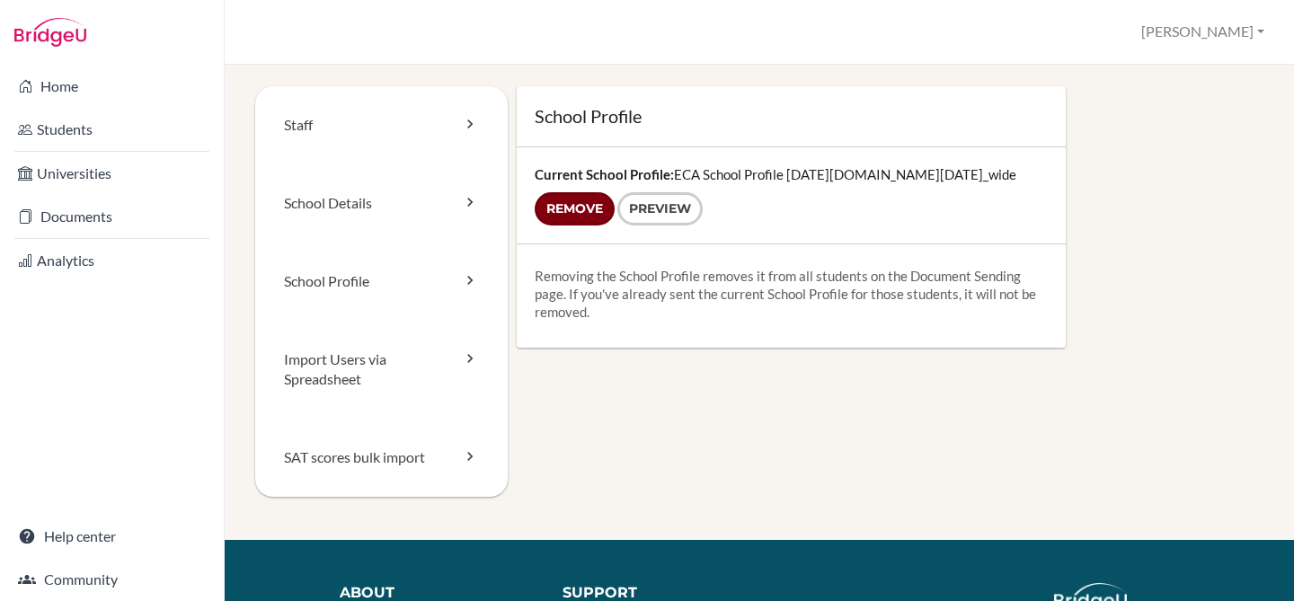
click at [574, 214] on input "Remove" at bounding box center [575, 208] width 80 height 33
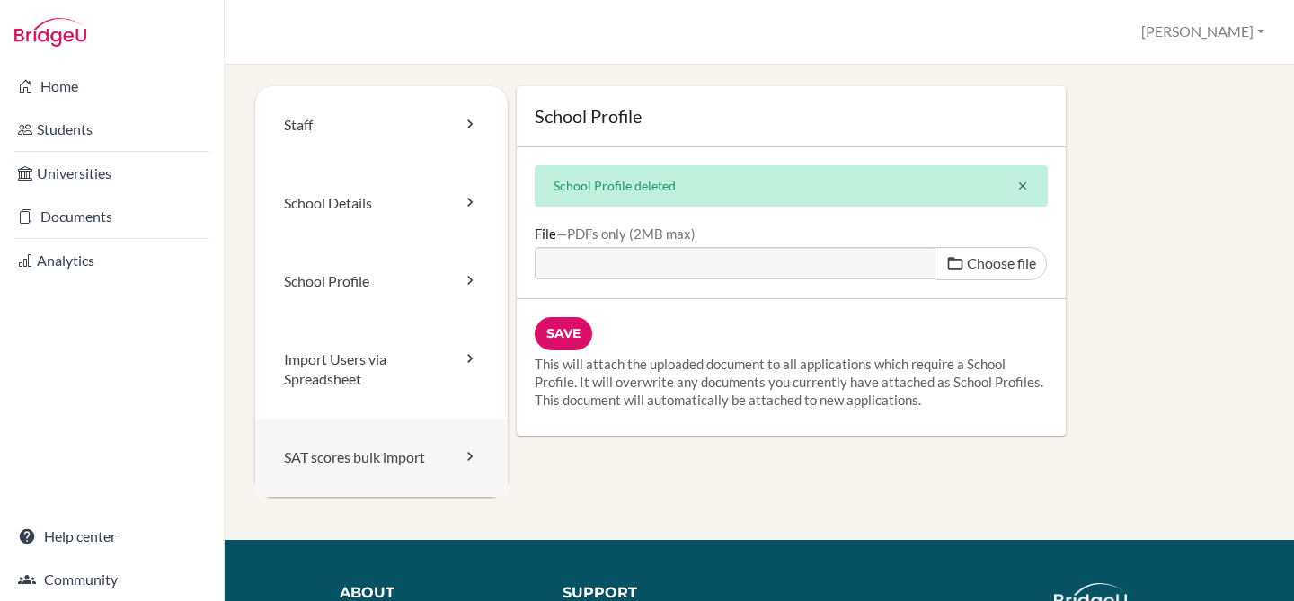
click at [430, 458] on link "SAT scores bulk import" at bounding box center [381, 458] width 253 height 78
click at [320, 141] on link "Staff" at bounding box center [381, 125] width 253 height 78
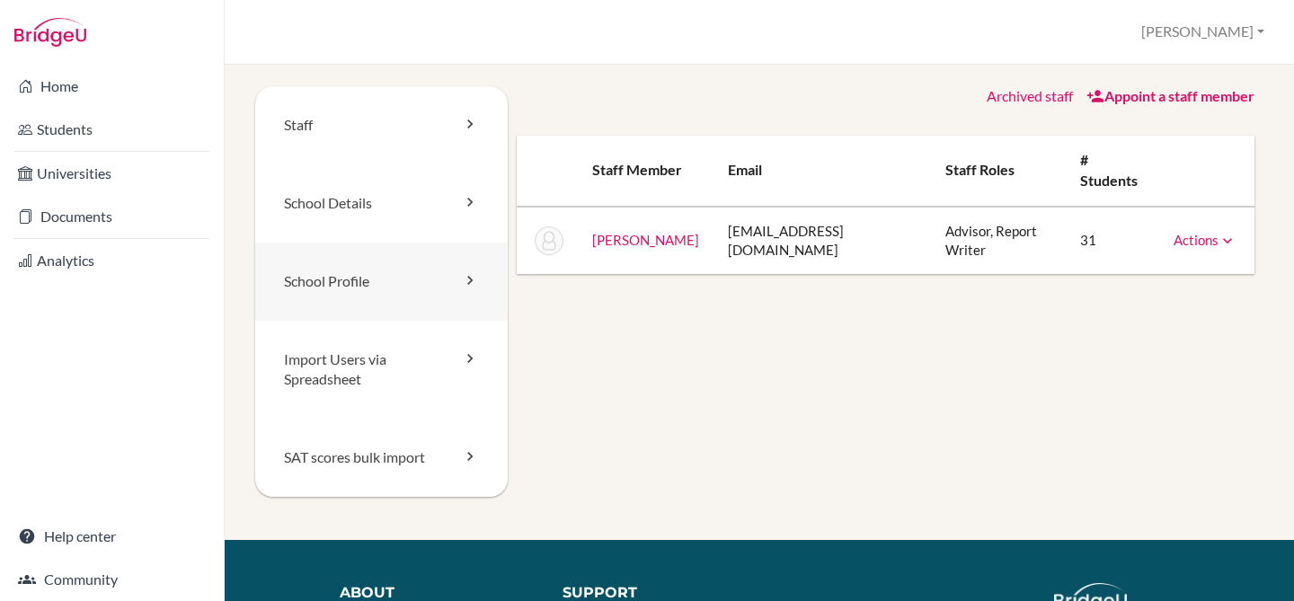
click at [344, 306] on link "School Profile" at bounding box center [381, 282] width 253 height 78
